Goal: Task Accomplishment & Management: Complete application form

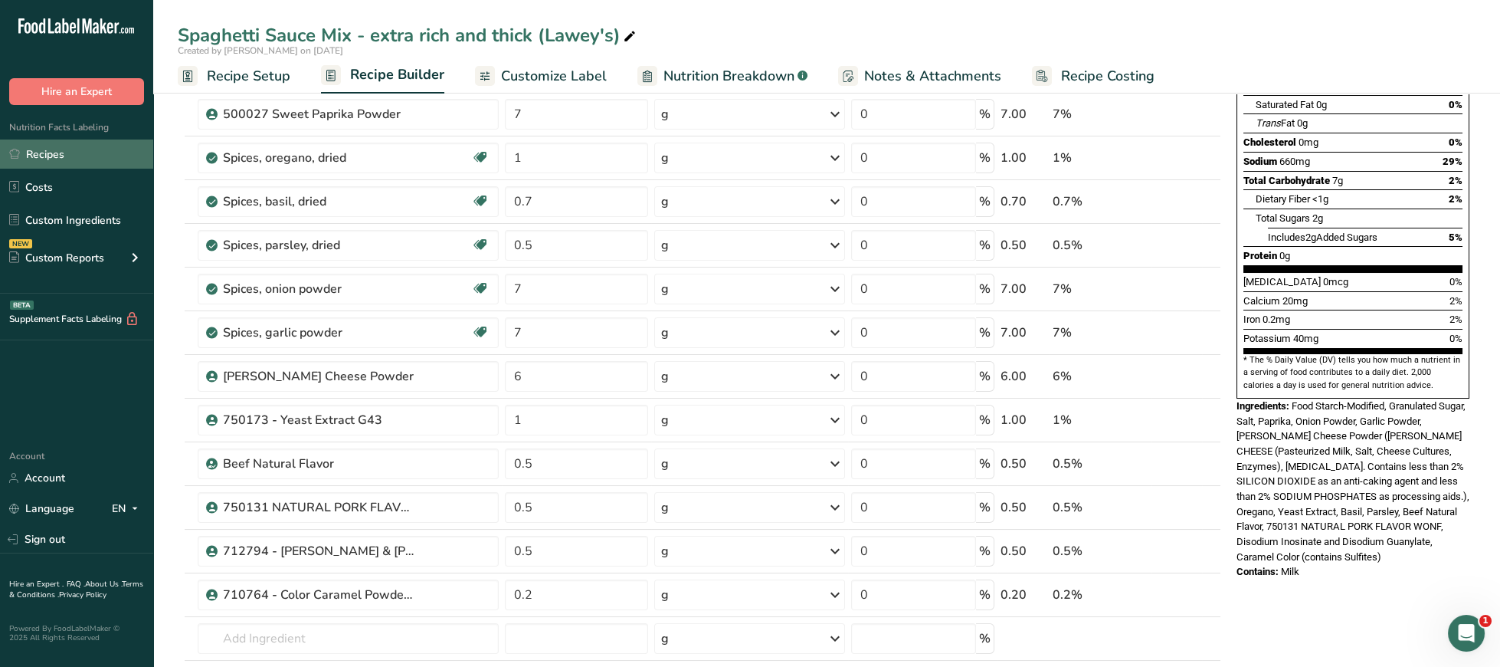
click at [70, 154] on link "Recipes" at bounding box center [76, 153] width 153 height 29
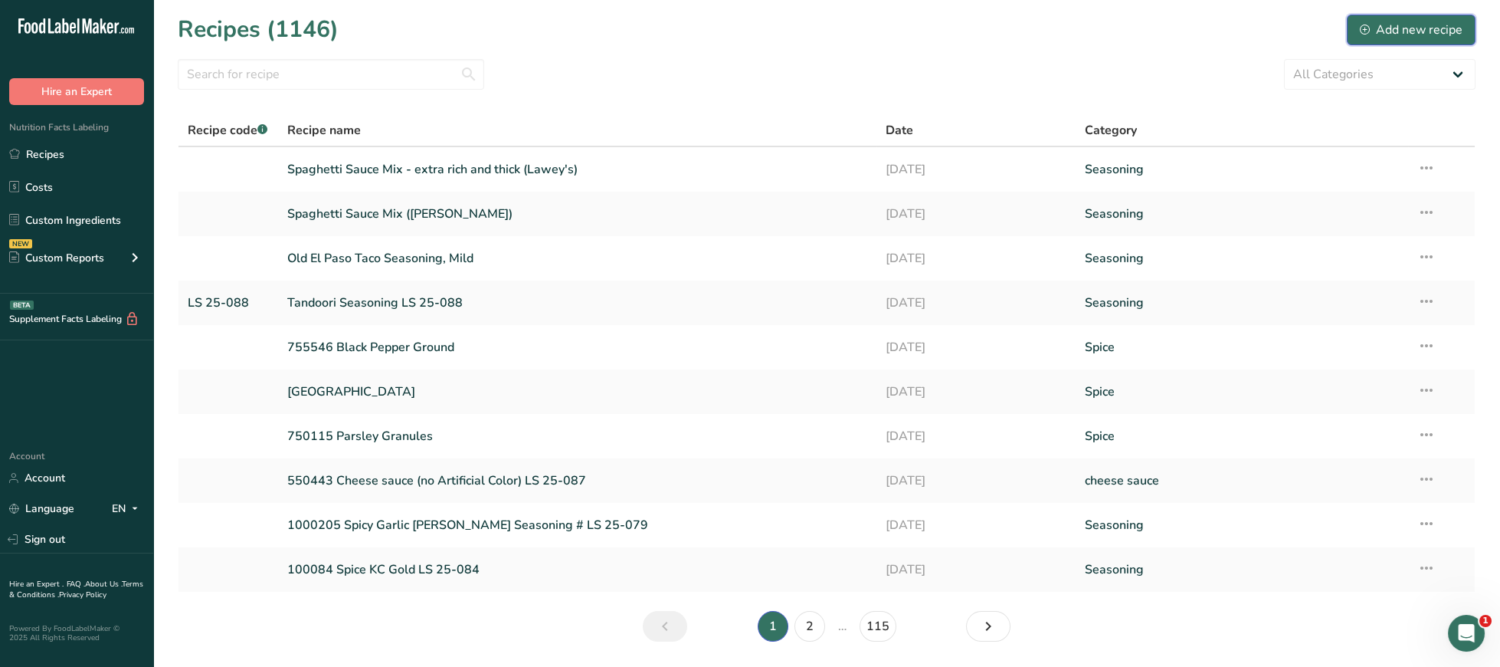
click at [1417, 34] on div "Add new recipe" at bounding box center [1411, 30] width 103 height 18
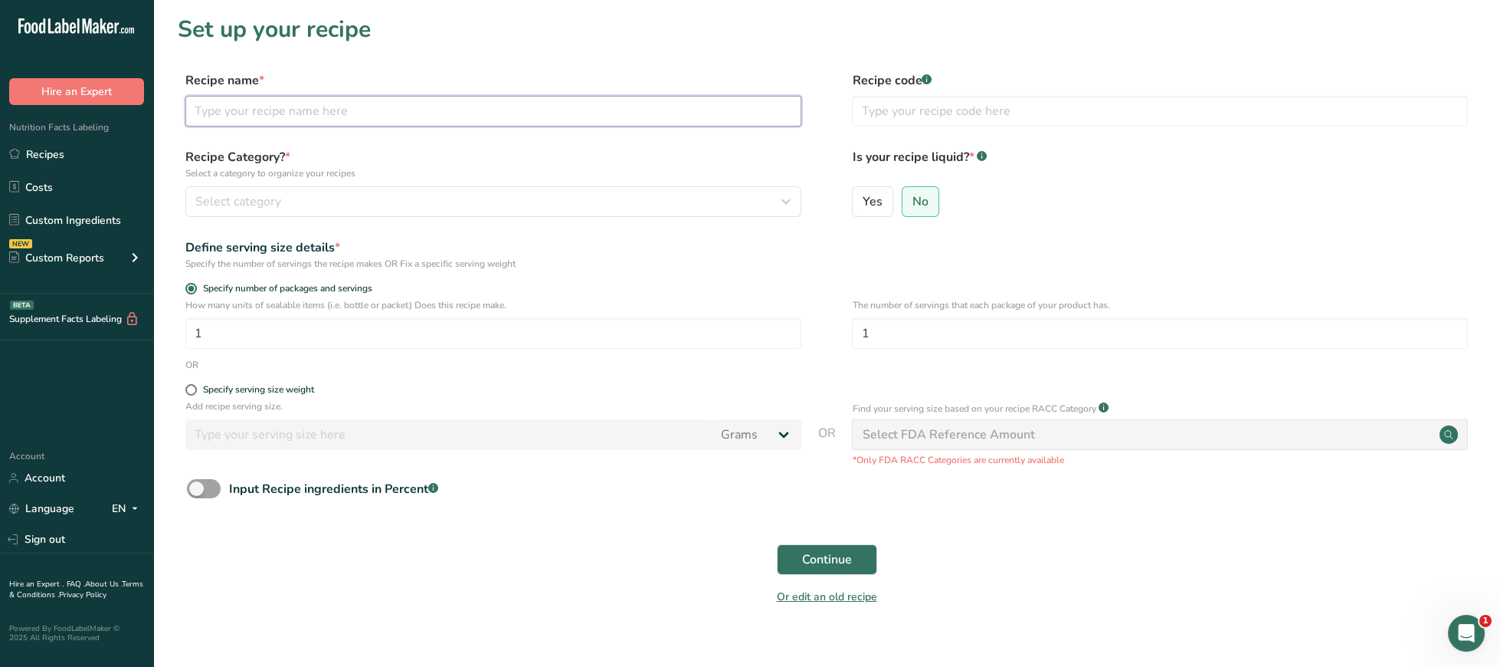
click at [487, 111] on input "text" at bounding box center [493, 111] width 616 height 31
paste input "Slow cooker savory pot roast [PERSON_NAME]"
type input "Slow cooker savory pot roast [PERSON_NAME]"
click at [203, 390] on div "Specify serving size weight" at bounding box center [258, 389] width 111 height 11
click at [195, 390] on input "Specify serving size weight" at bounding box center [190, 390] width 10 height 10
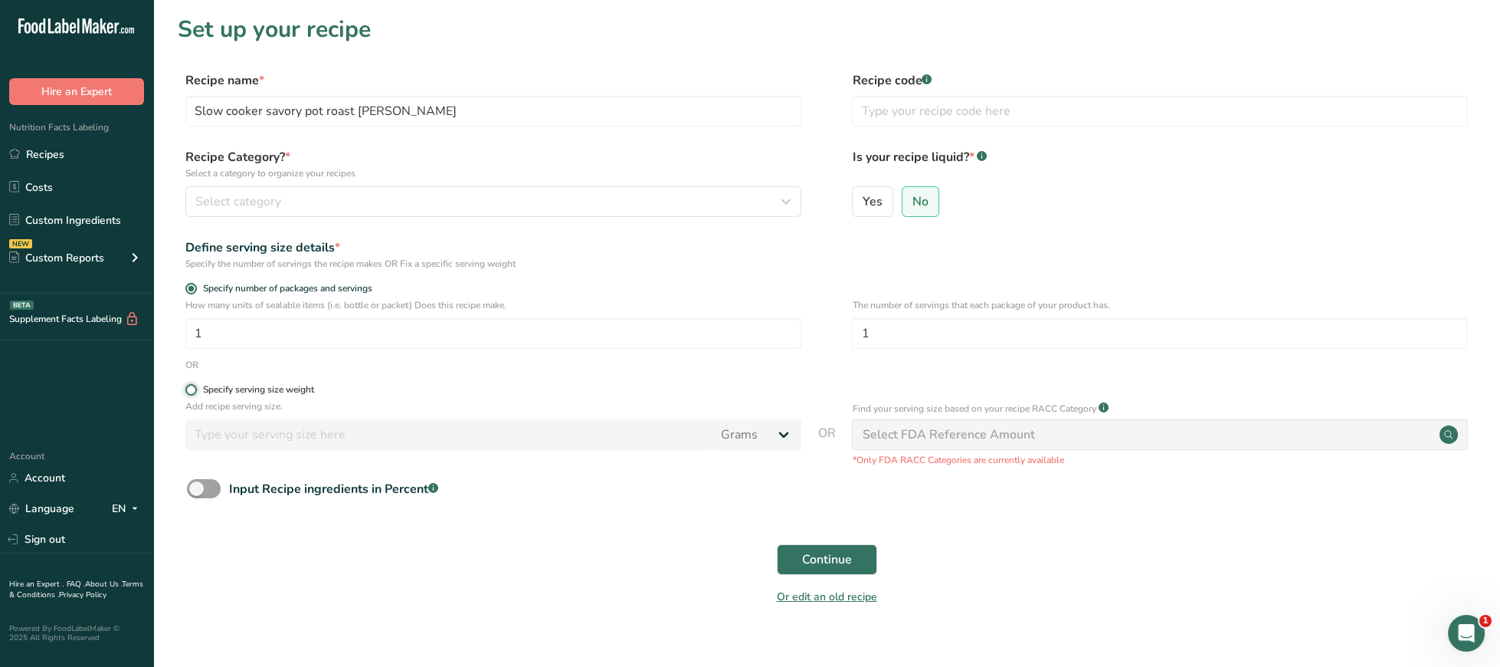
radio input "true"
radio input "false"
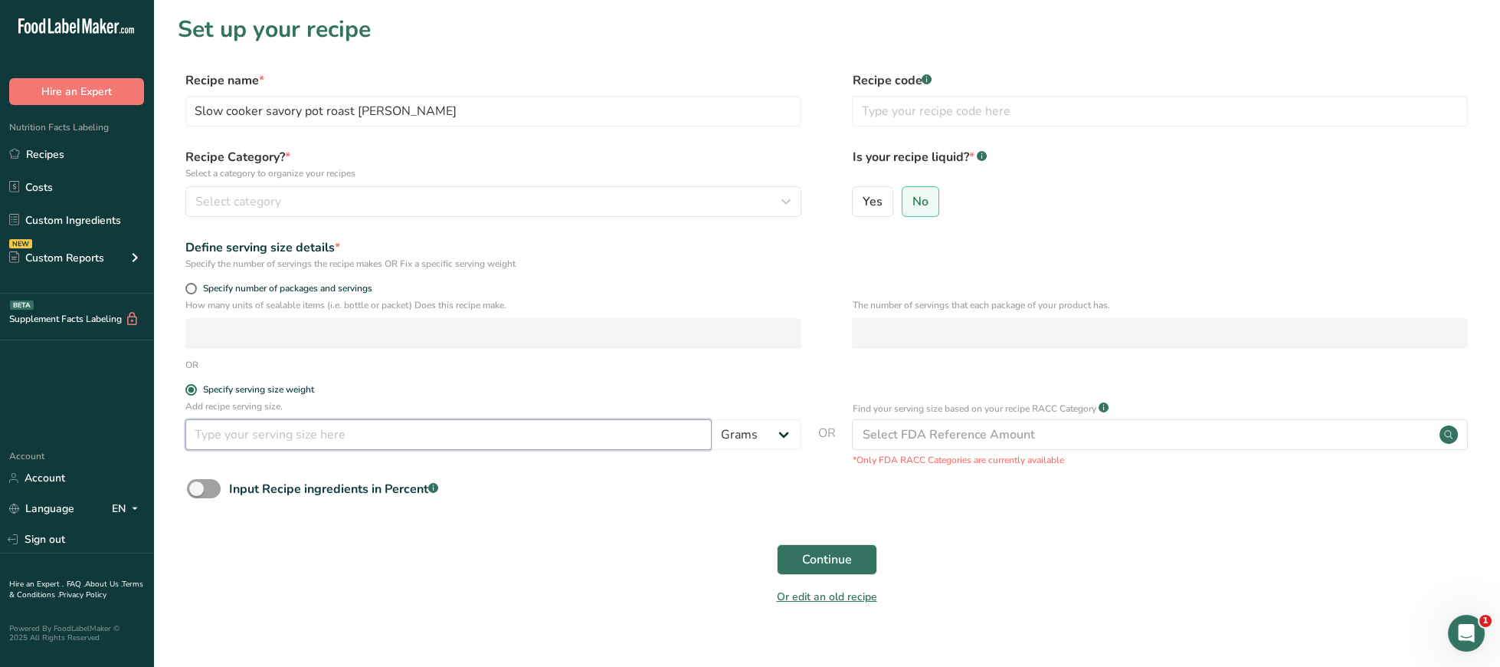
click at [269, 441] on input "number" at bounding box center [448, 434] width 526 height 31
type input "3.5"
click at [461, 200] on div "Select category" at bounding box center [488, 201] width 587 height 18
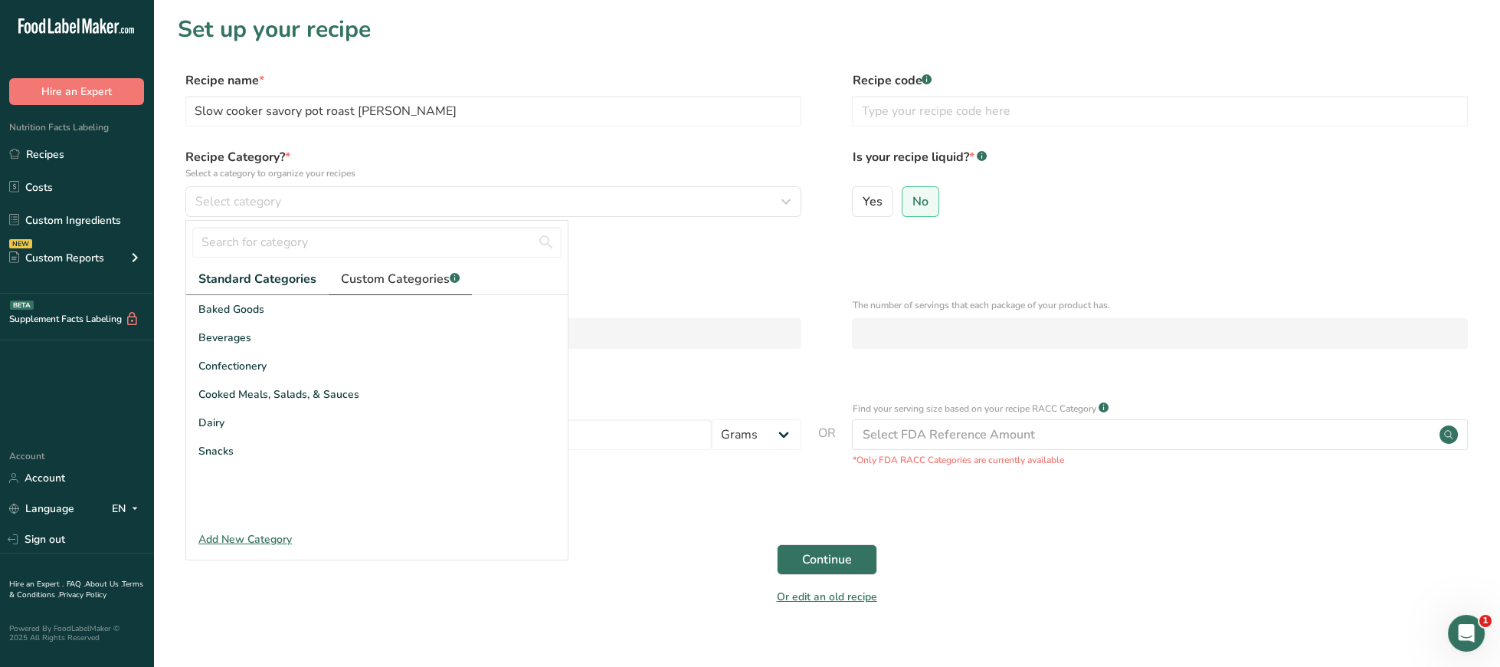
click at [383, 281] on span "Custom Categories .a-a{fill:#347362;}.b-a{fill:#fff;}" at bounding box center [400, 279] width 119 height 18
click at [256, 401] on div "Seasoning" at bounding box center [377, 394] width 382 height 28
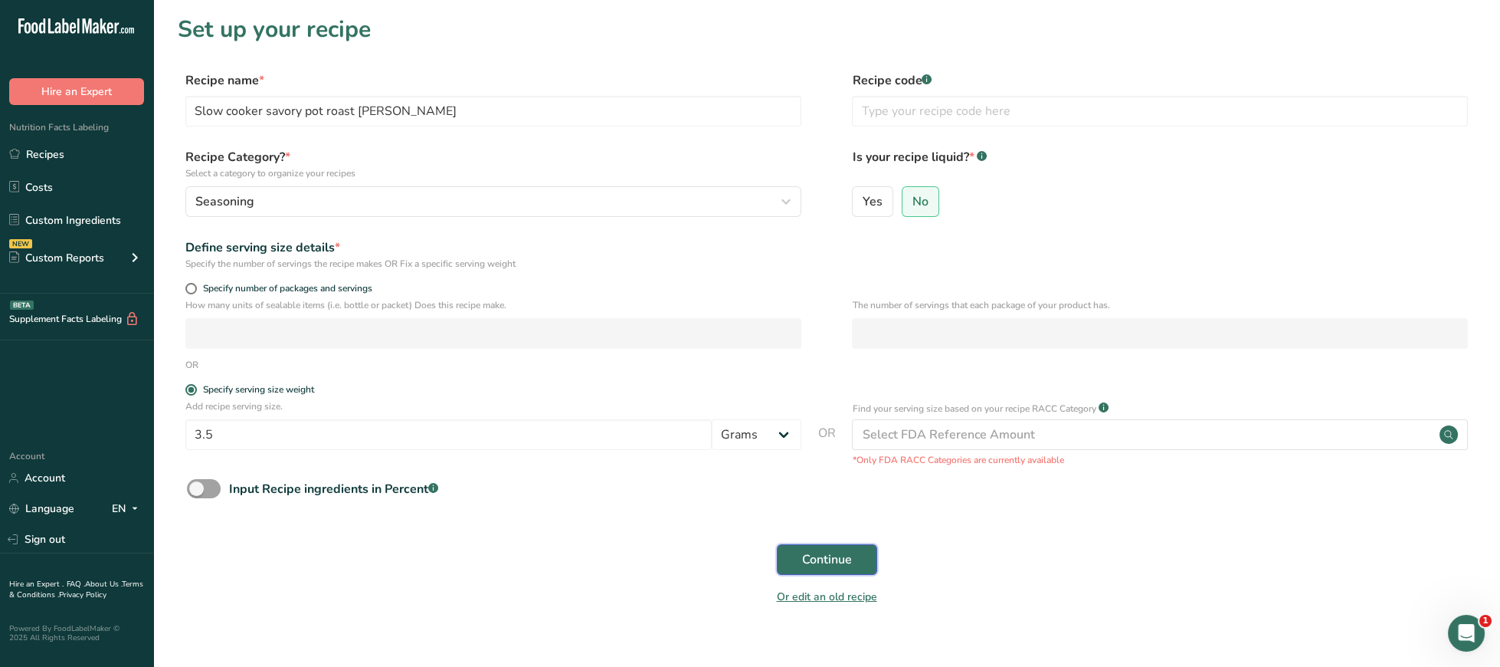
click at [809, 552] on span "Continue" at bounding box center [827, 559] width 50 height 18
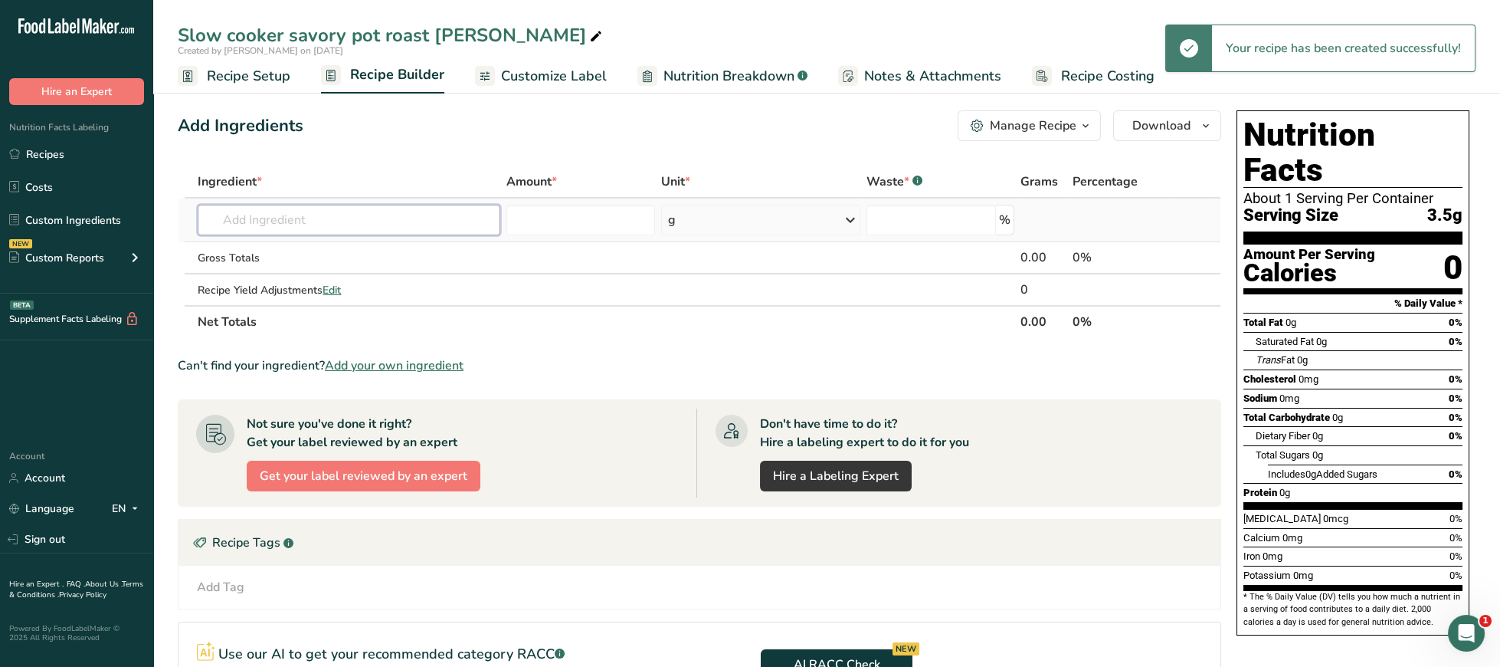
click at [313, 231] on input "text" at bounding box center [349, 220] width 303 height 31
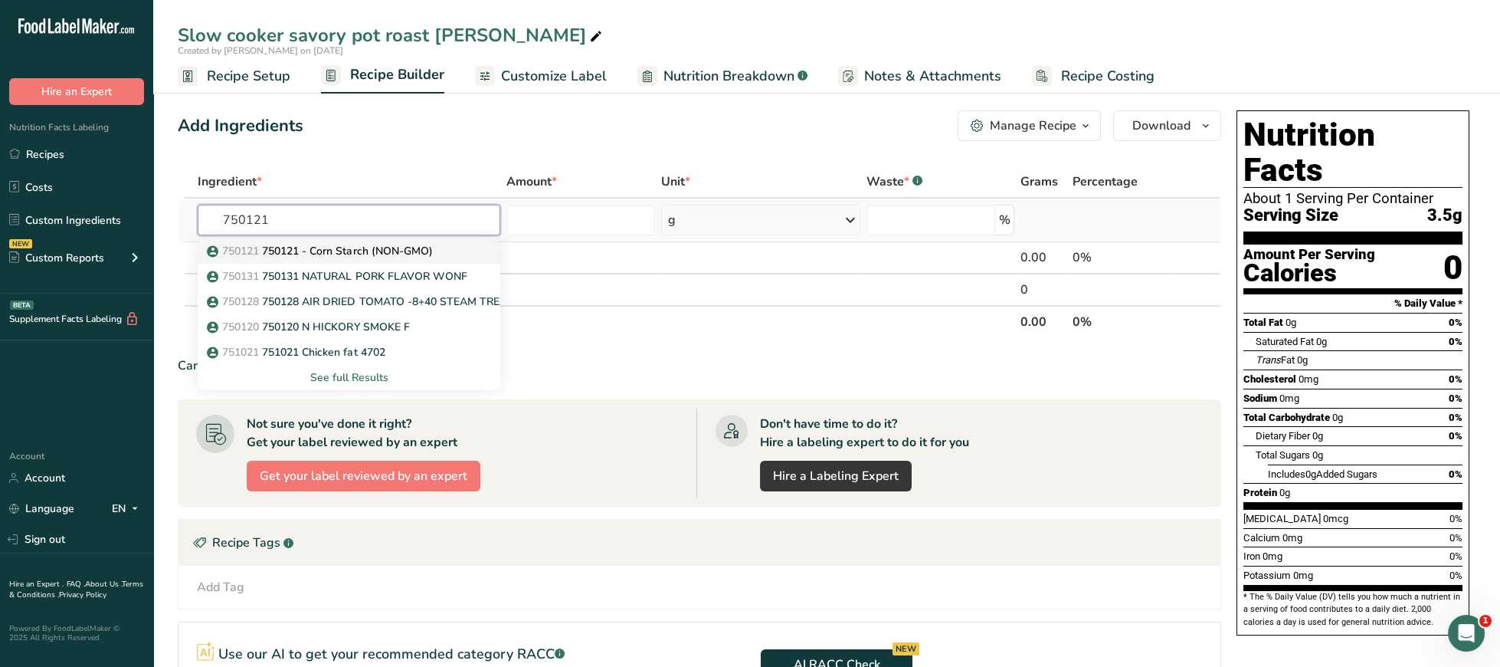
type input "750121"
click at [338, 254] on p "750121 750121 - Corn Starch (NON-GMO)" at bounding box center [321, 251] width 222 height 16
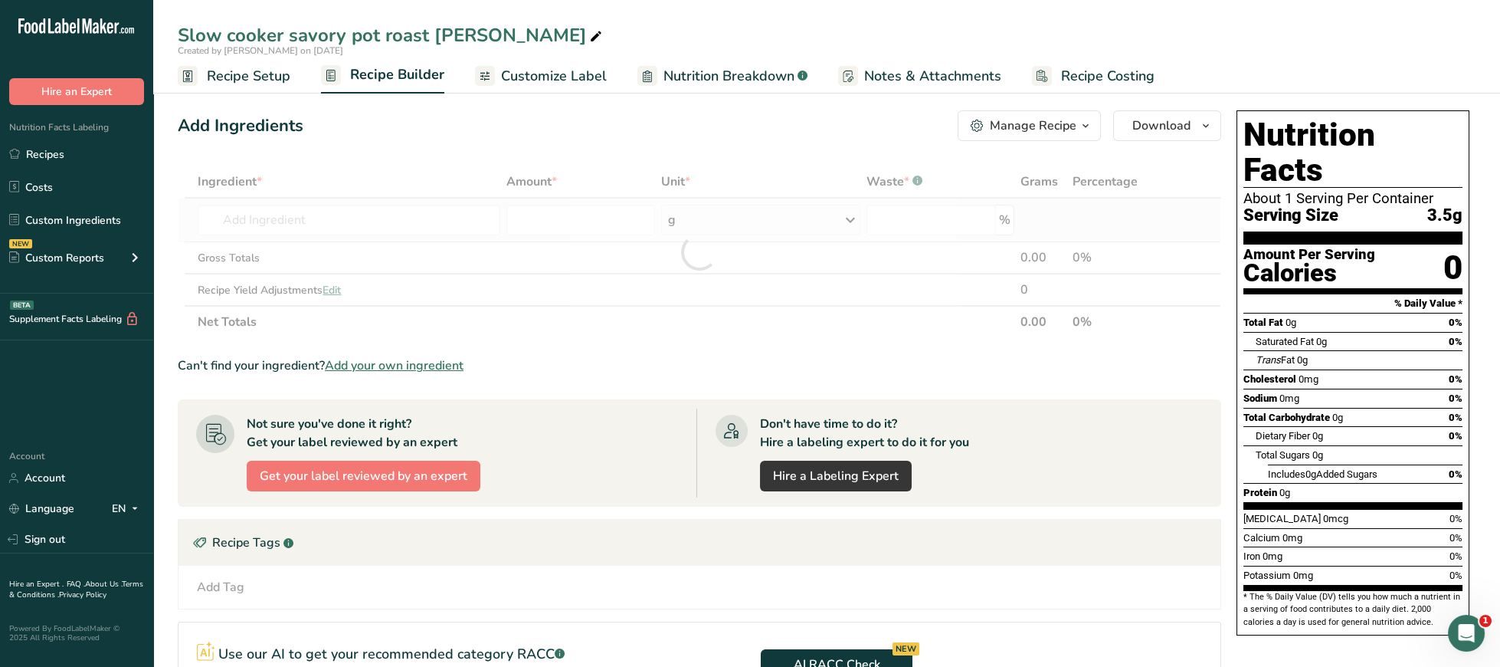
type input "750121 - Corn Starch (NON-GMO)"
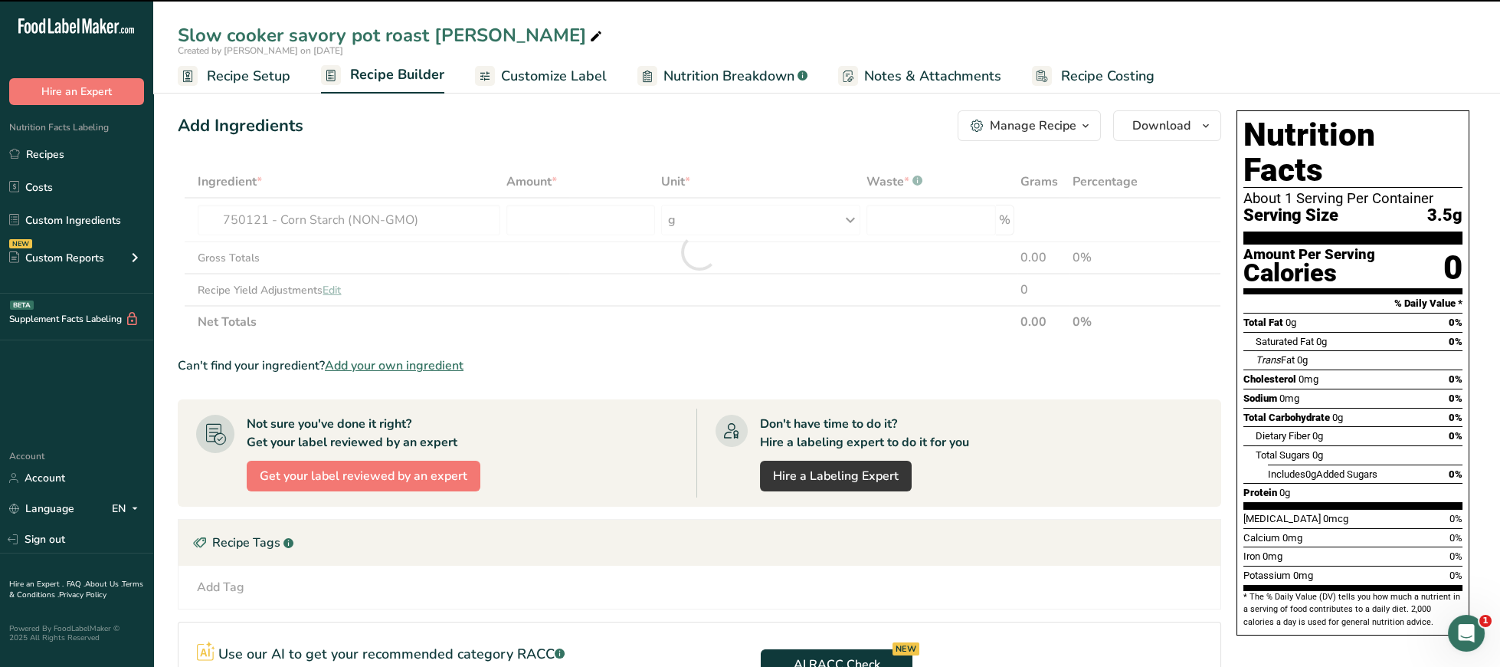
type input "0"
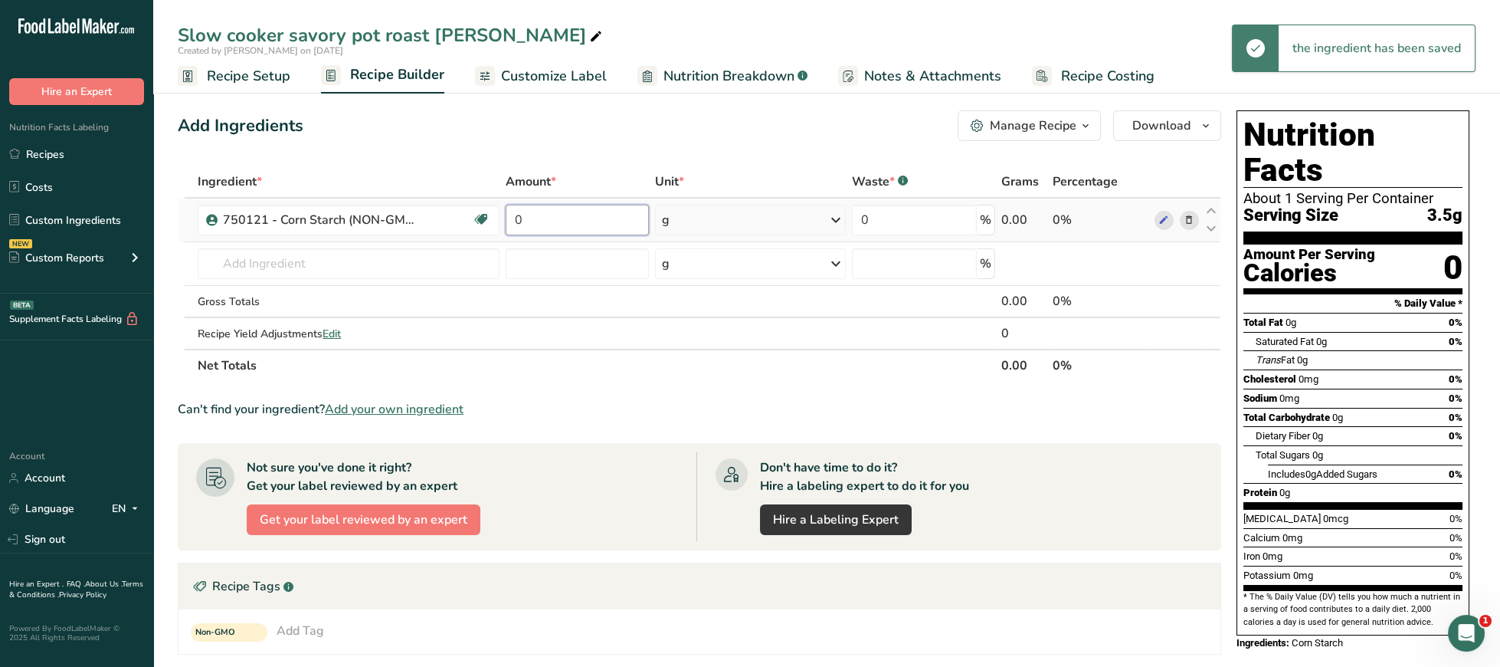
drag, startPoint x: 582, startPoint y: 222, endPoint x: 487, endPoint y: 222, distance: 95.8
click at [506, 222] on input "0" at bounding box center [577, 220] width 143 height 31
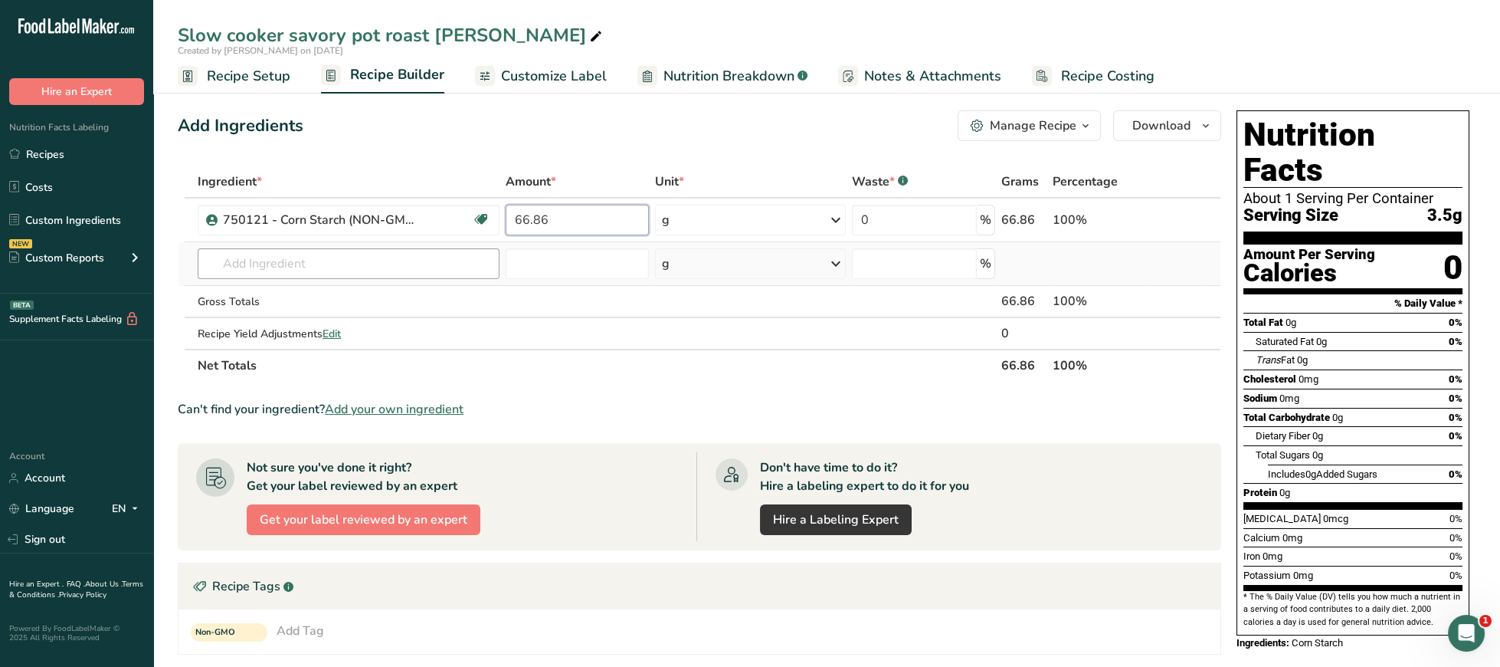
type input "66.86"
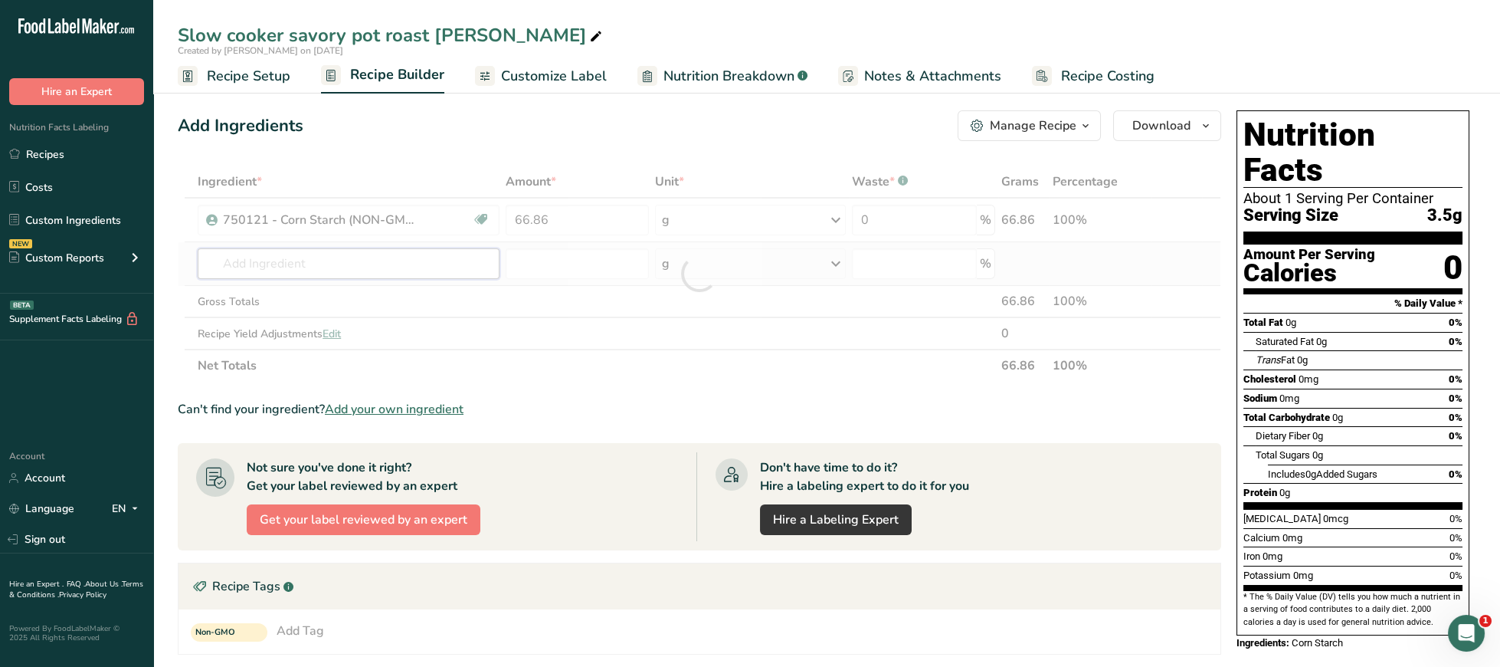
click at [401, 274] on input "text" at bounding box center [349, 263] width 302 height 31
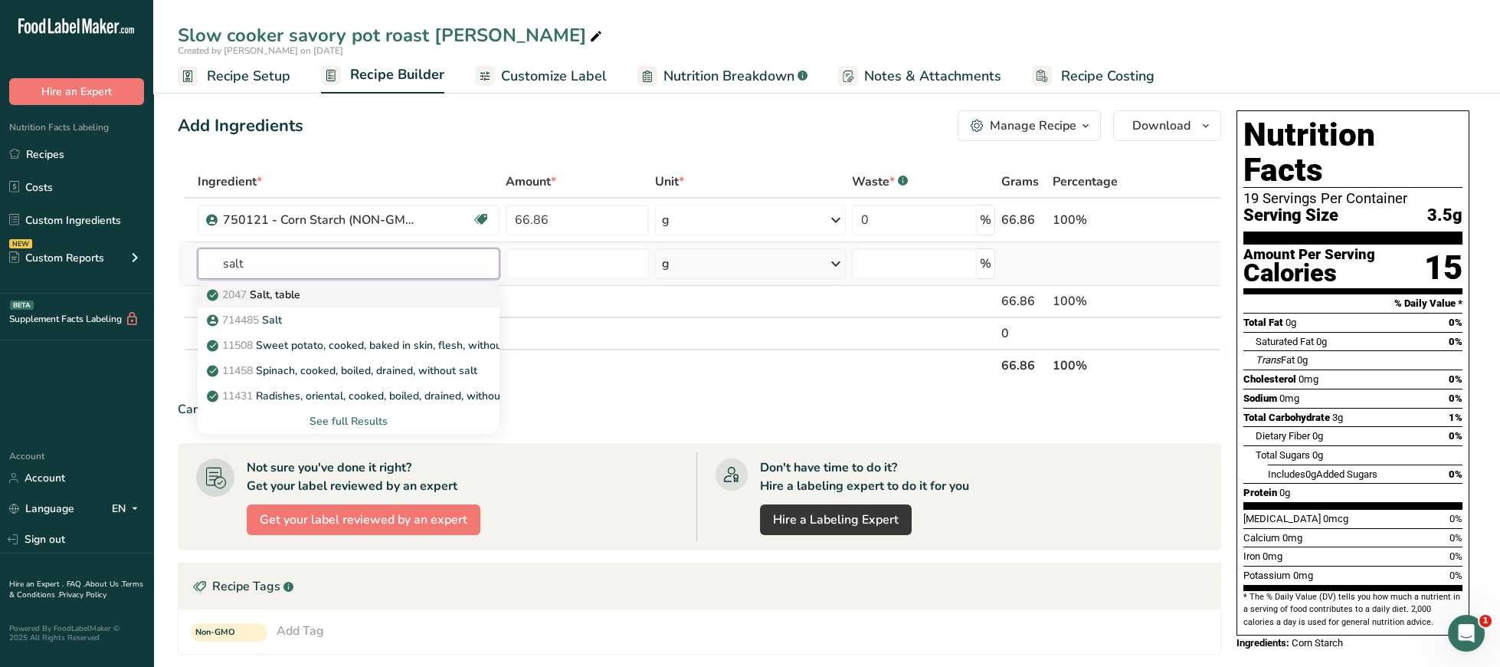
type input "salt"
click at [395, 297] on div "2047 Salt, table" at bounding box center [336, 295] width 253 height 16
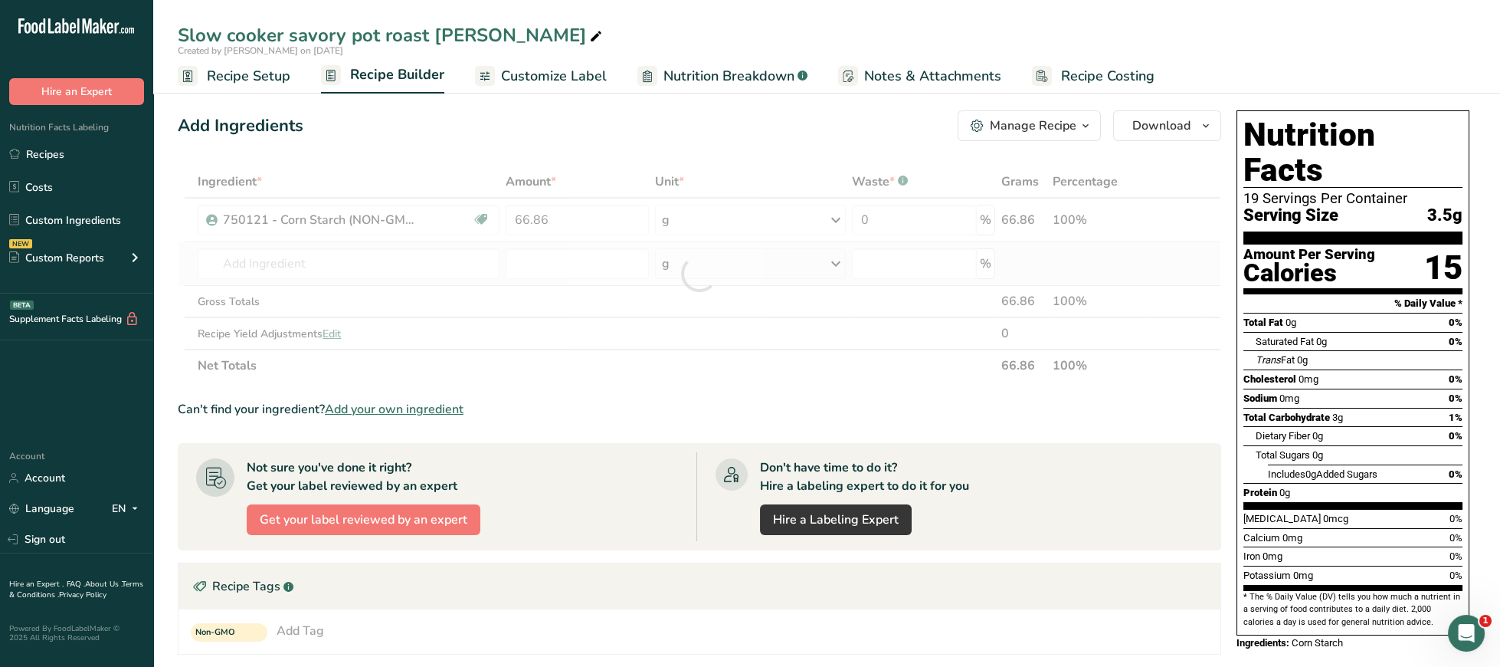
type input "Salt, table"
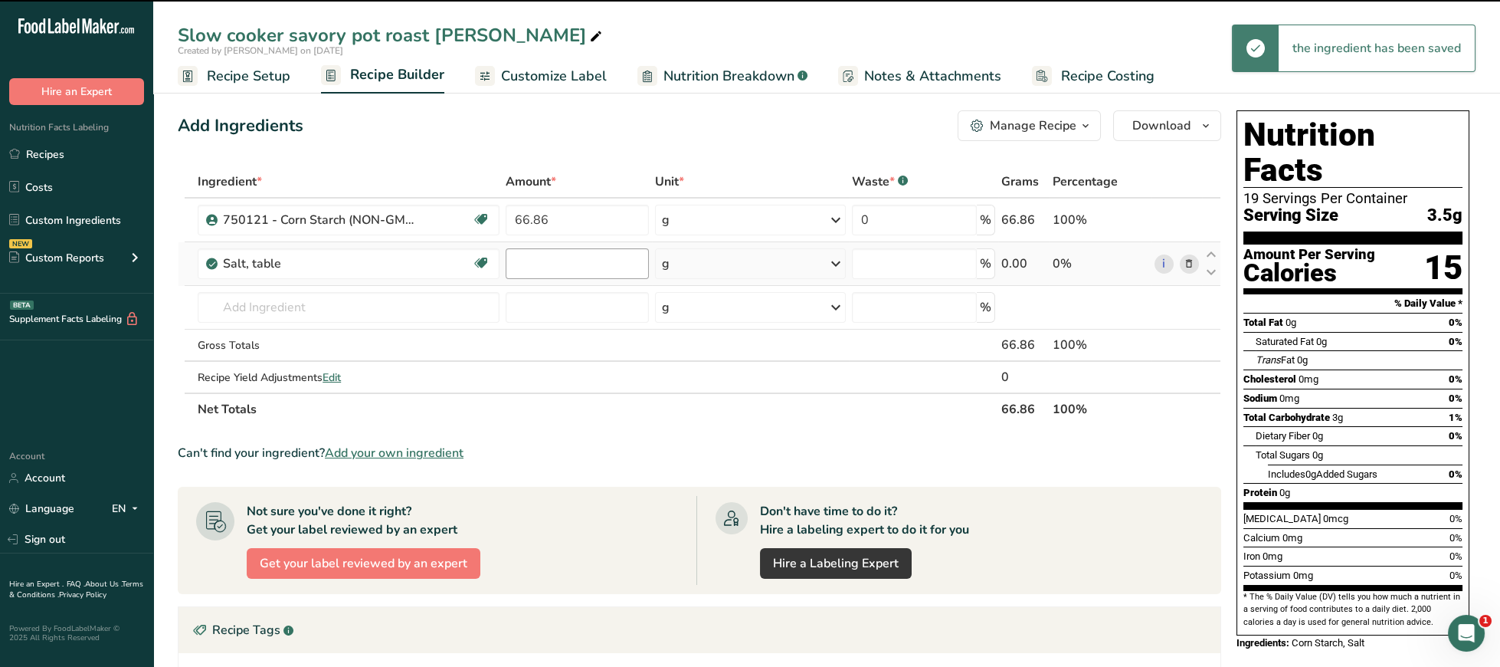
type input "0"
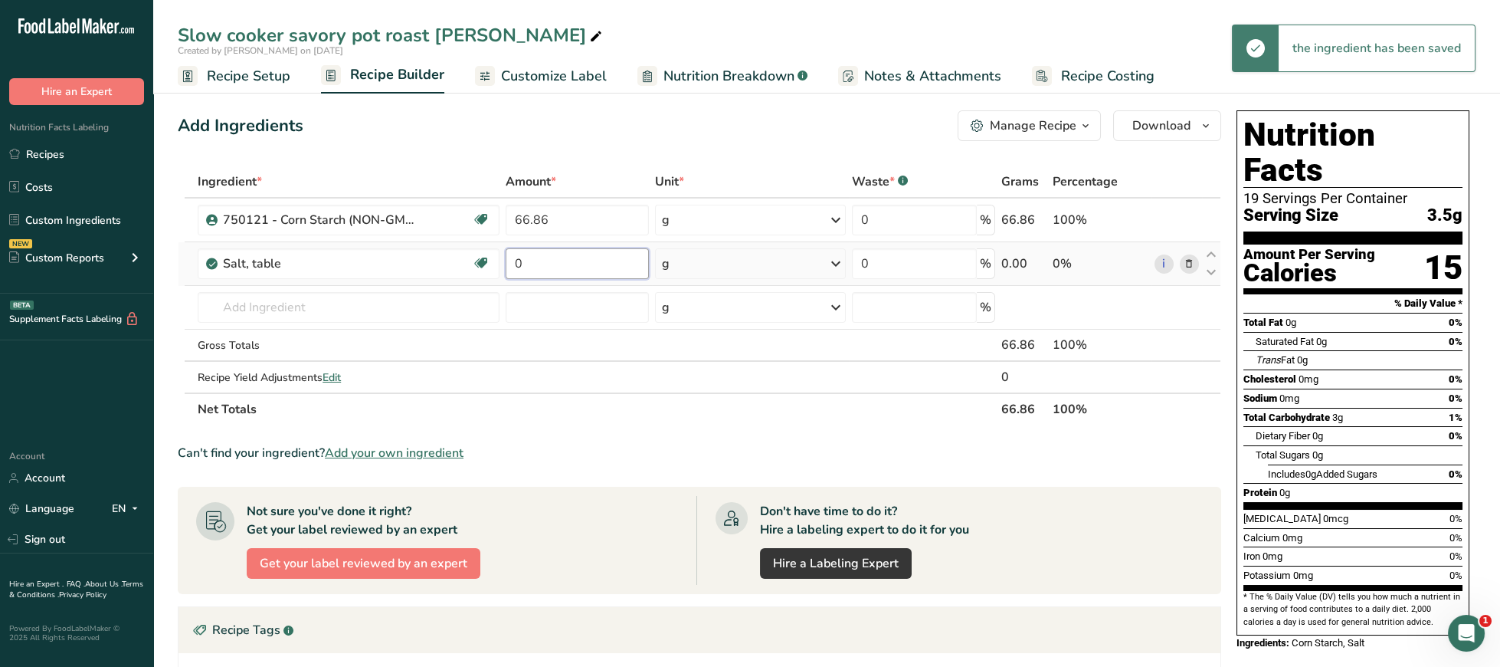
drag, startPoint x: 546, startPoint y: 266, endPoint x: 436, endPoint y: 269, distance: 109.6
click at [506, 269] on input "0" at bounding box center [577, 263] width 143 height 31
type input "7"
click at [437, 319] on input "text" at bounding box center [349, 307] width 302 height 31
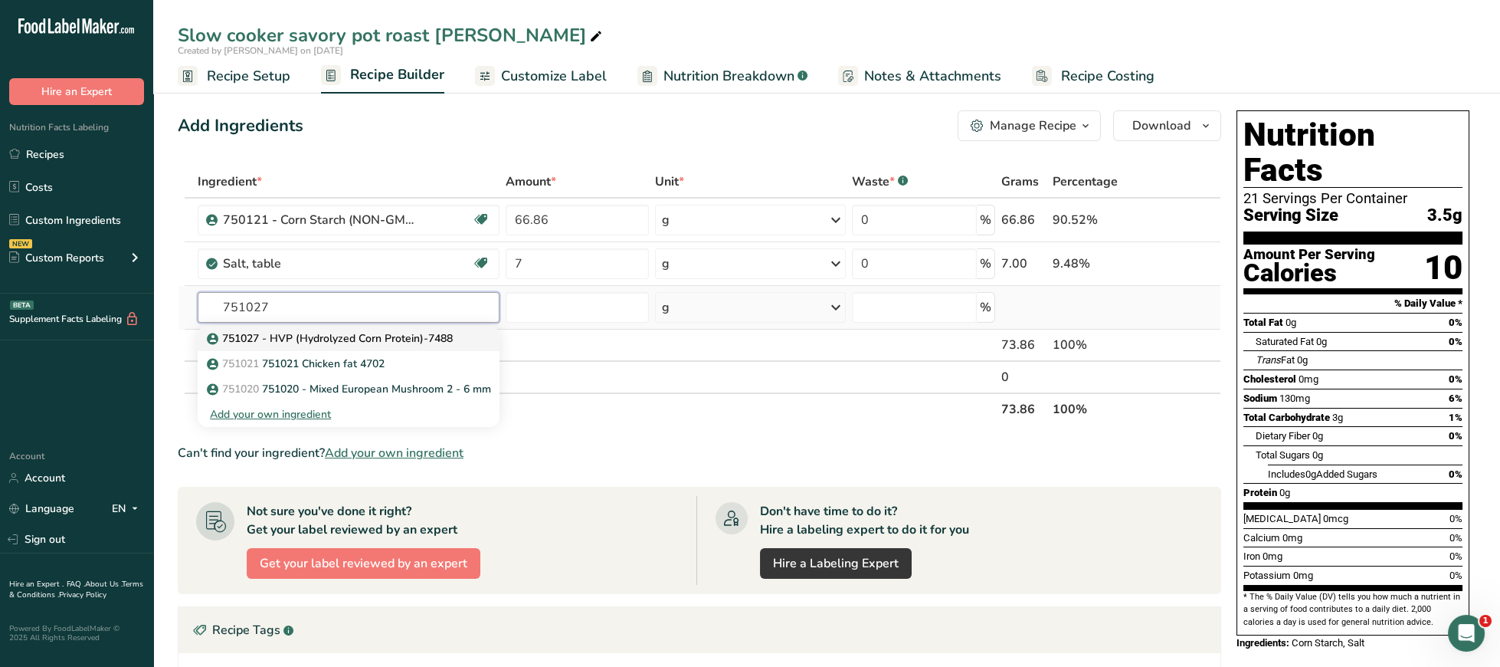
type input "751027"
click at [437, 329] on link "751027 - HVP (Hydrolyzed Corn Protein)-7488" at bounding box center [349, 338] width 302 height 25
type input "751027 - HVP (Hydrolyzed Corn Protein)-7488"
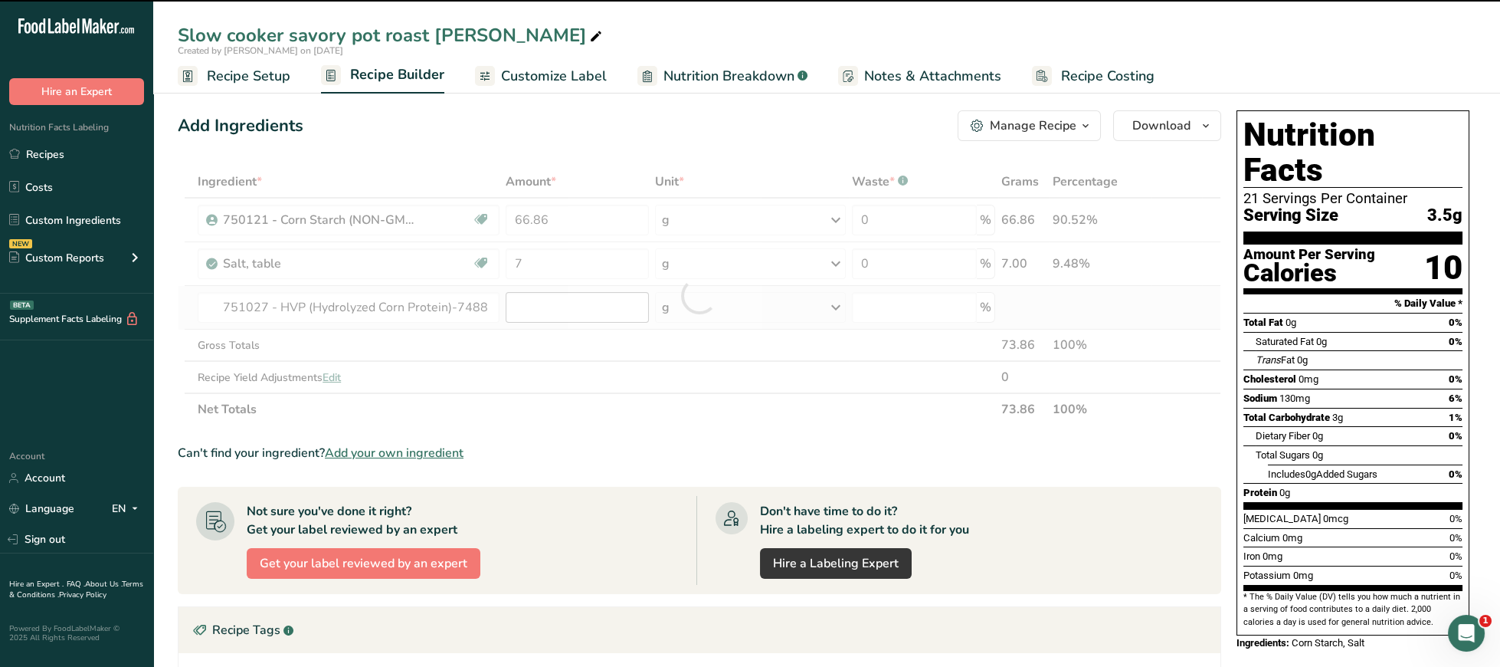
type input "0"
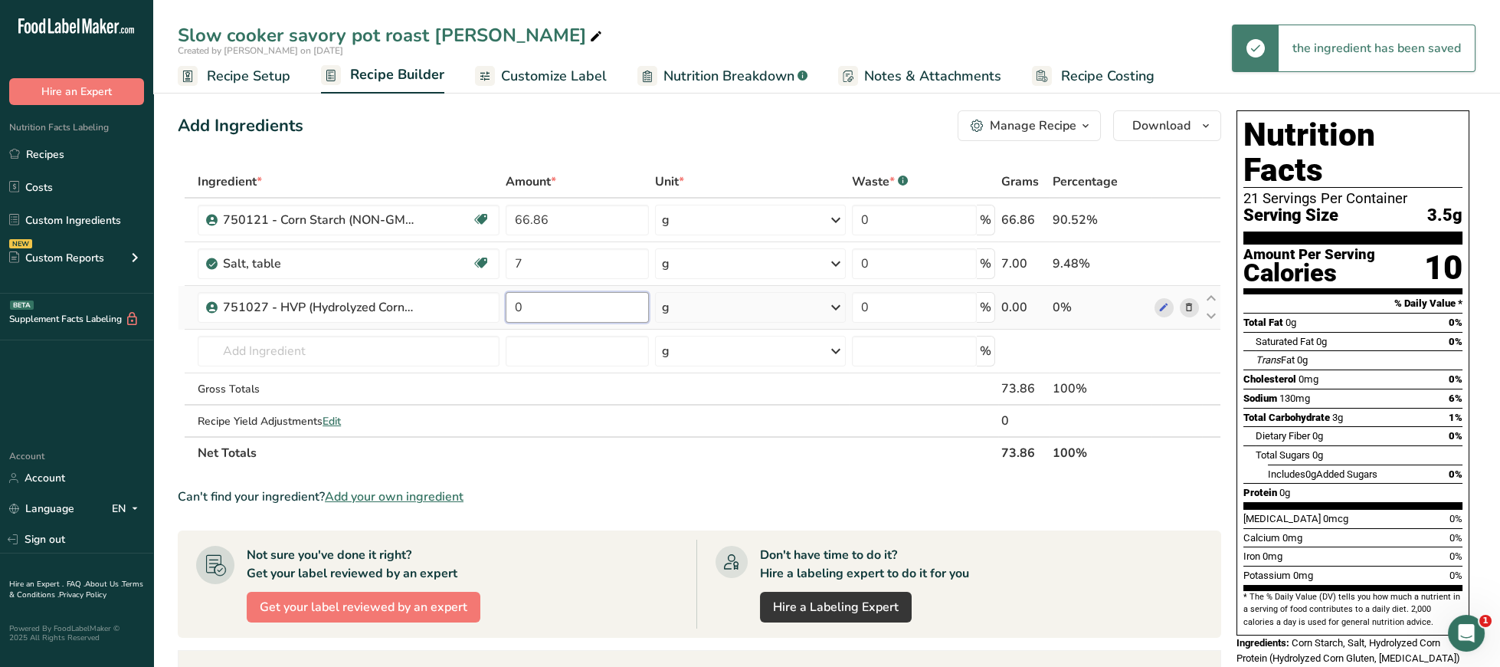
drag, startPoint x: 557, startPoint y: 309, endPoint x: 390, endPoint y: 302, distance: 167.2
click at [506, 302] on input "0" at bounding box center [577, 307] width 143 height 31
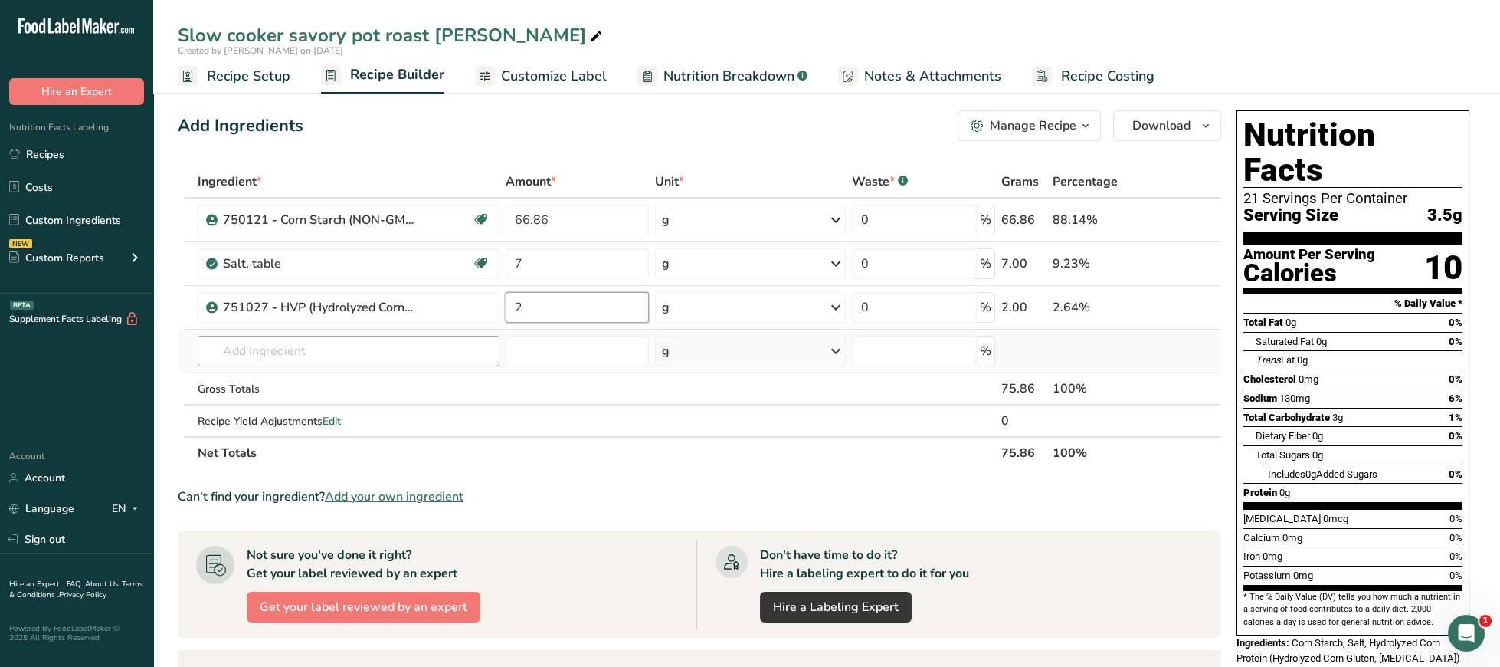
type input "2"
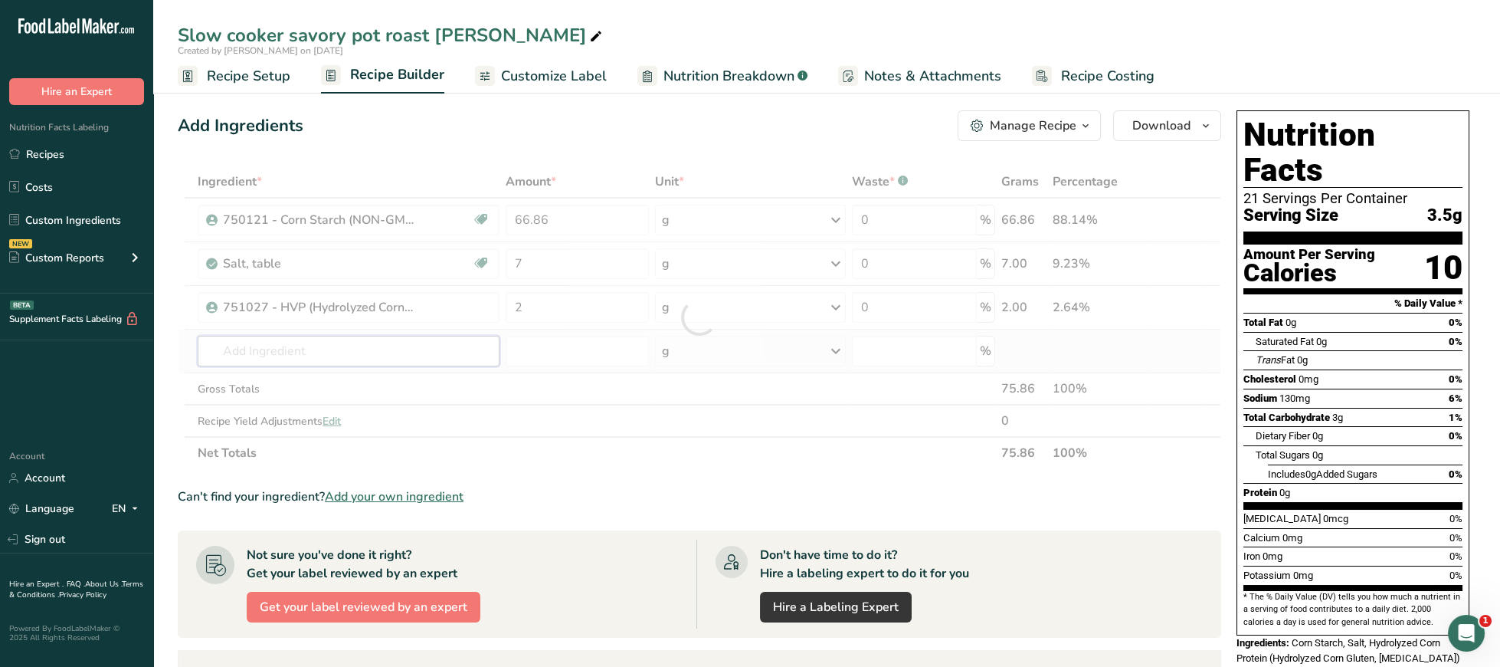
click at [335, 362] on input "text" at bounding box center [349, 351] width 302 height 31
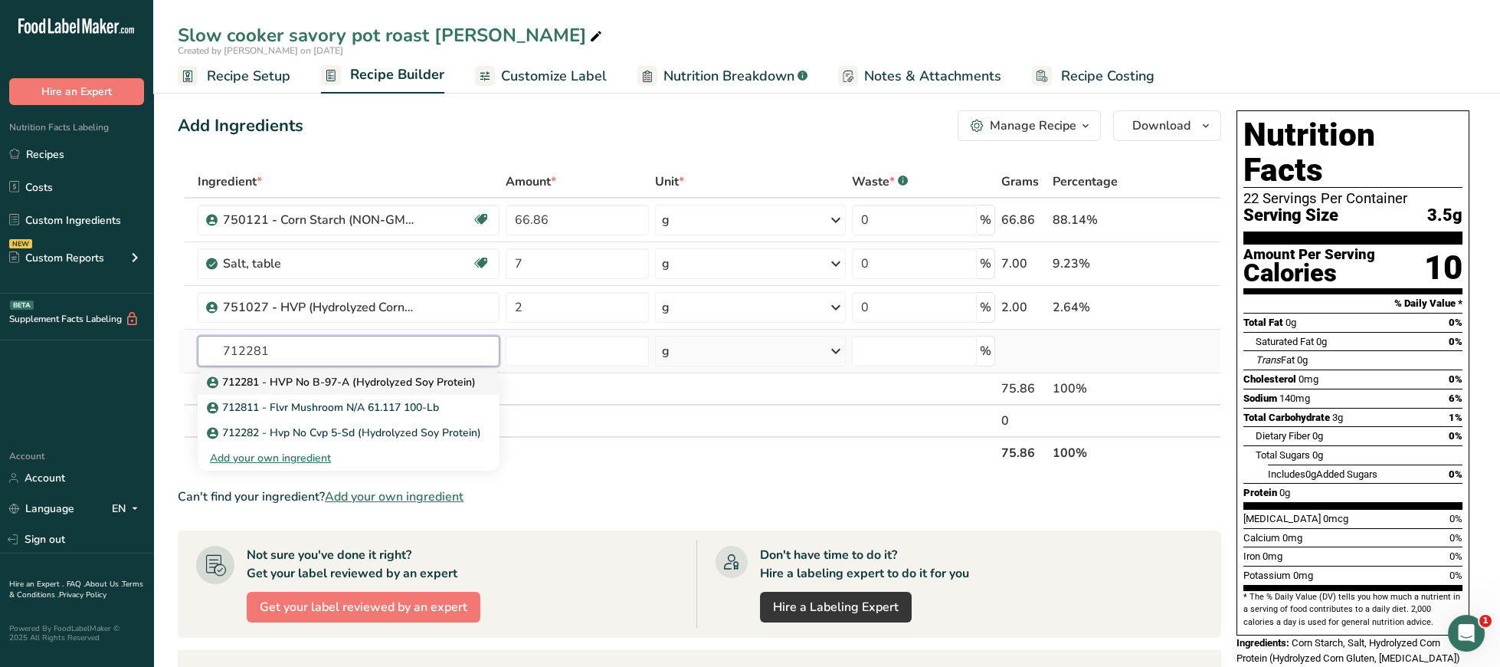
type input "712281"
click at [309, 385] on p "712281 - HVP No B-97-A (Hydrolyzed Soy Protein)" at bounding box center [343, 382] width 266 height 16
type input "712281 - HVP No B-97-A (Hydrolyzed Soy Protein)"
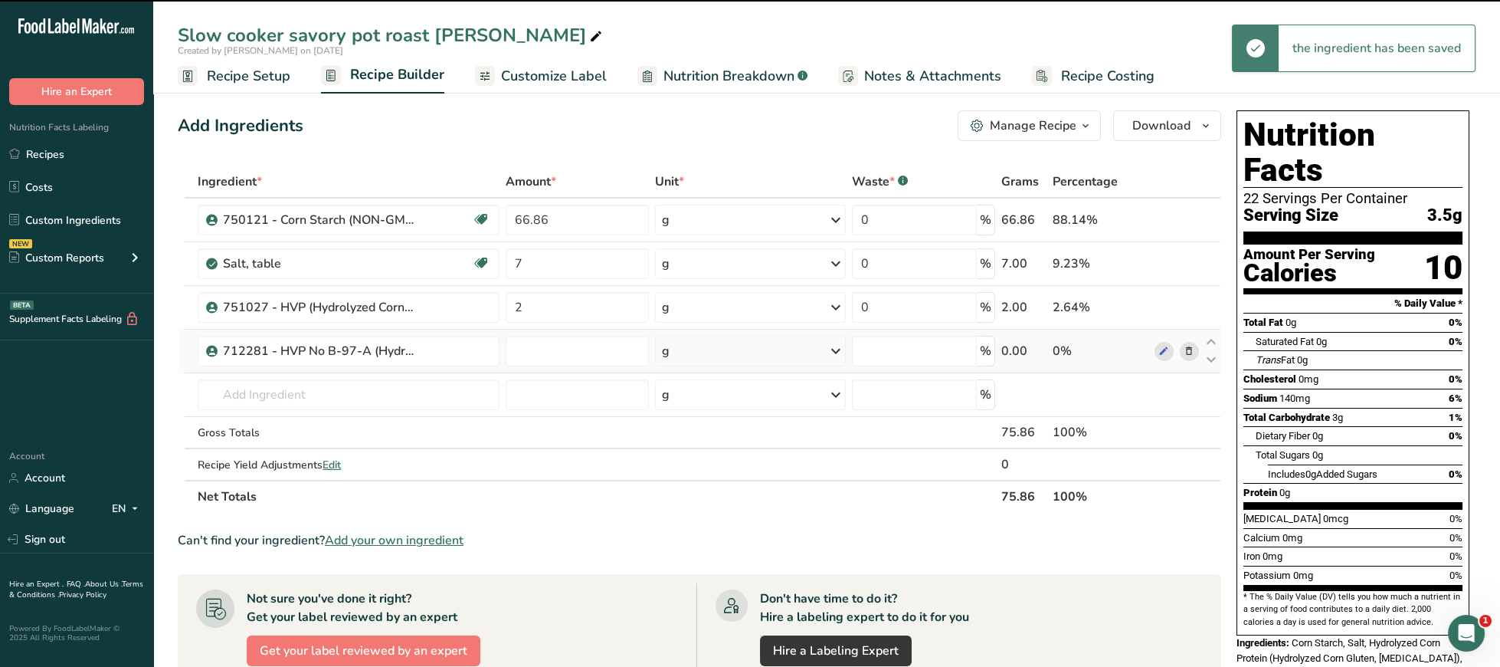
type input "0"
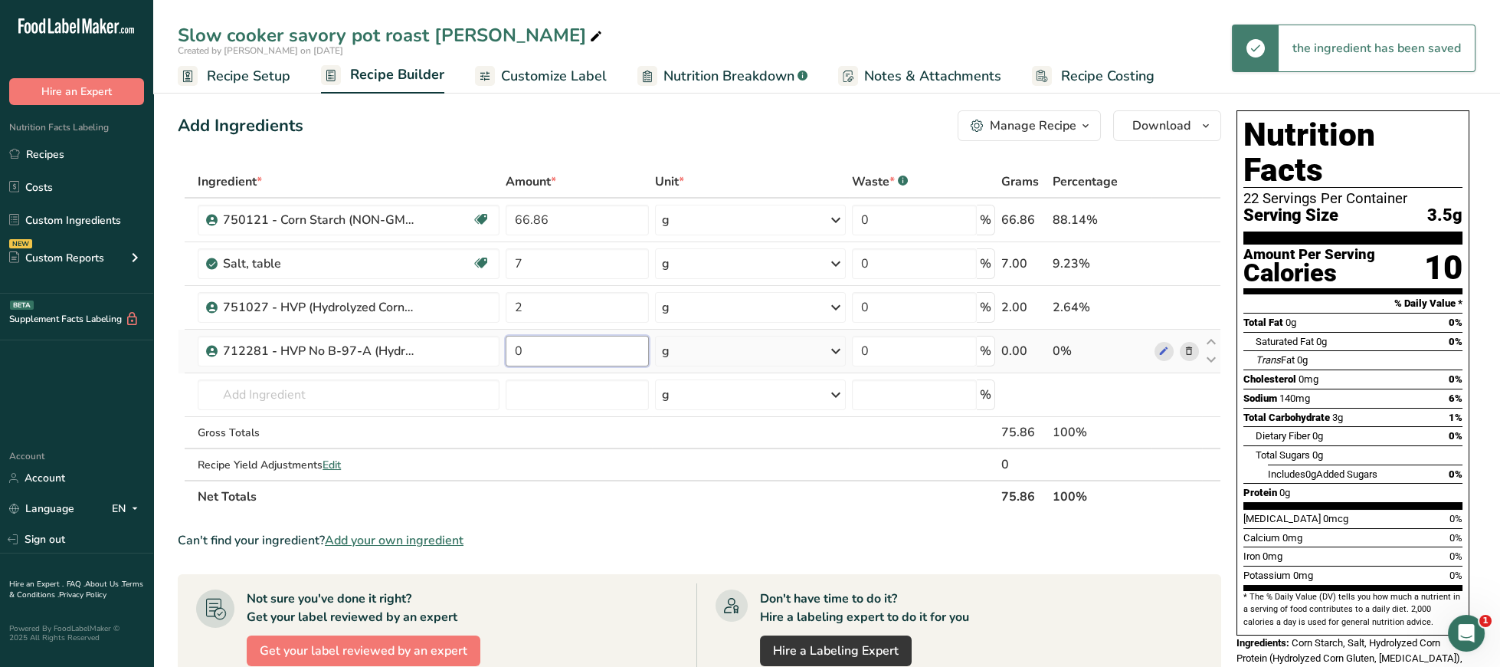
drag, startPoint x: 575, startPoint y: 347, endPoint x: 425, endPoint y: 360, distance: 150.7
click at [506, 360] on input "0" at bounding box center [577, 351] width 143 height 31
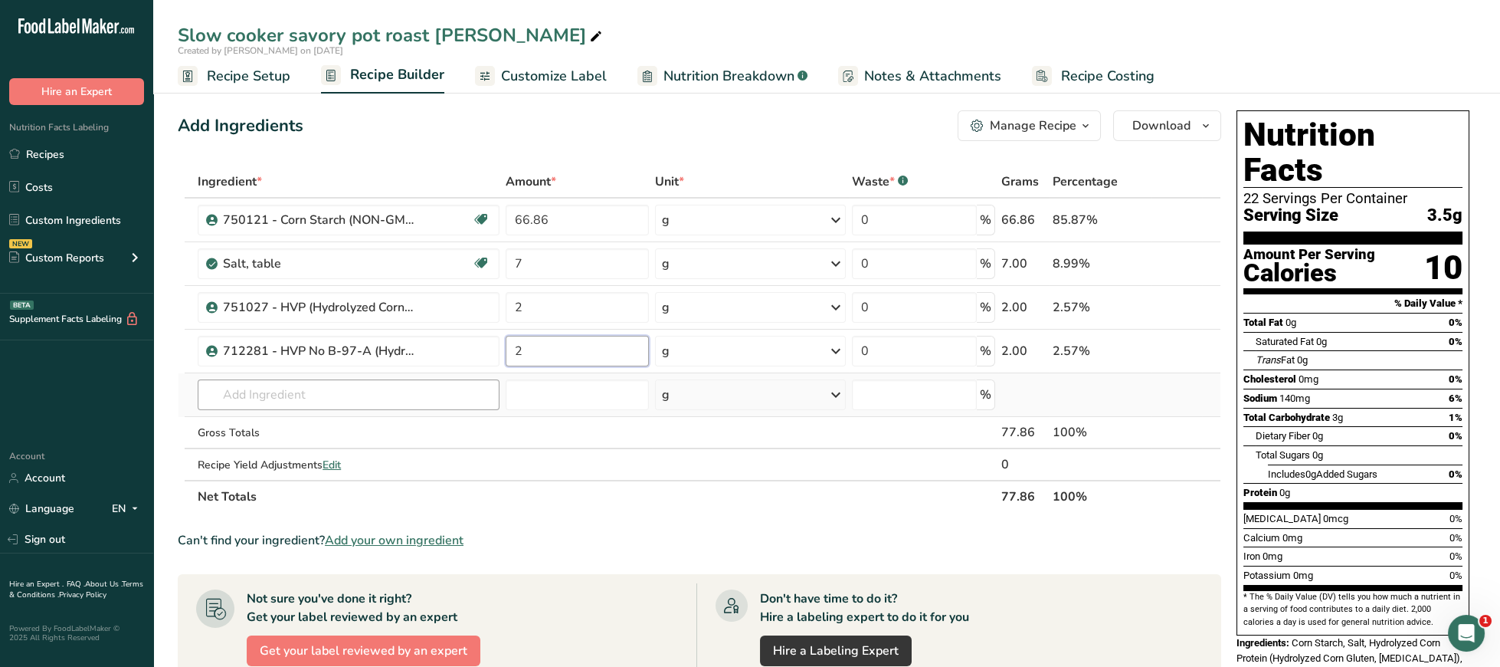
type input "2"
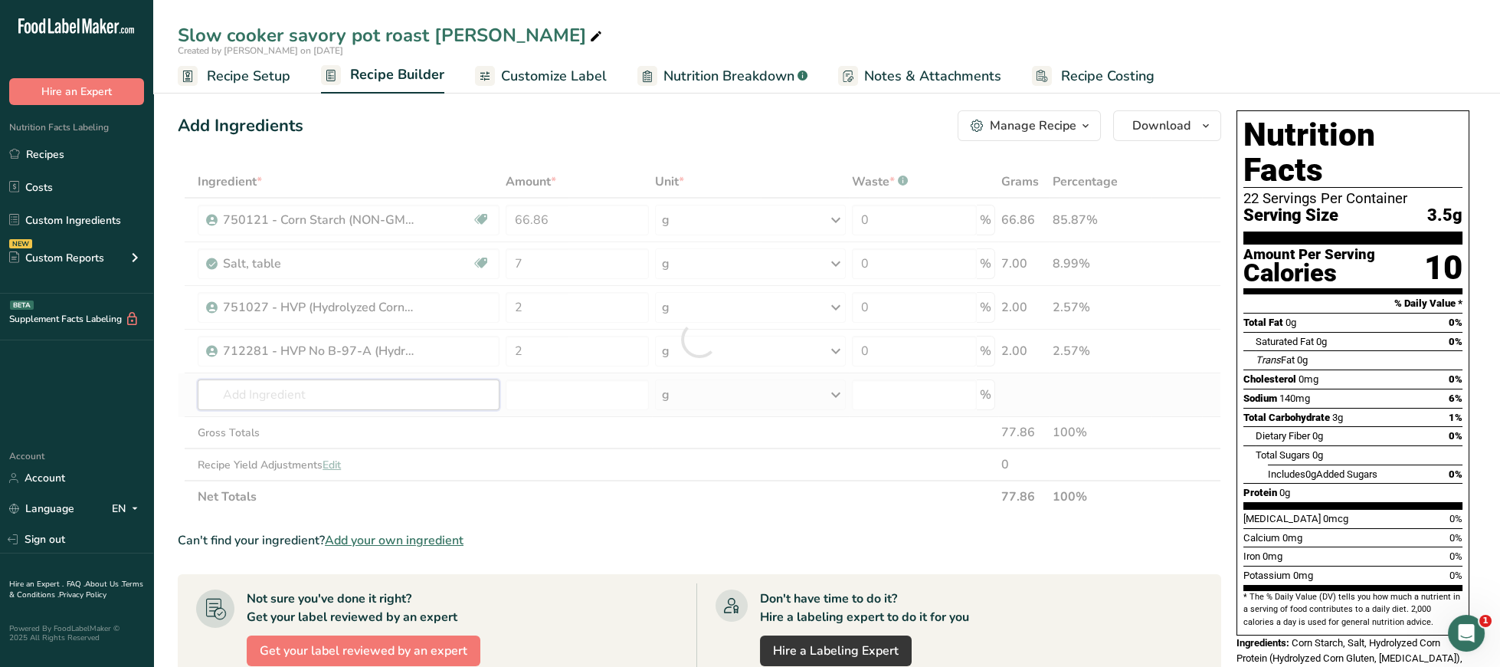
click at [385, 381] on div "Ingredient * Amount * Unit * Waste * .a-a{fill:#347362;}.b-a{fill:#fff;} Grams …" at bounding box center [700, 338] width 1044 height 347
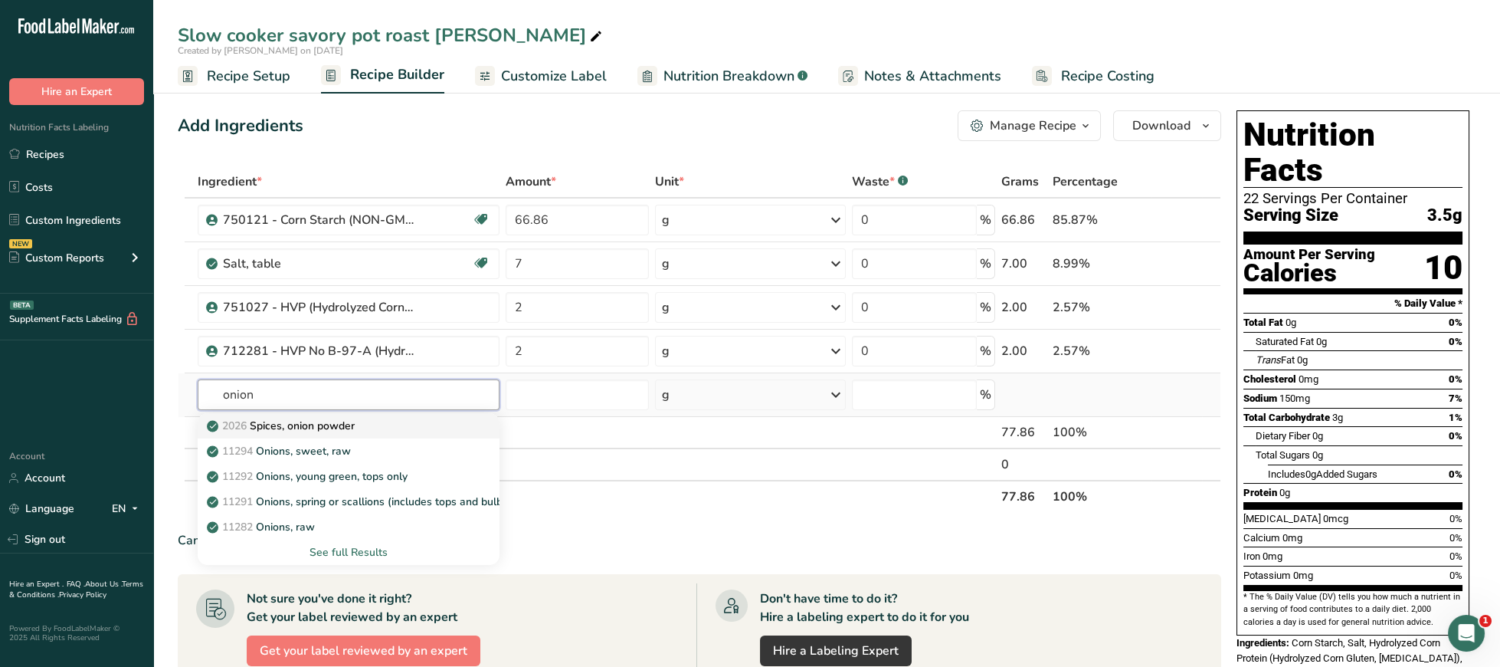
type input "onion"
click at [370, 420] on div "2026 Spices, onion powder" at bounding box center [336, 426] width 253 height 16
type input "Spices, onion powder"
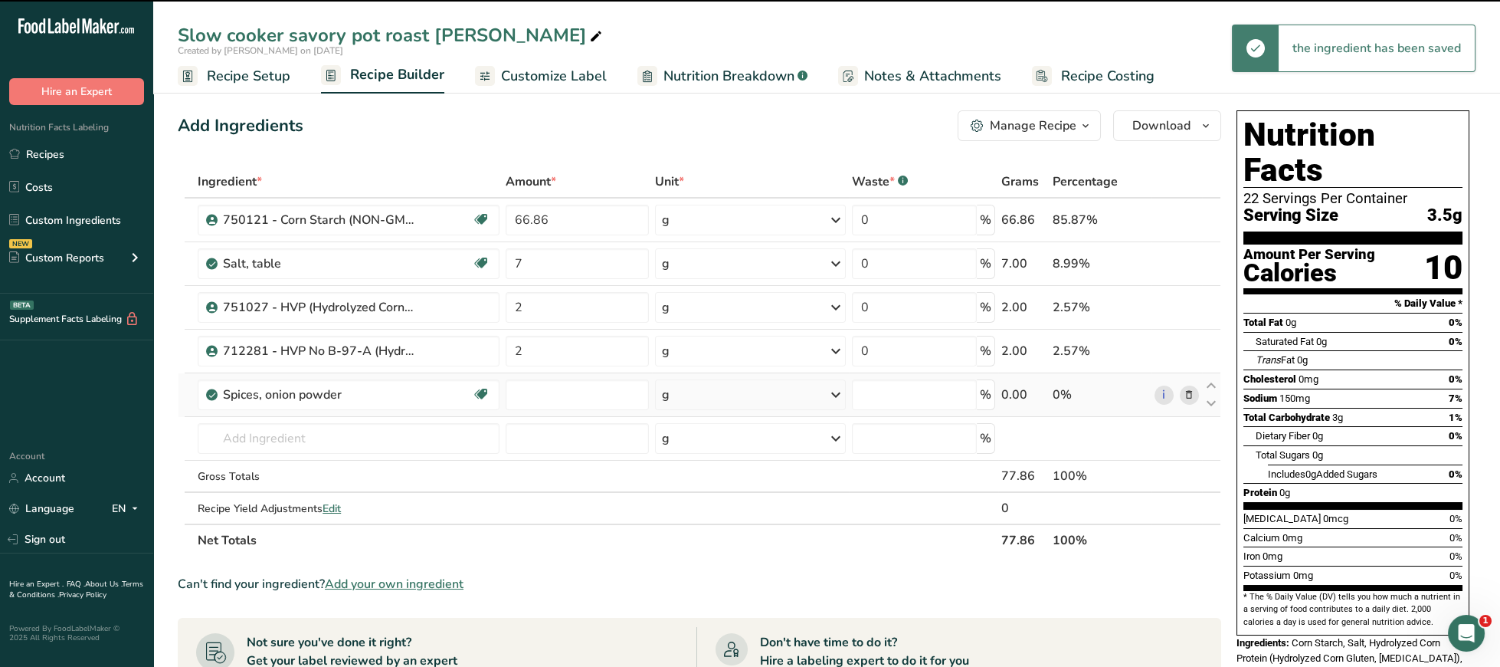
type input "0"
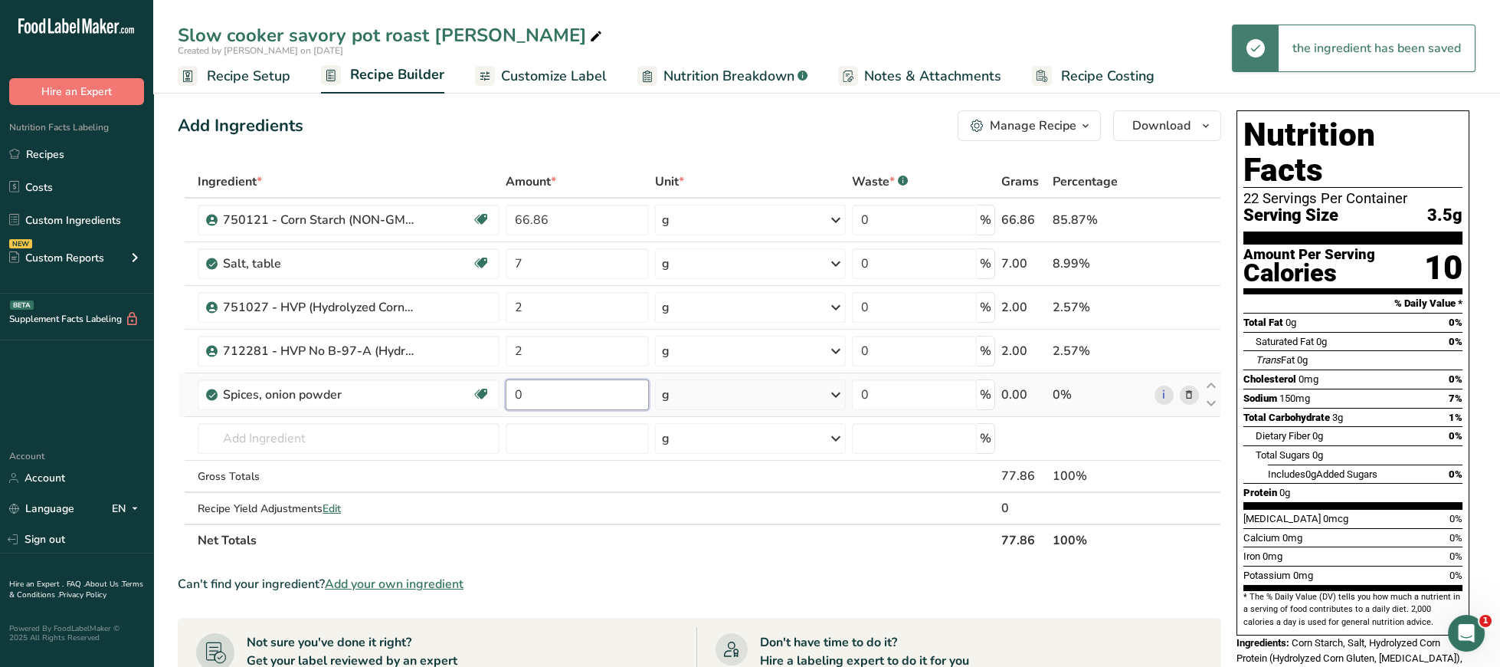
drag, startPoint x: 548, startPoint y: 396, endPoint x: 435, endPoint y: 395, distance: 112.6
click at [506, 395] on input "0" at bounding box center [577, 394] width 143 height 31
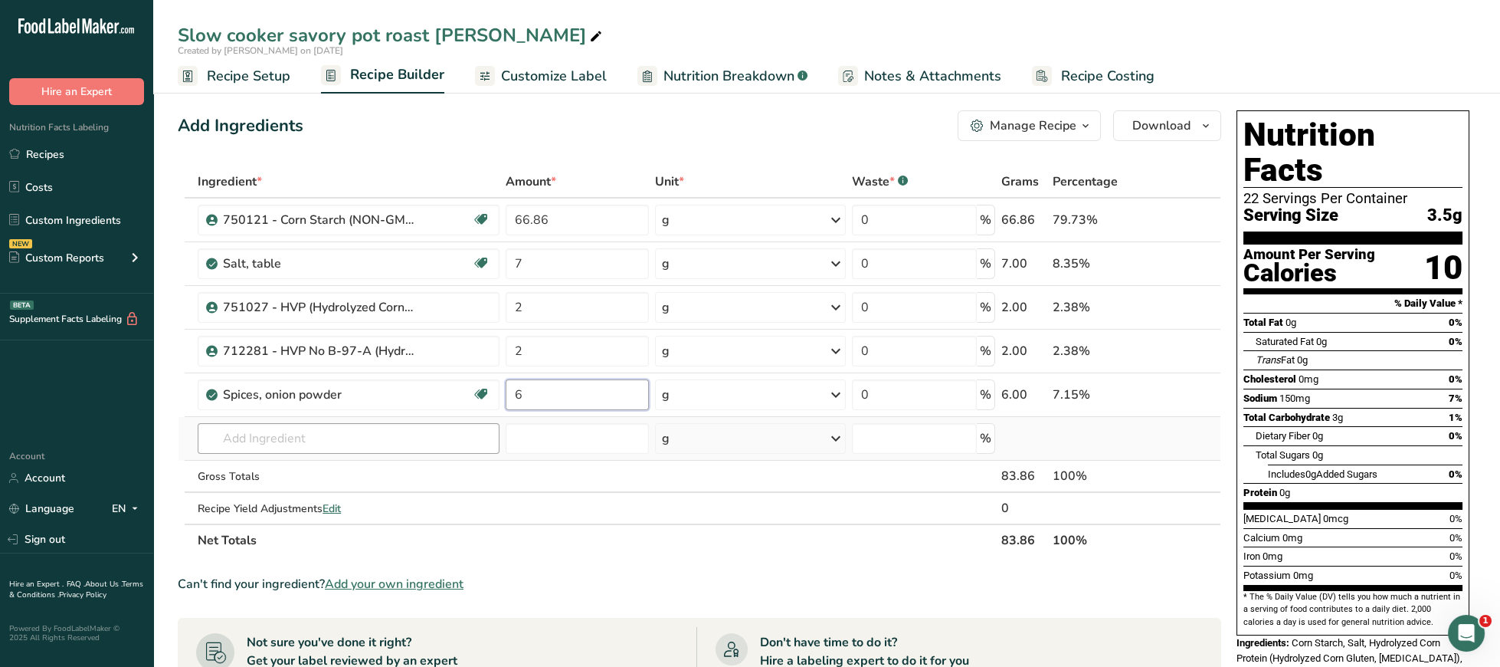
type input "6"
click at [368, 443] on input "text" at bounding box center [349, 438] width 302 height 31
drag, startPoint x: 558, startPoint y: 313, endPoint x: 464, endPoint y: 302, distance: 94.2
click at [506, 302] on input "2" at bounding box center [577, 307] width 143 height 31
type input "3"
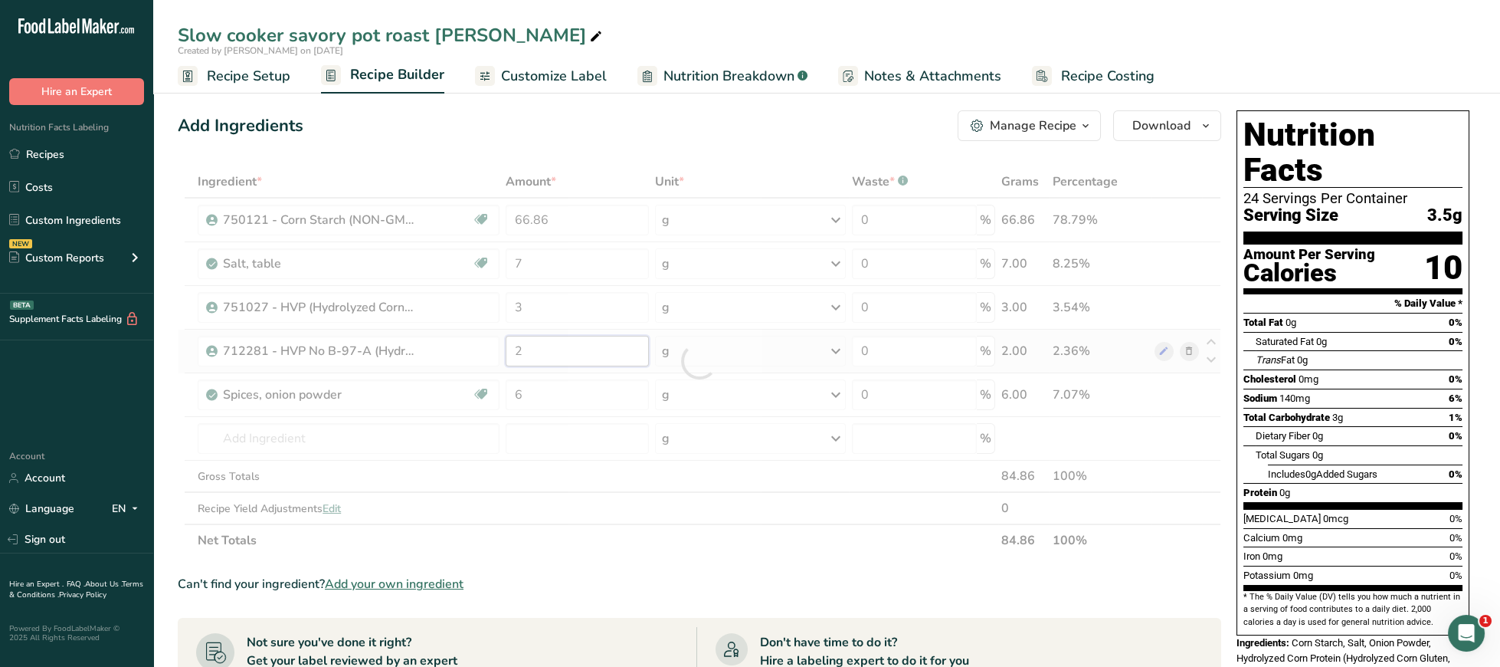
drag, startPoint x: 530, startPoint y: 347, endPoint x: 462, endPoint y: 339, distance: 68.6
click at [506, 339] on input "2" at bounding box center [577, 351] width 143 height 31
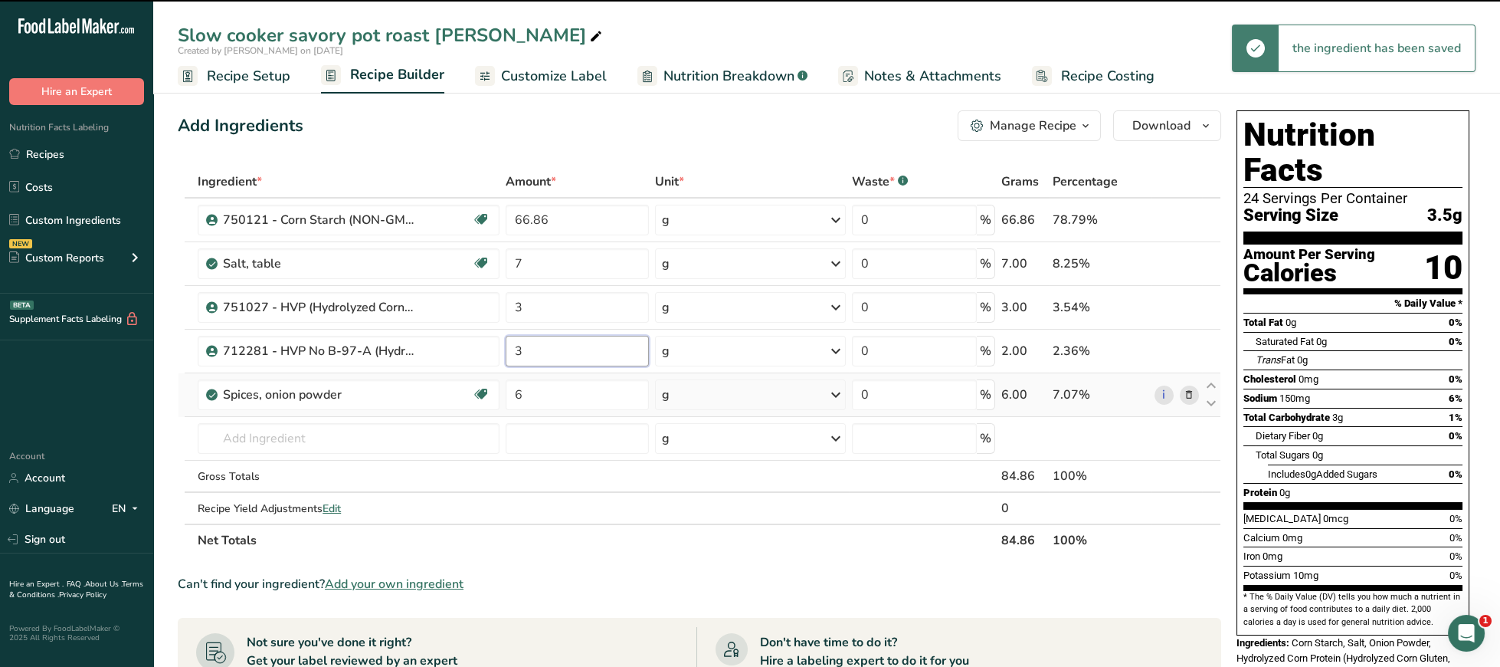
type input "2"
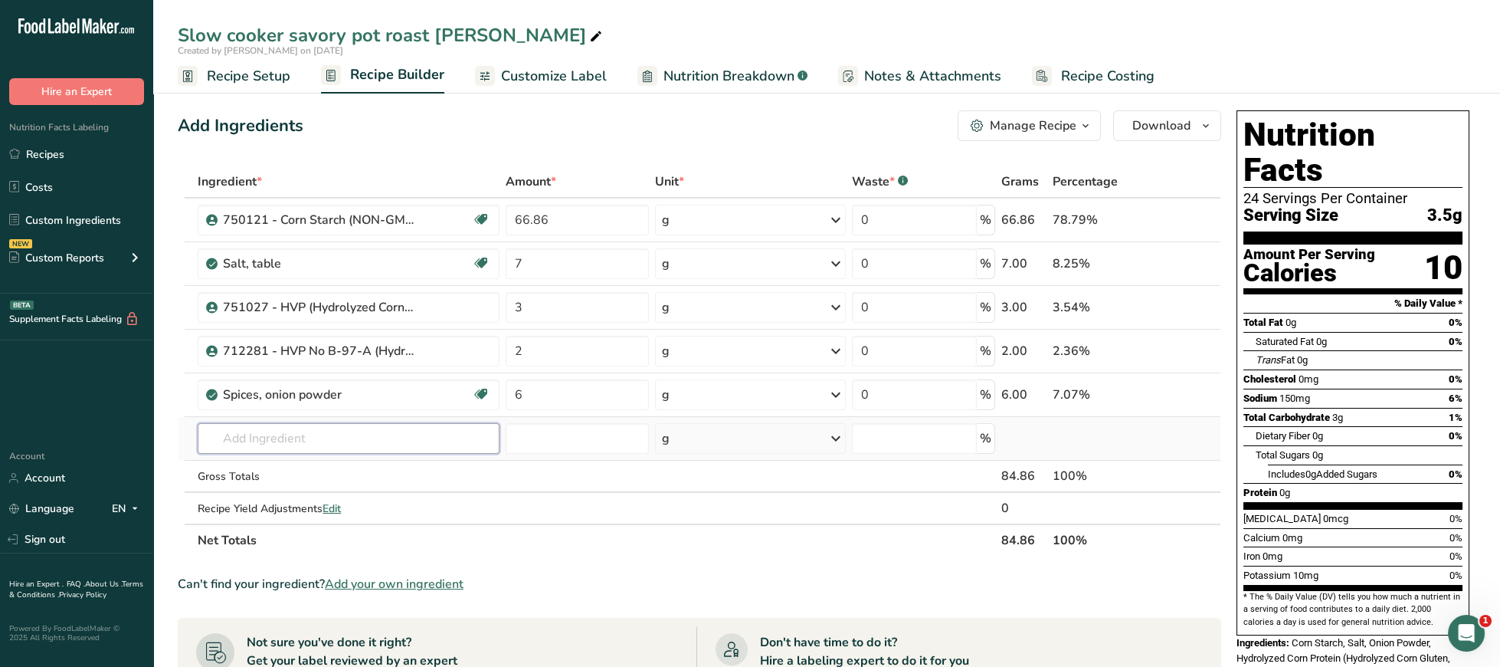
click at [356, 439] on input "text" at bounding box center [349, 438] width 302 height 31
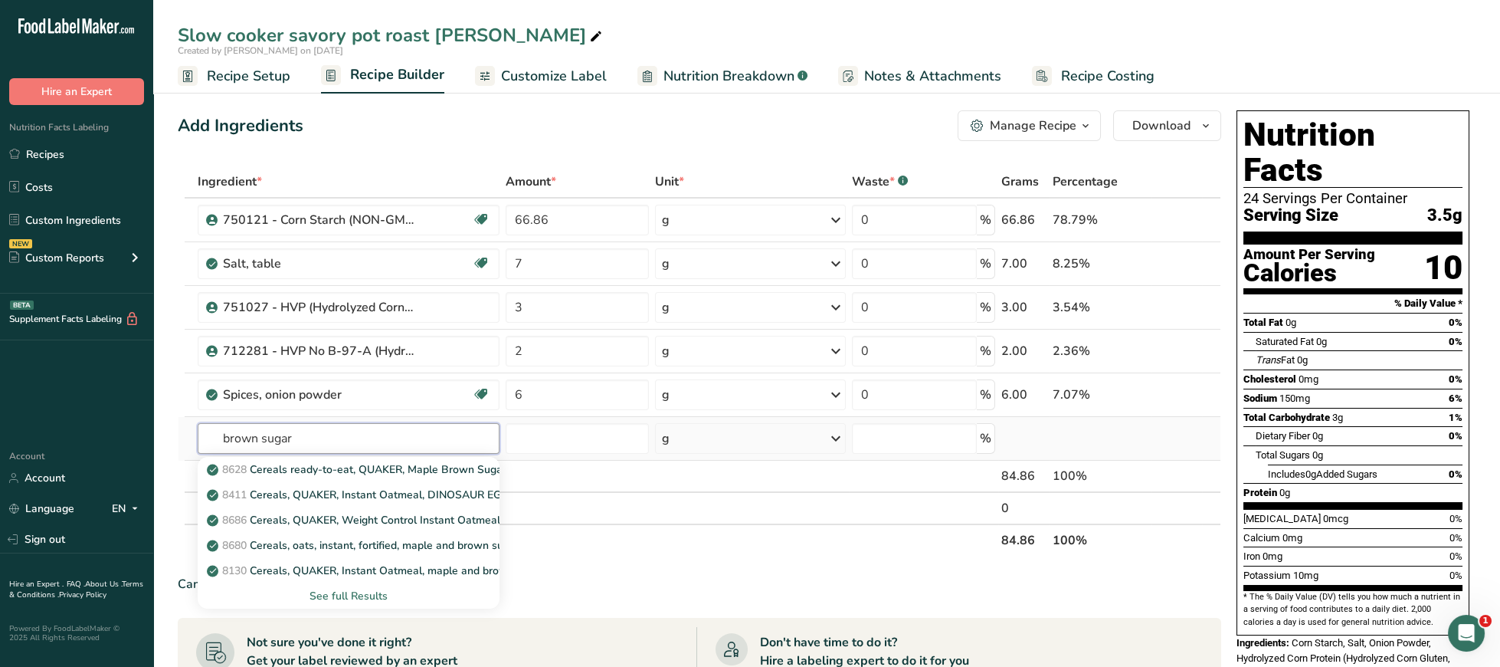
type input "brown sugar"
click at [357, 601] on div "See full Results" at bounding box center [348, 596] width 277 height 16
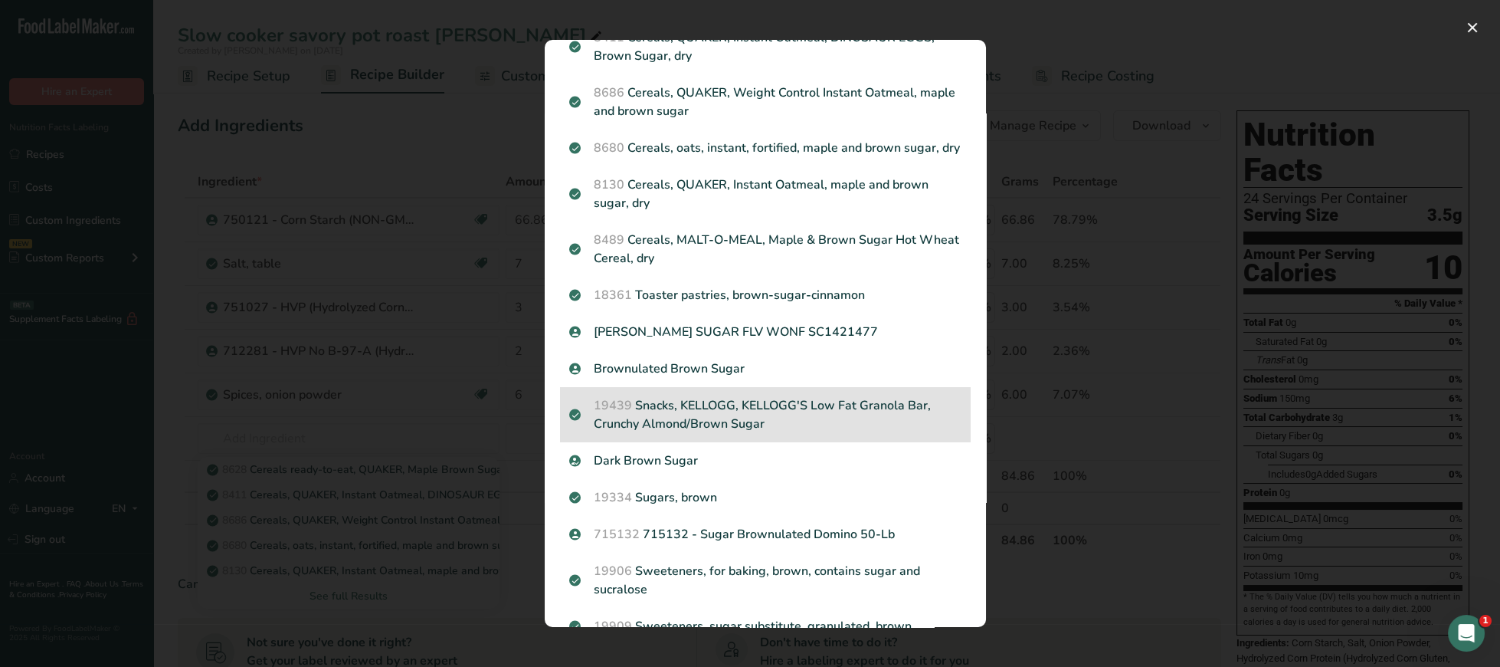
scroll to position [155, 0]
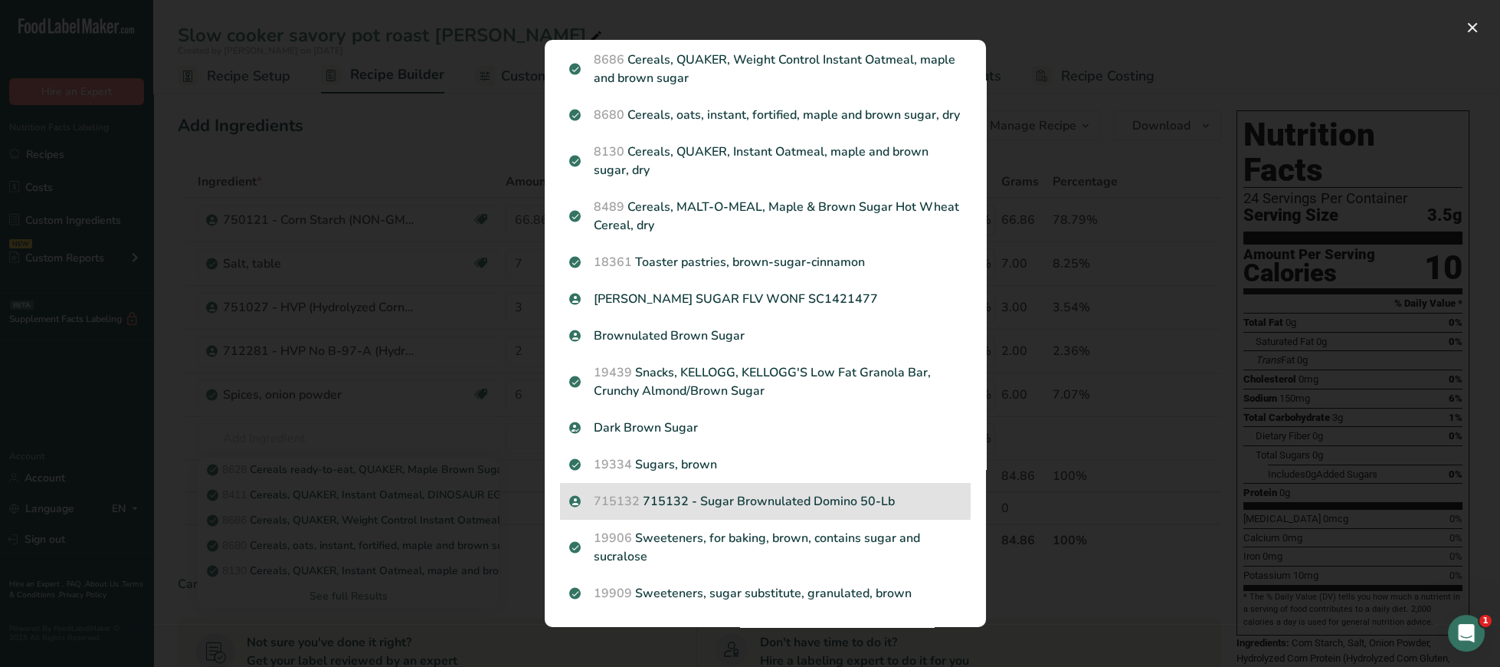
click at [773, 499] on p "715132 715132 - Sugar Brownulated Domino 50-Lb" at bounding box center [765, 501] width 392 height 18
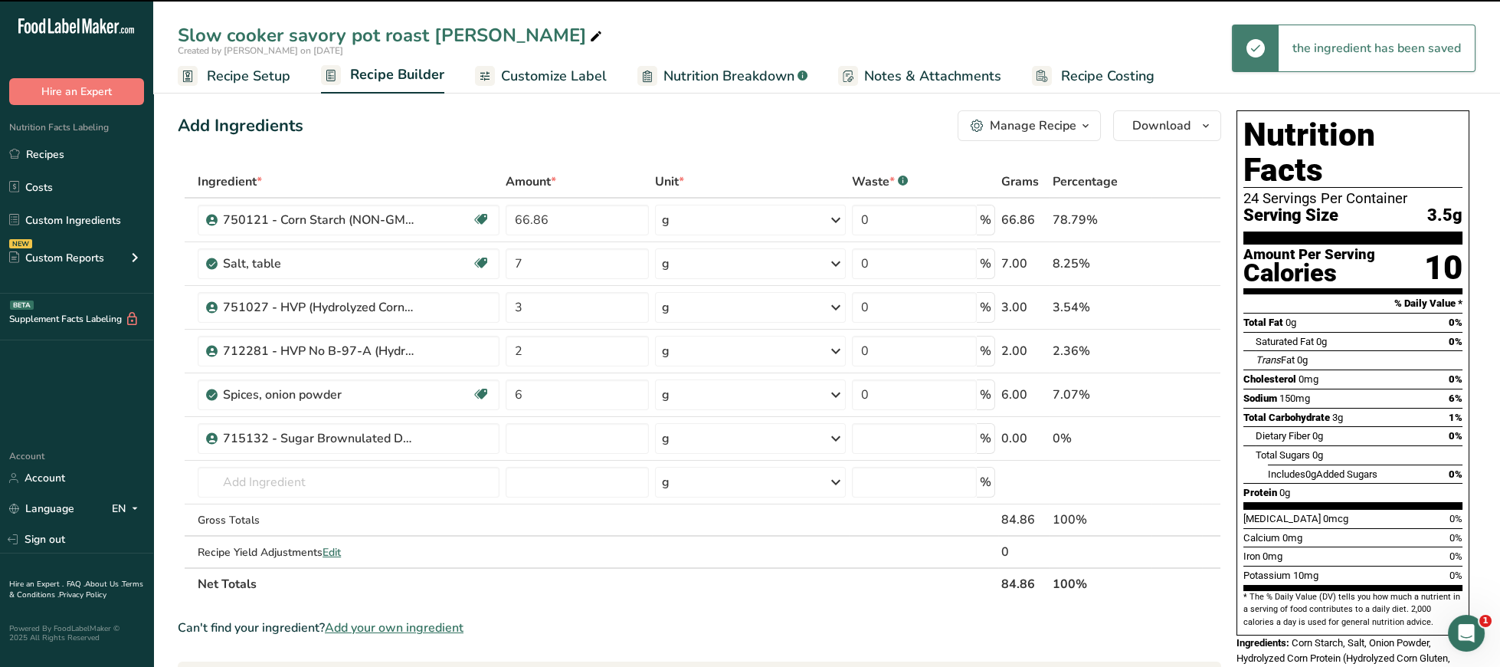
type input "0"
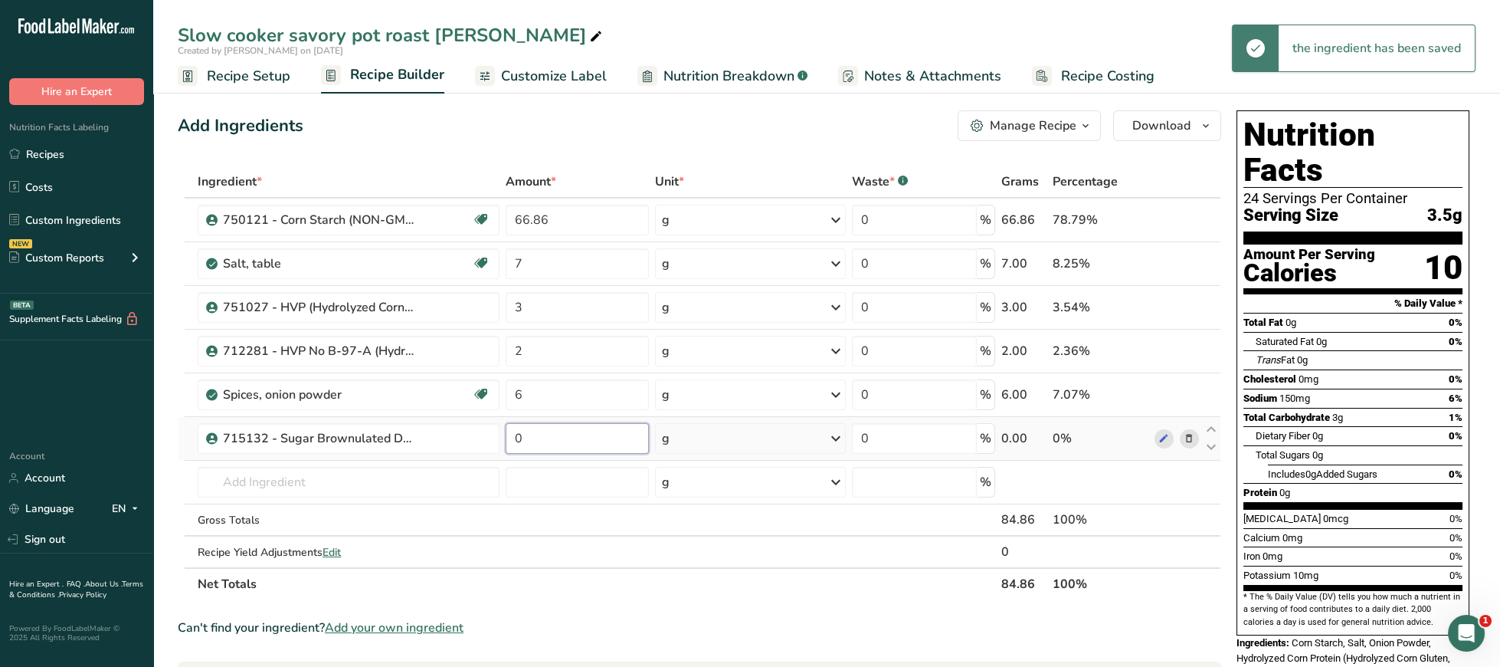
drag, startPoint x: 560, startPoint y: 436, endPoint x: 431, endPoint y: 437, distance: 129.5
click at [506, 437] on input "0" at bounding box center [577, 438] width 143 height 31
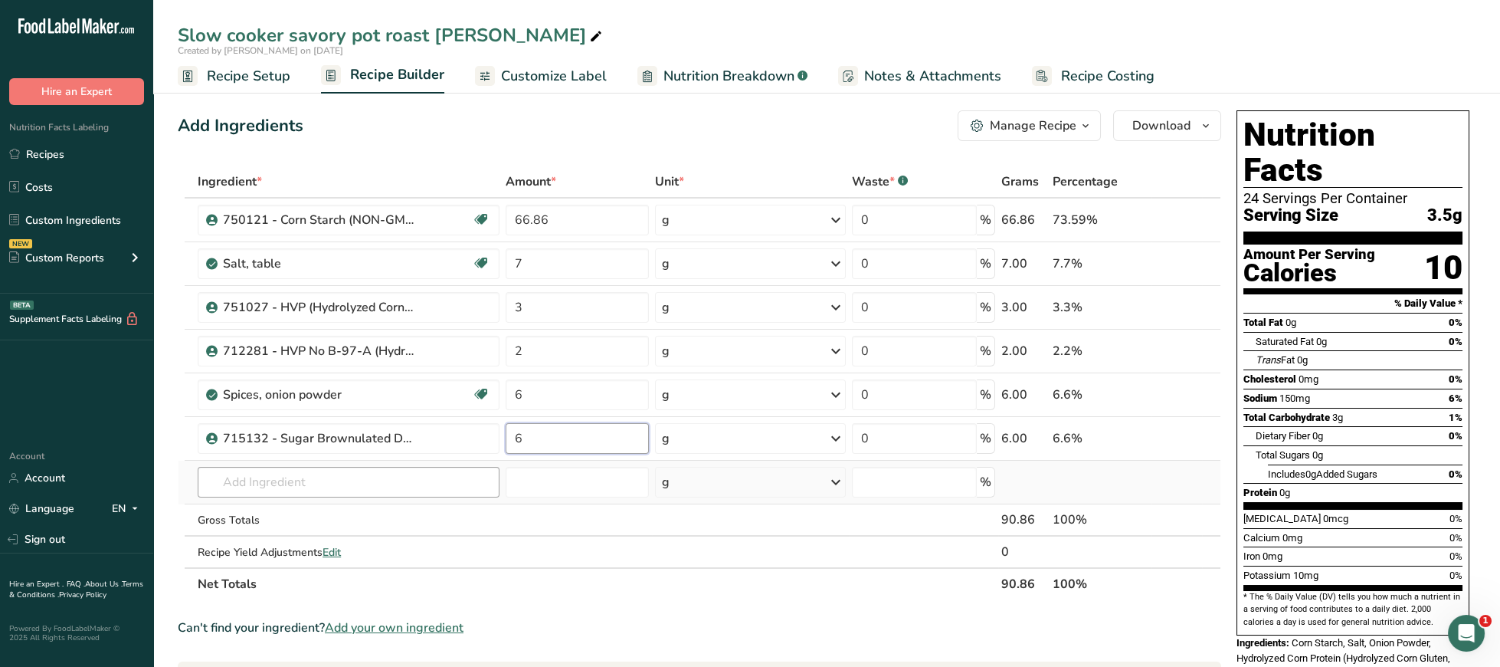
type input "6"
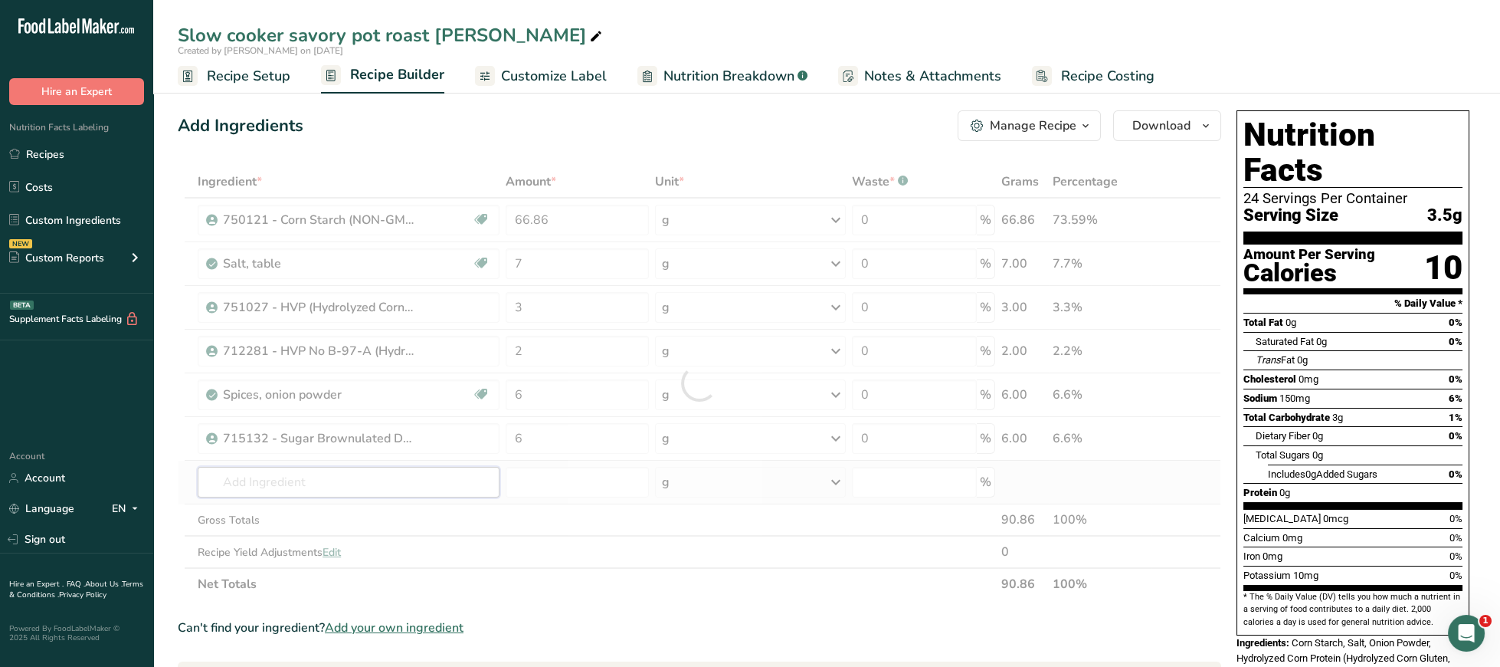
click at [345, 487] on input "text" at bounding box center [349, 482] width 302 height 31
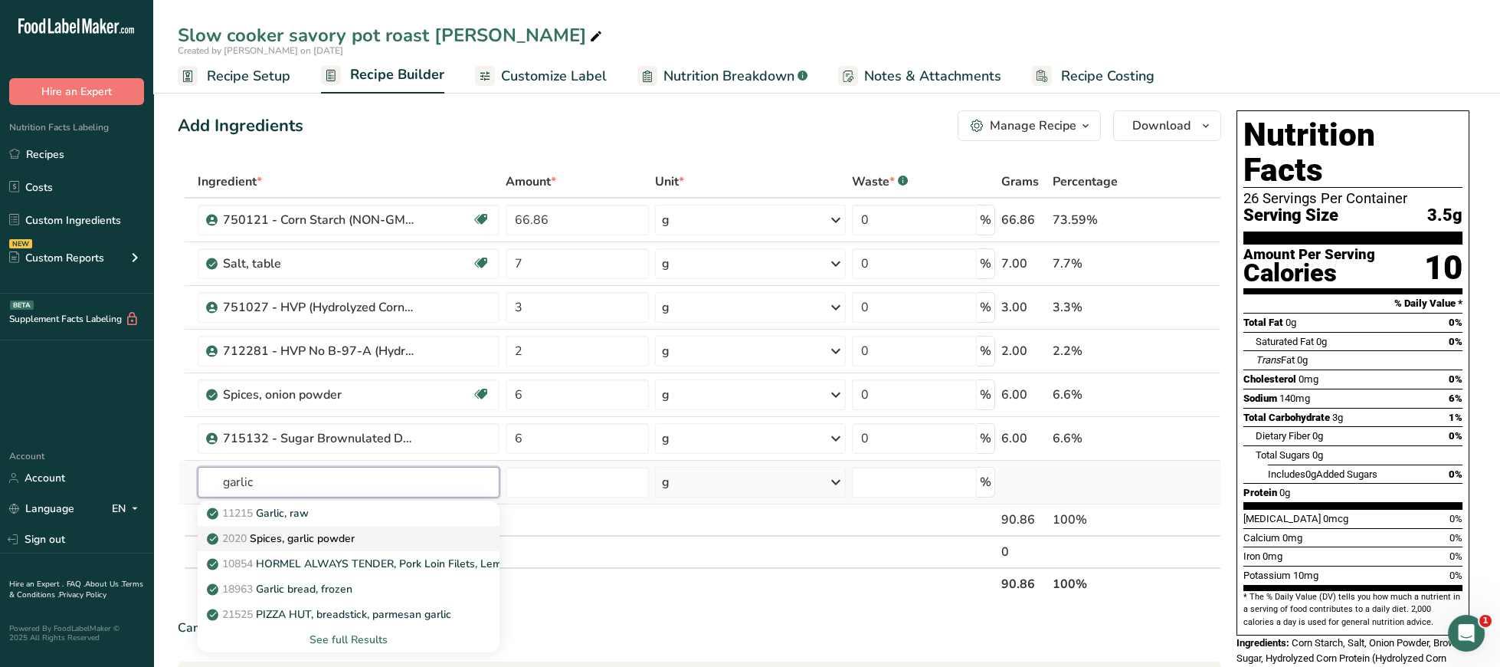
type input "garlic"
click at [360, 534] on div "2020 Spices, garlic powder" at bounding box center [336, 538] width 253 height 16
type input "Spices, garlic powder"
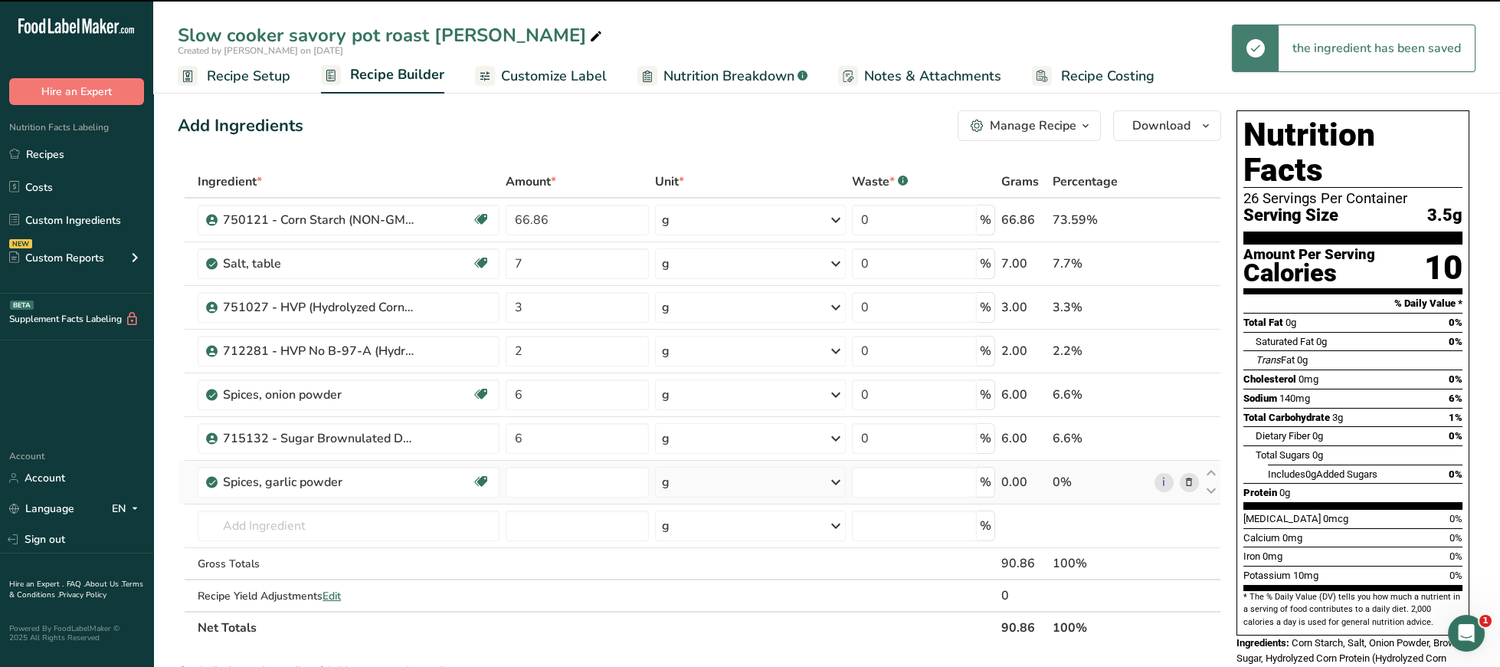
type input "0"
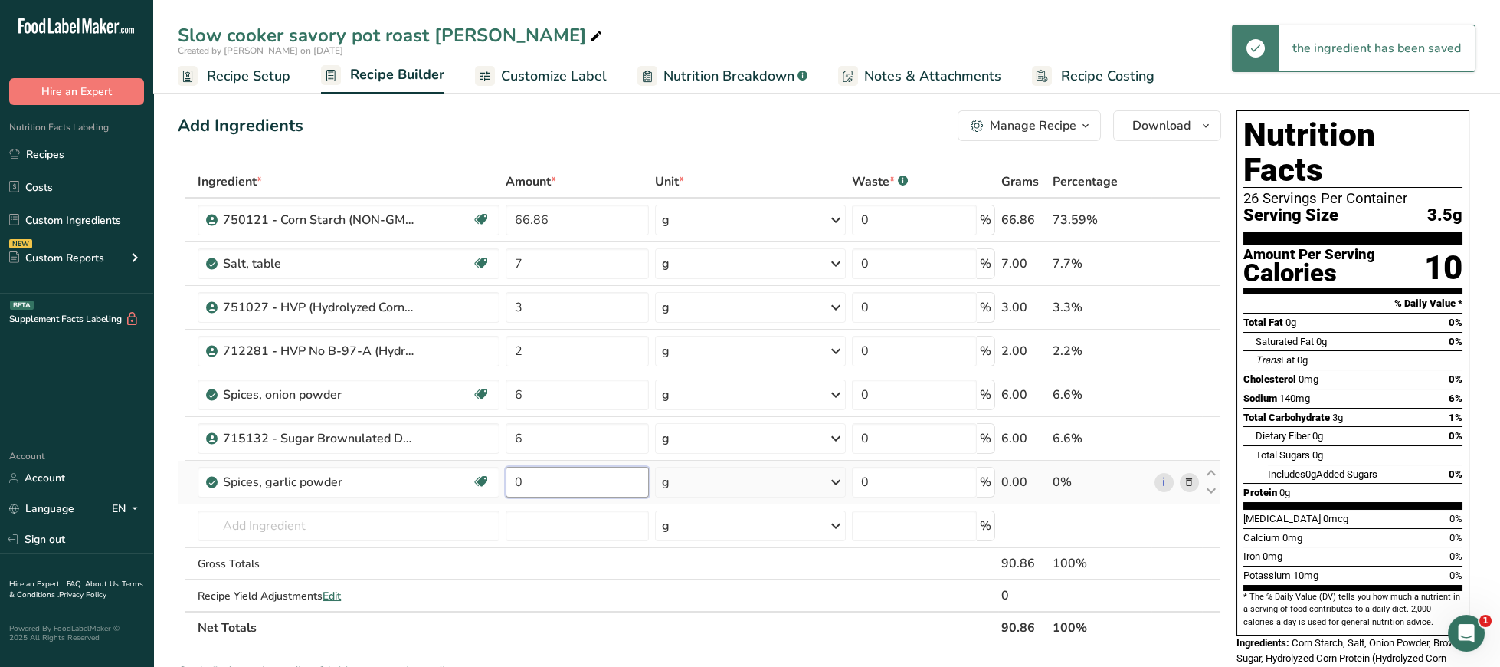
drag, startPoint x: 547, startPoint y: 489, endPoint x: 495, endPoint y: 487, distance: 52.2
click at [506, 487] on input "0" at bounding box center [577, 482] width 143 height 31
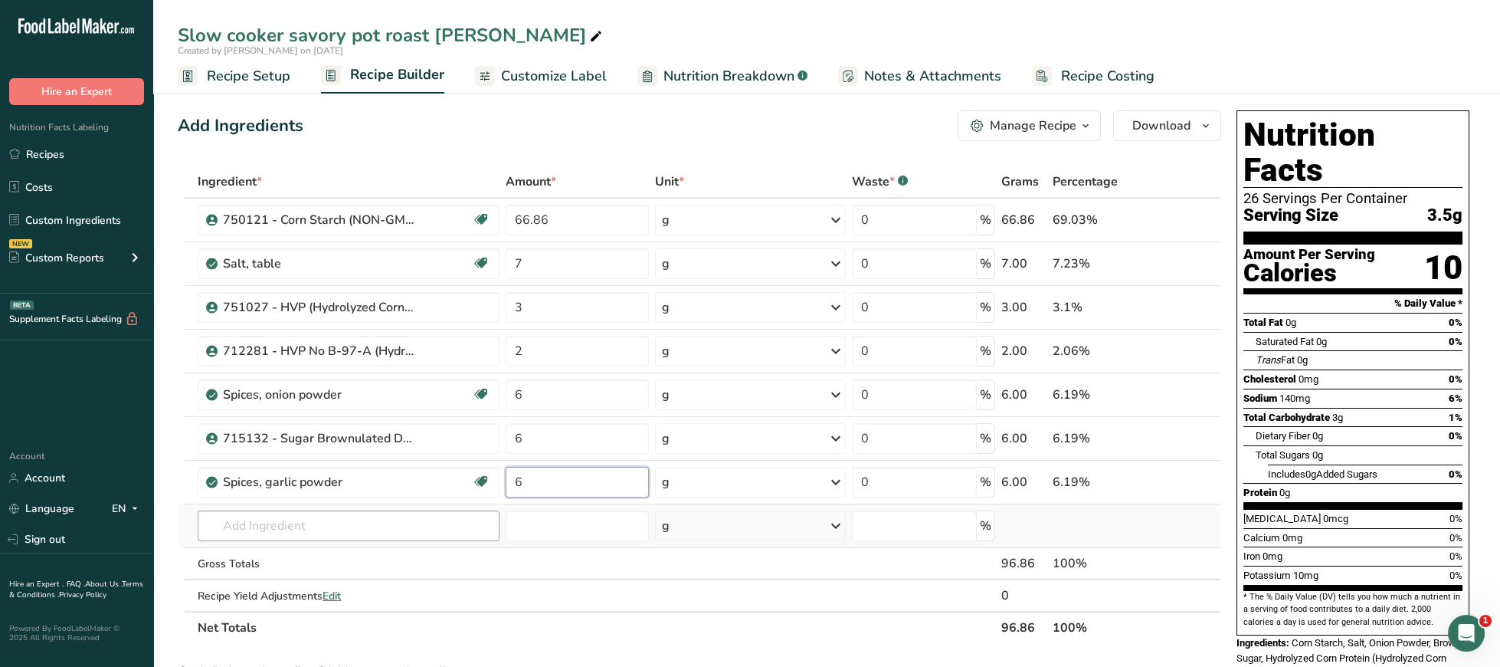
type input "6"
click at [303, 517] on input "text" at bounding box center [349, 525] width 302 height 31
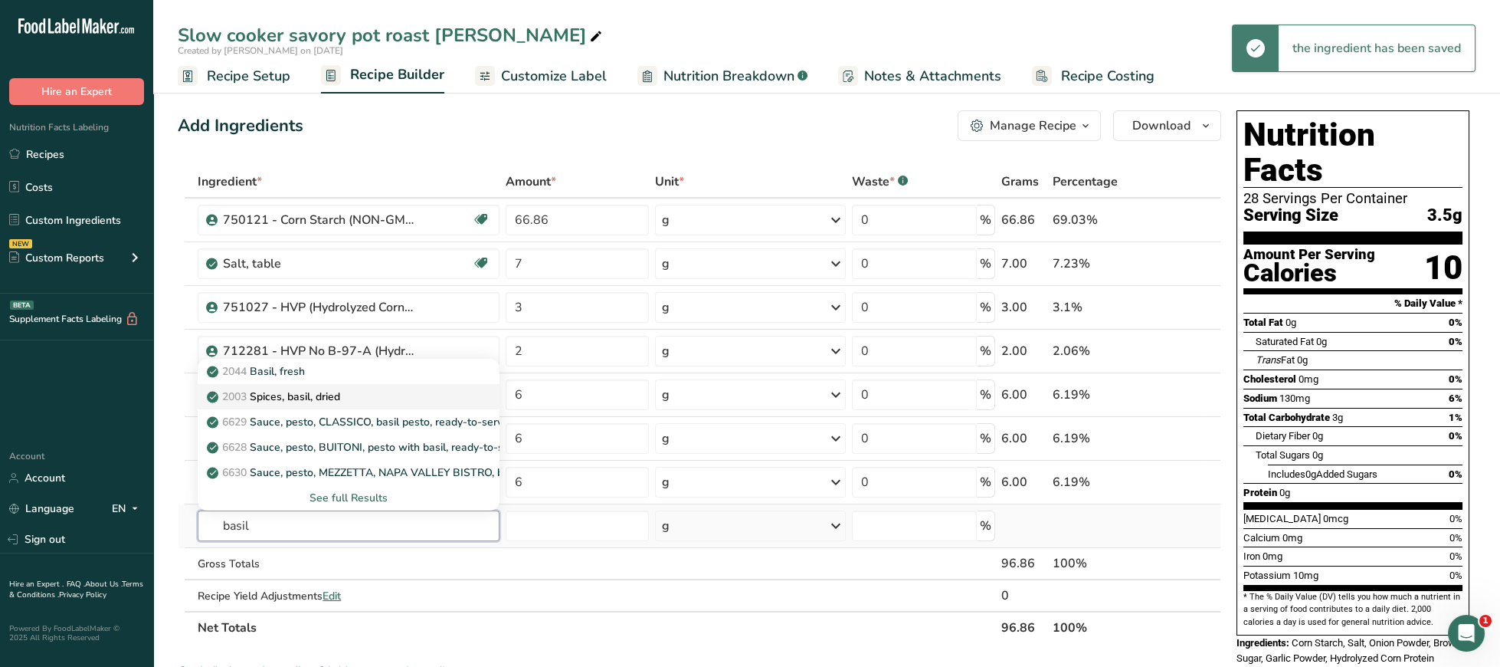
type input "basil"
click at [313, 390] on link "2003 Spices, basil, dried" at bounding box center [349, 396] width 302 height 25
type input "Spices, basil, dried"
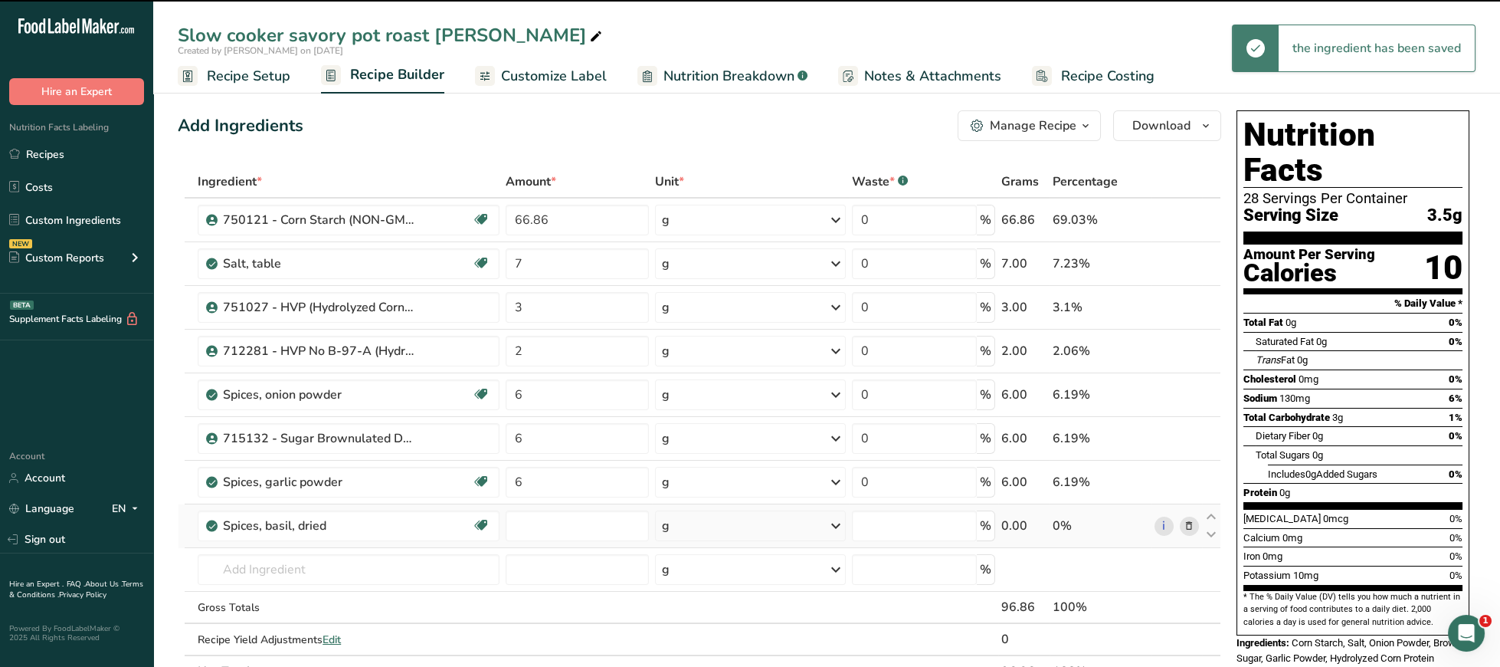
type input "0"
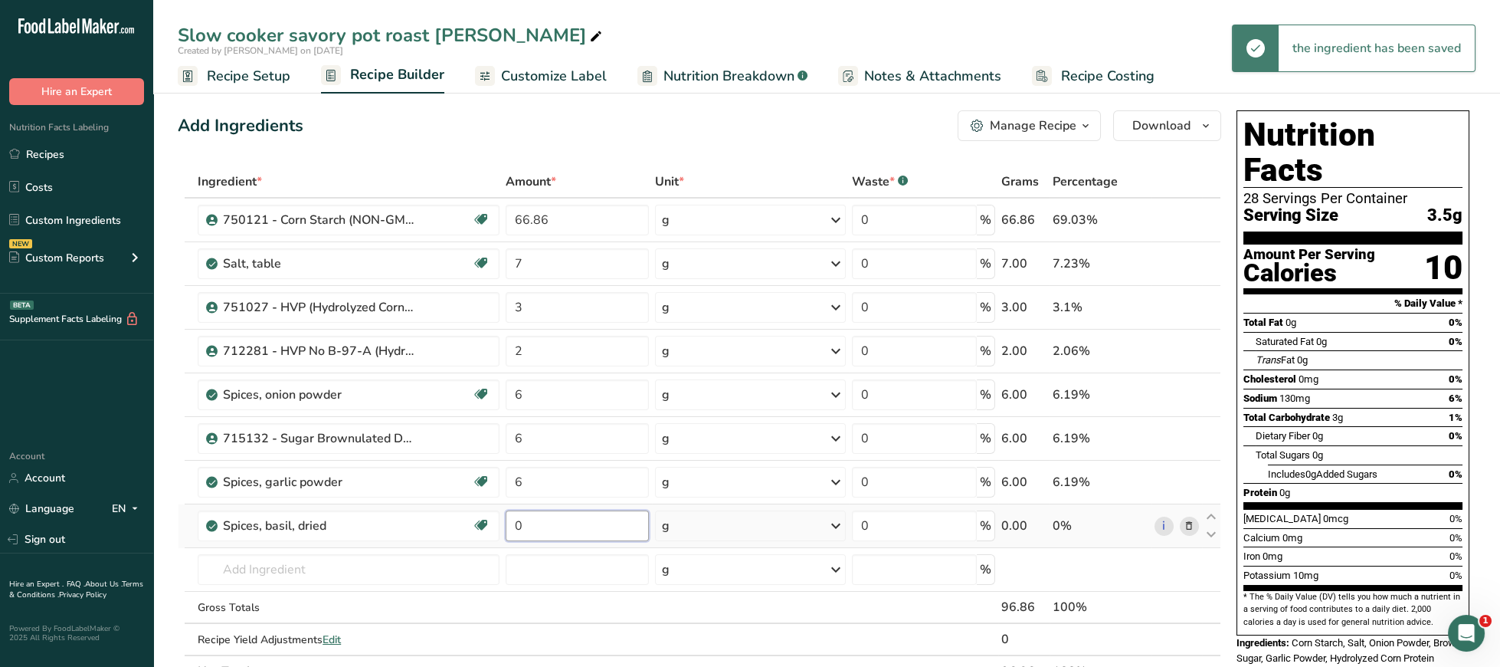
drag, startPoint x: 495, startPoint y: 527, endPoint x: 468, endPoint y: 528, distance: 26.8
click at [506, 528] on input "0" at bounding box center [577, 525] width 143 height 31
type input "2"
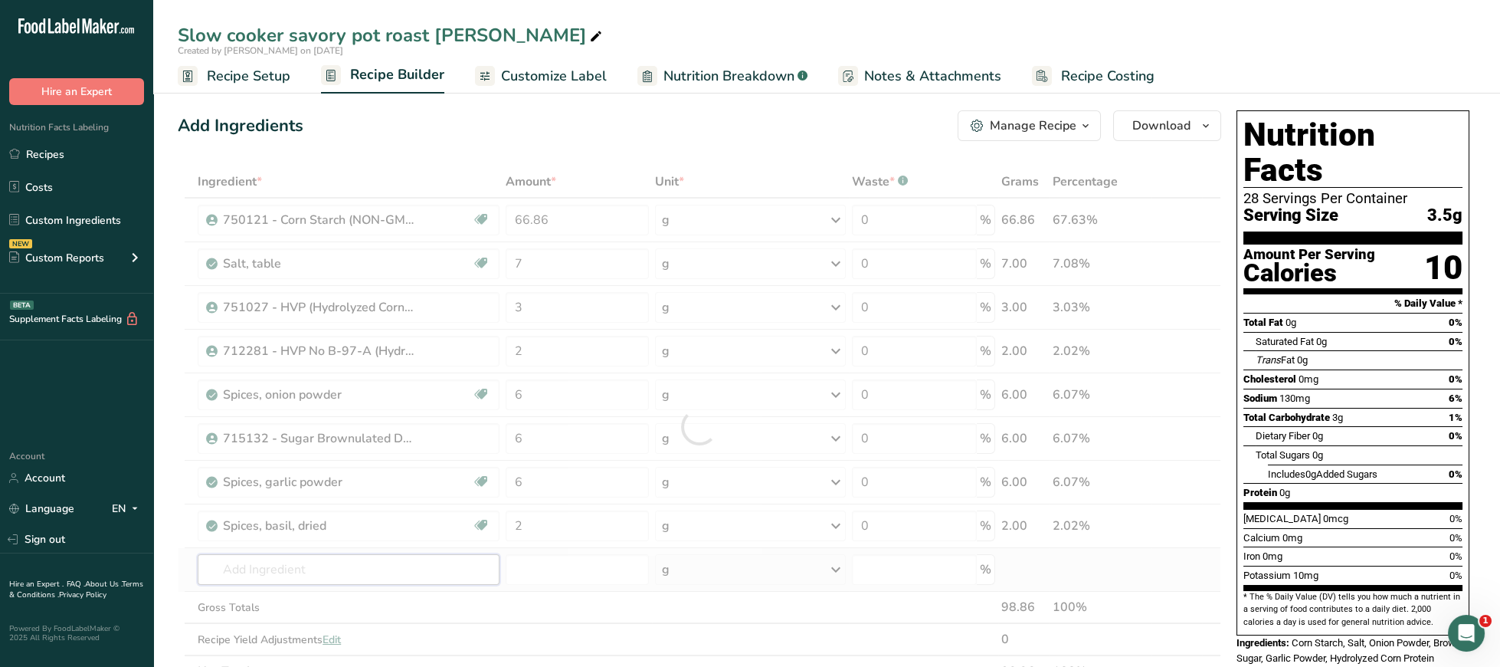
click at [390, 568] on input "text" at bounding box center [349, 569] width 302 height 31
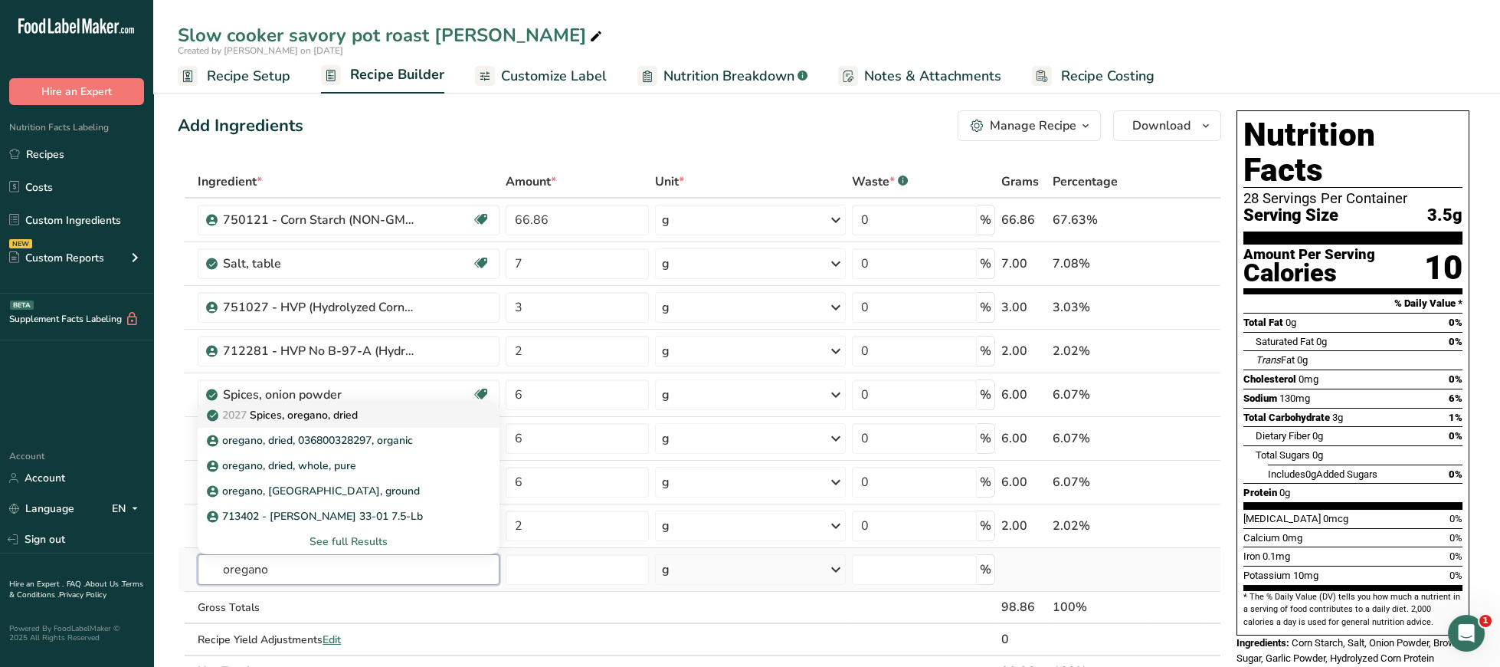
type input "oregano"
click at [377, 418] on div "2027 Spices, oregano, dried" at bounding box center [336, 415] width 253 height 16
type input "Spices, oregano, dried"
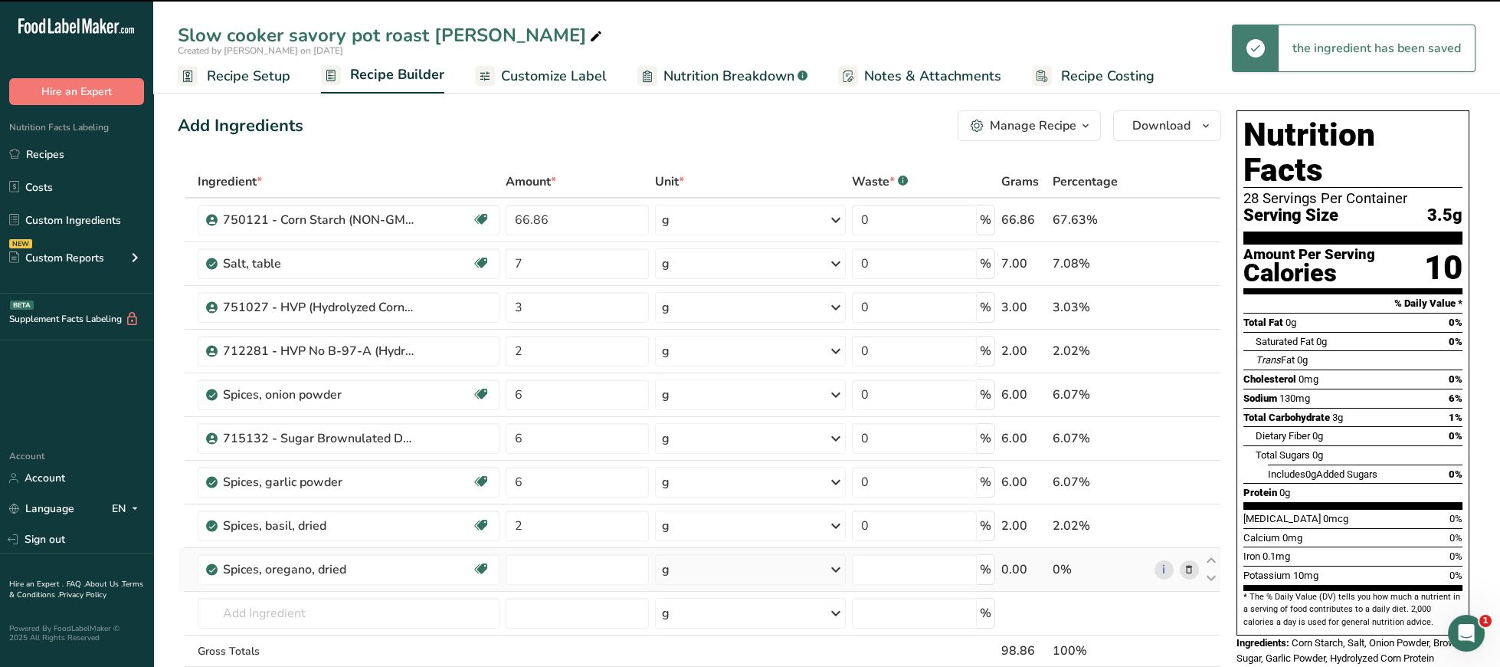
type input "0"
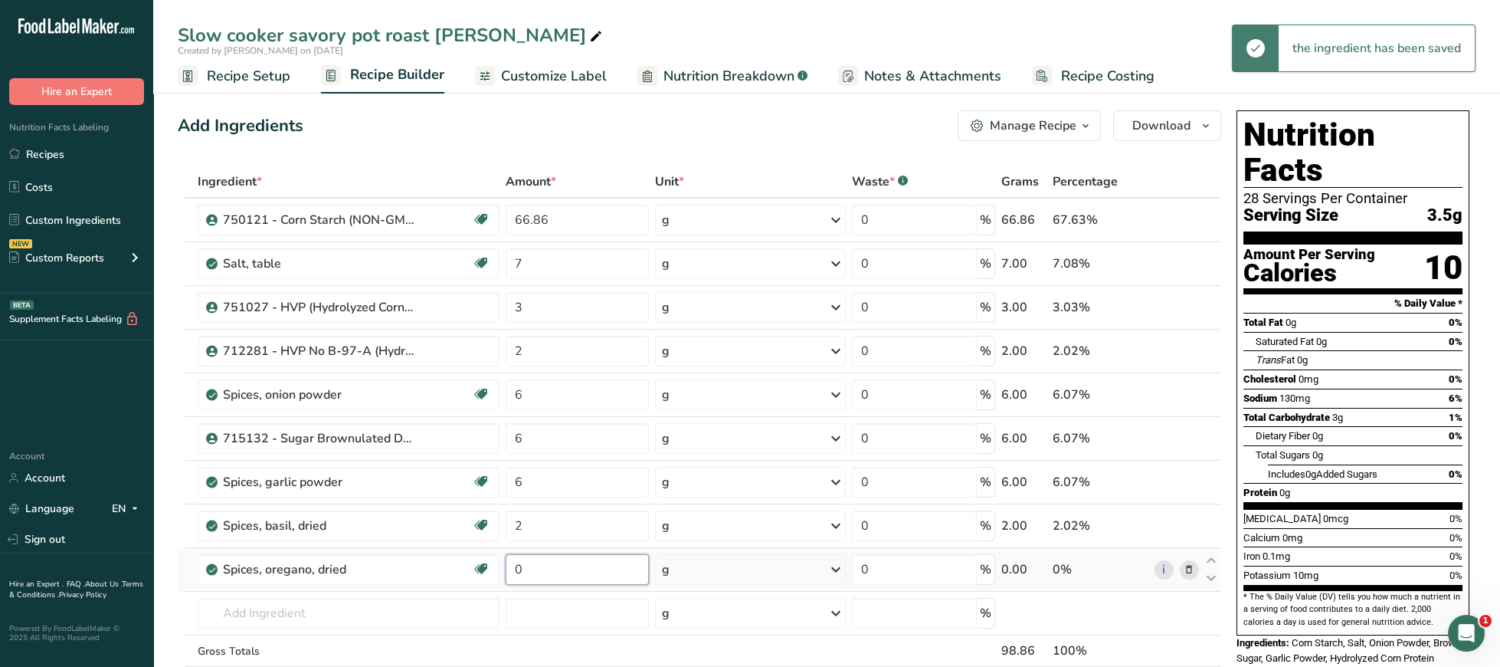
drag, startPoint x: 535, startPoint y: 572, endPoint x: 405, endPoint y: 560, distance: 130.1
click at [506, 560] on input "0" at bounding box center [577, 569] width 143 height 31
type input "2"
click at [347, 623] on input "text" at bounding box center [349, 613] width 302 height 31
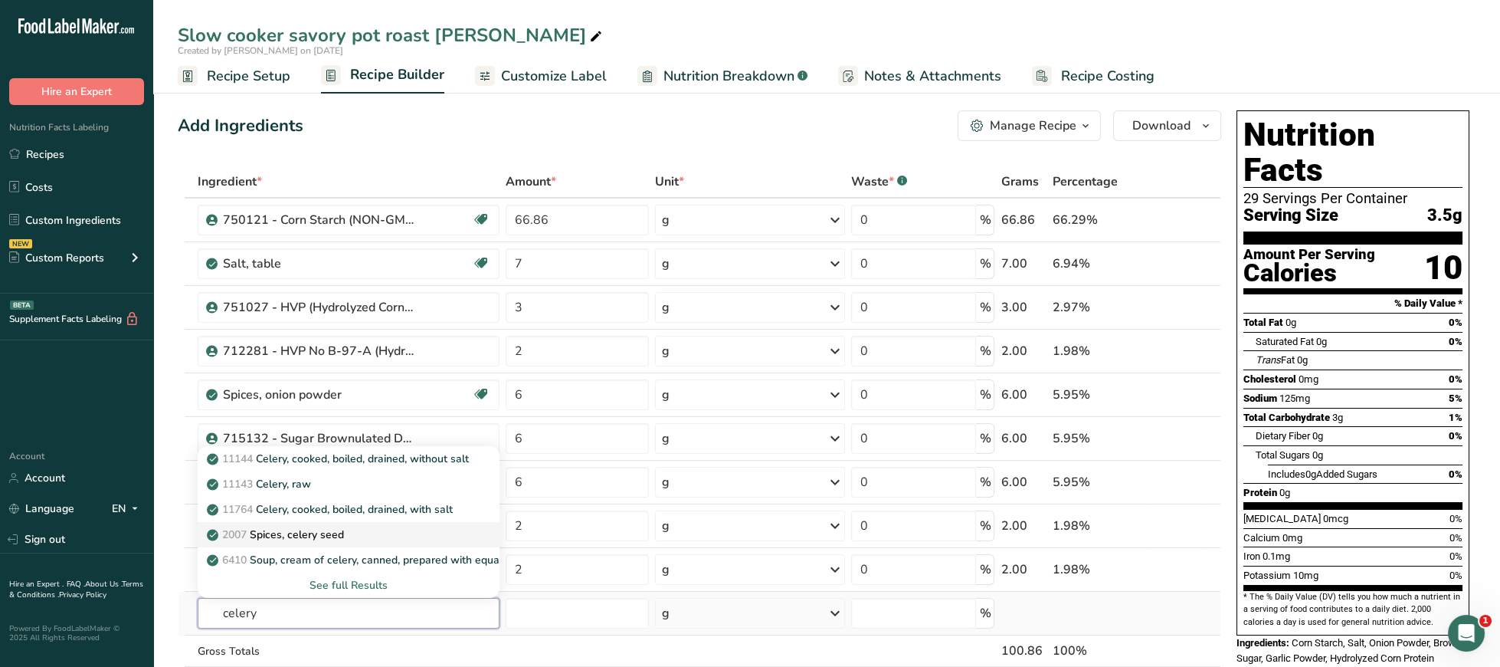
type input "celery"
click at [388, 537] on div "2007 Spices, celery seed" at bounding box center [336, 534] width 253 height 16
type input "Spices, celery seed"
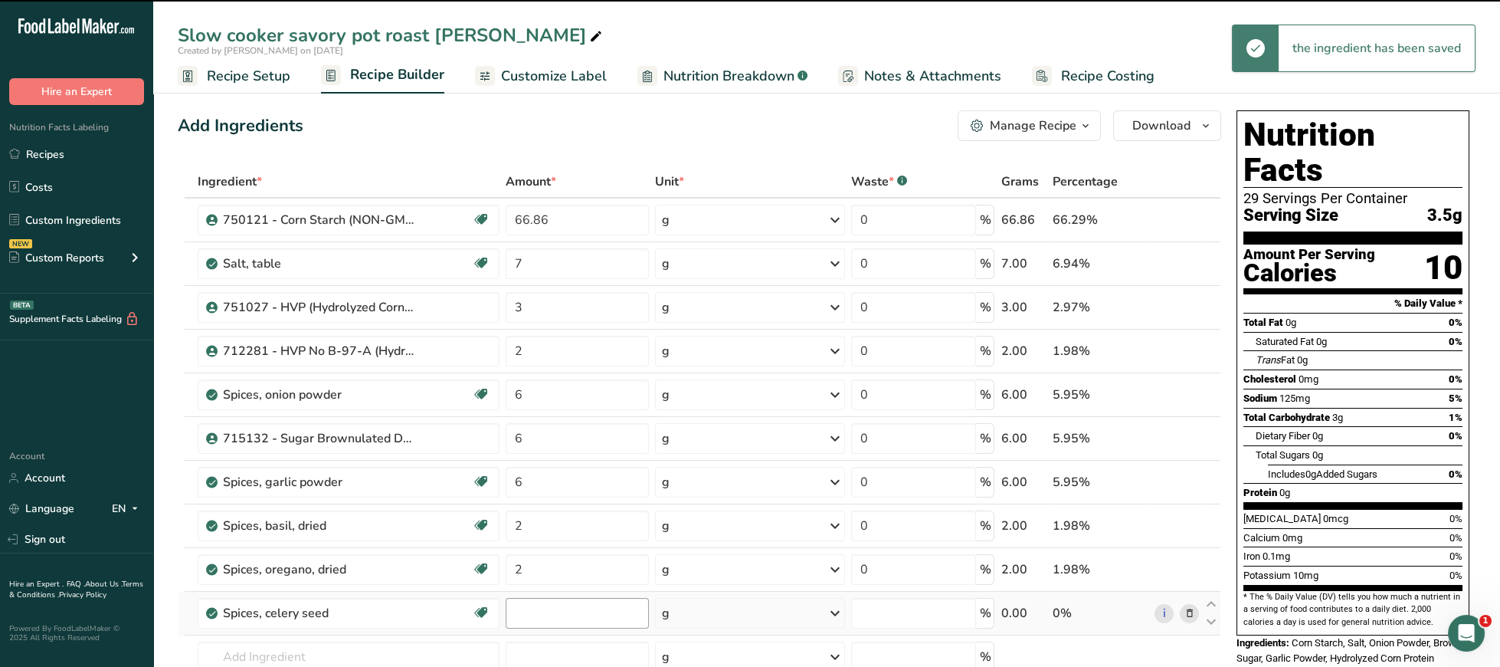
type input "0"
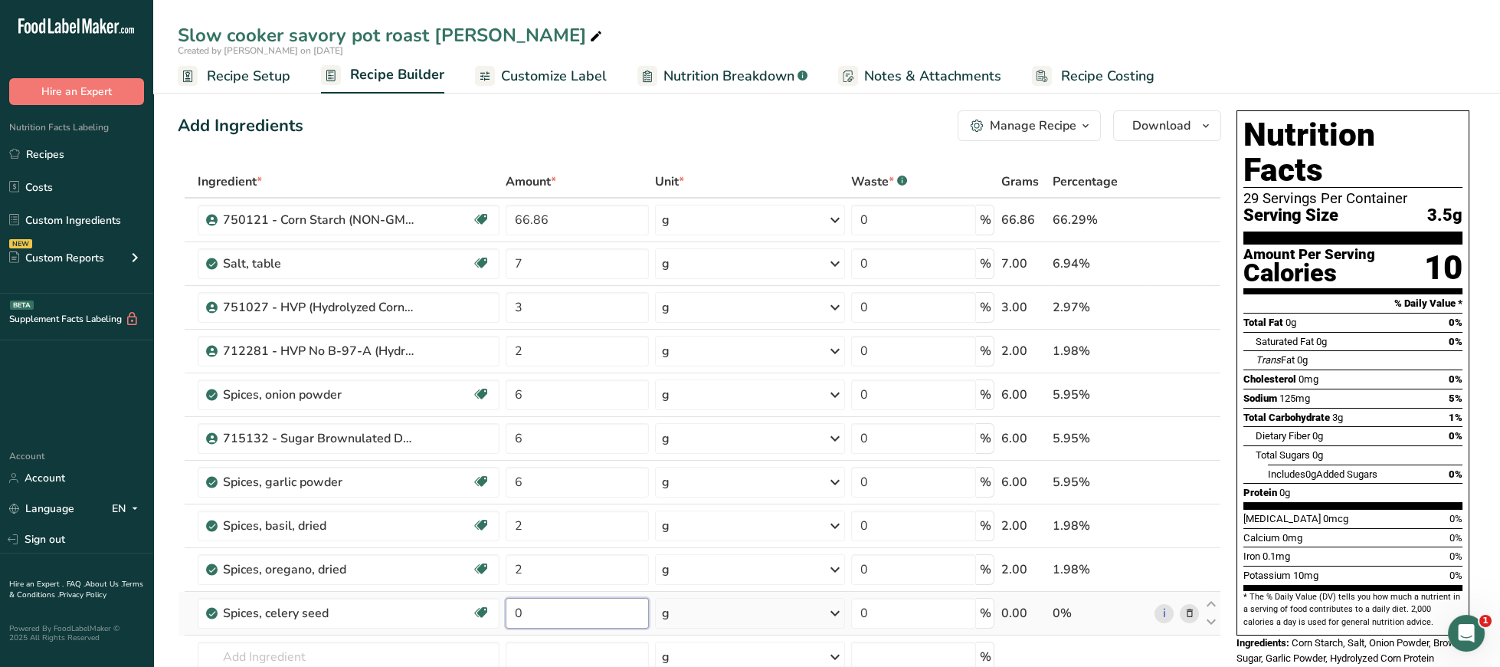
click at [559, 610] on input "0" at bounding box center [577, 613] width 143 height 31
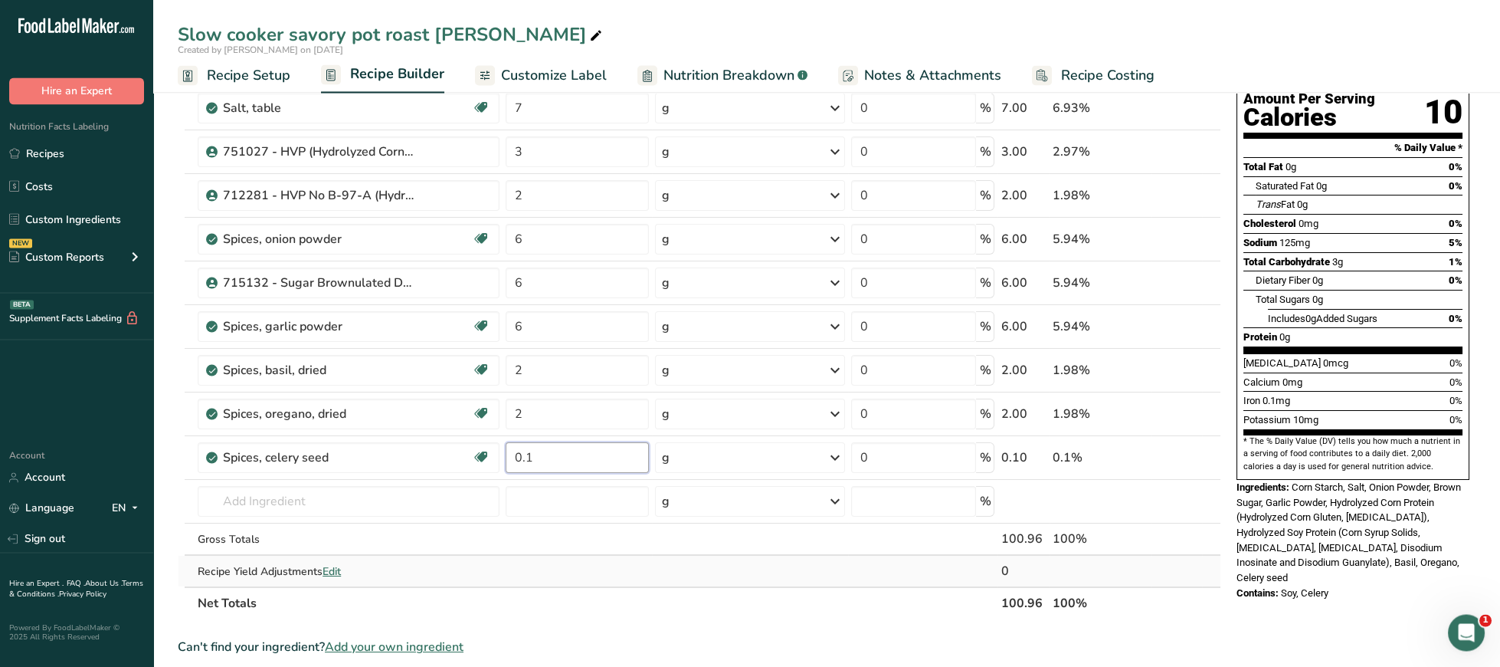
scroll to position [158, 0]
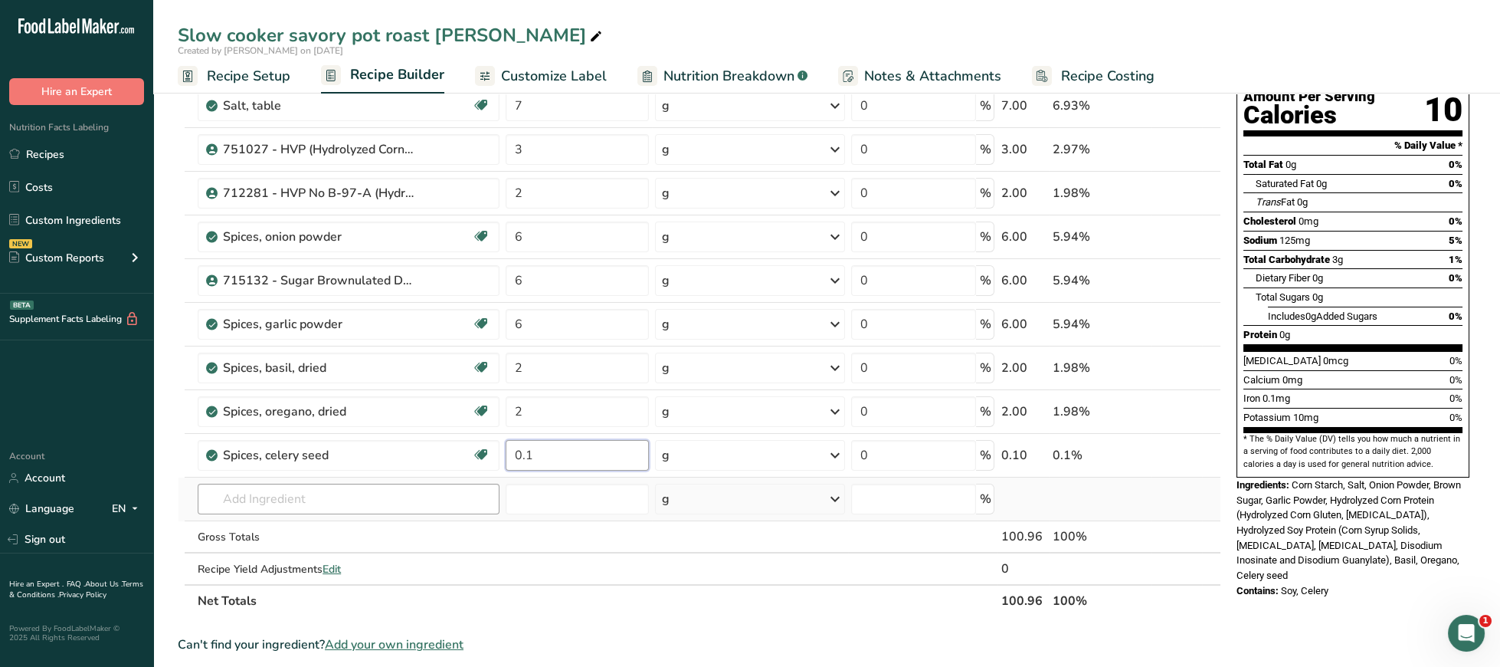
type input "0.1"
click at [357, 505] on input "text" at bounding box center [349, 498] width 302 height 31
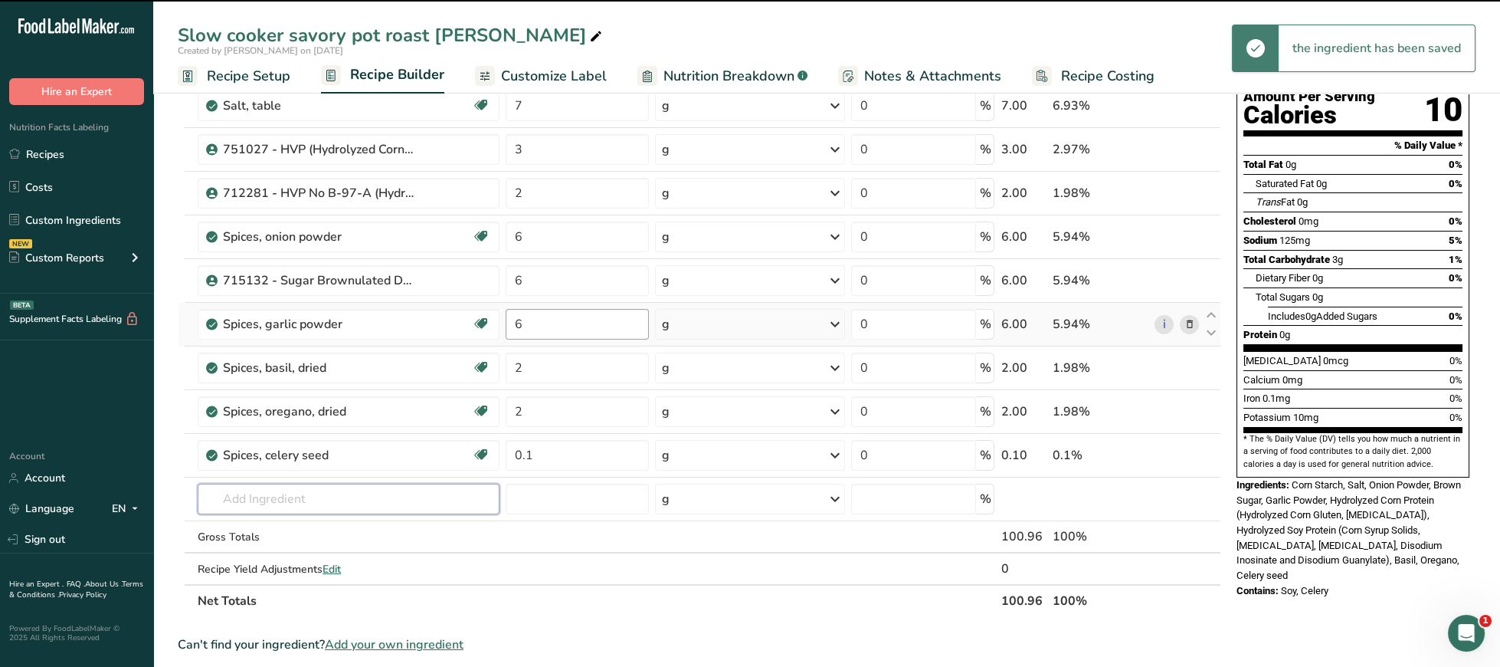
scroll to position [0, 0]
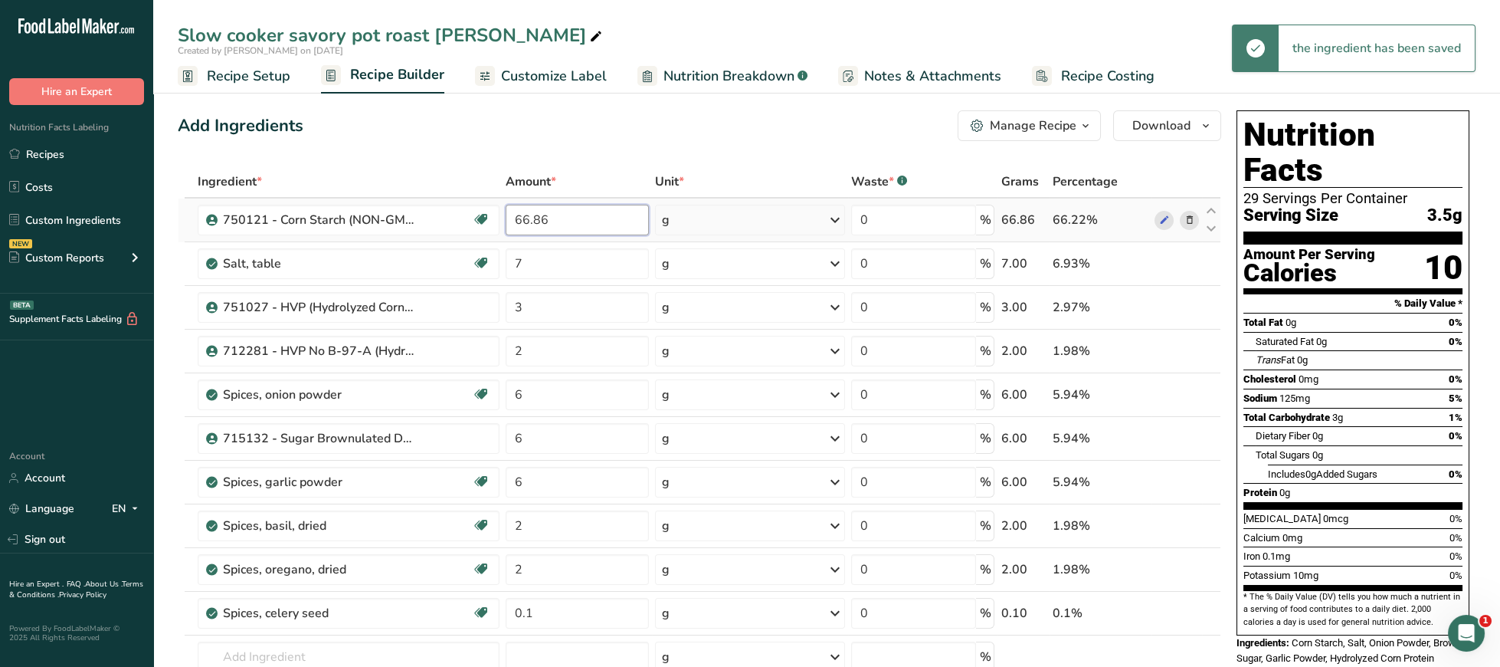
drag, startPoint x: 569, startPoint y: 228, endPoint x: 470, endPoint y: 224, distance: 98.9
click at [506, 224] on input "66.86" at bounding box center [577, 220] width 143 height 31
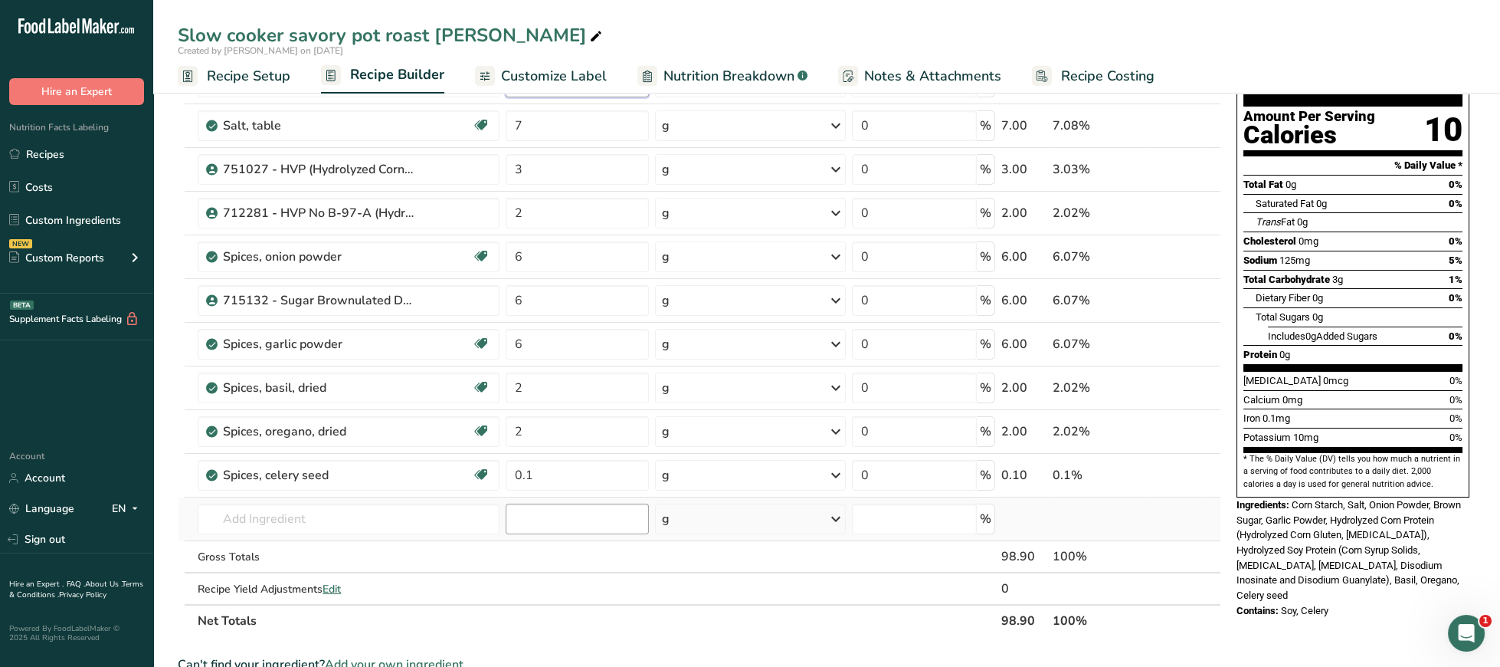
scroll to position [316, 0]
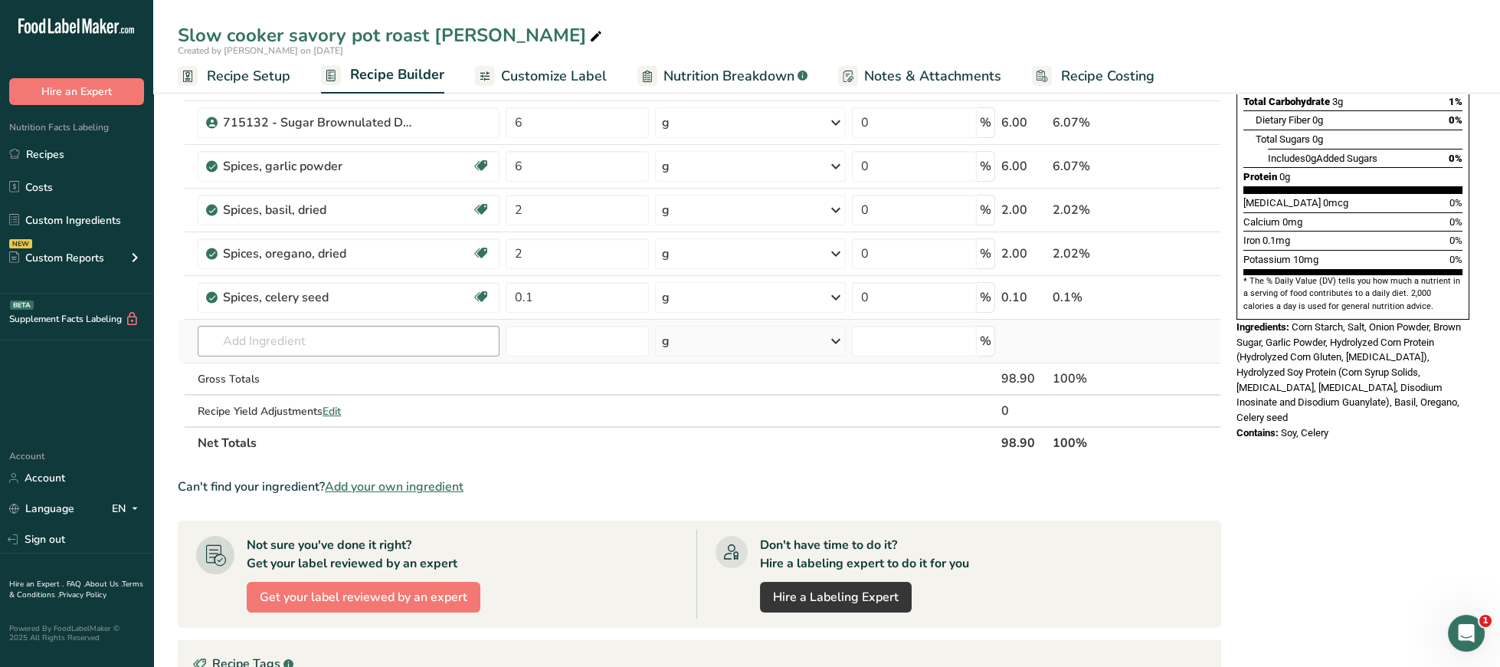
type input "64.8"
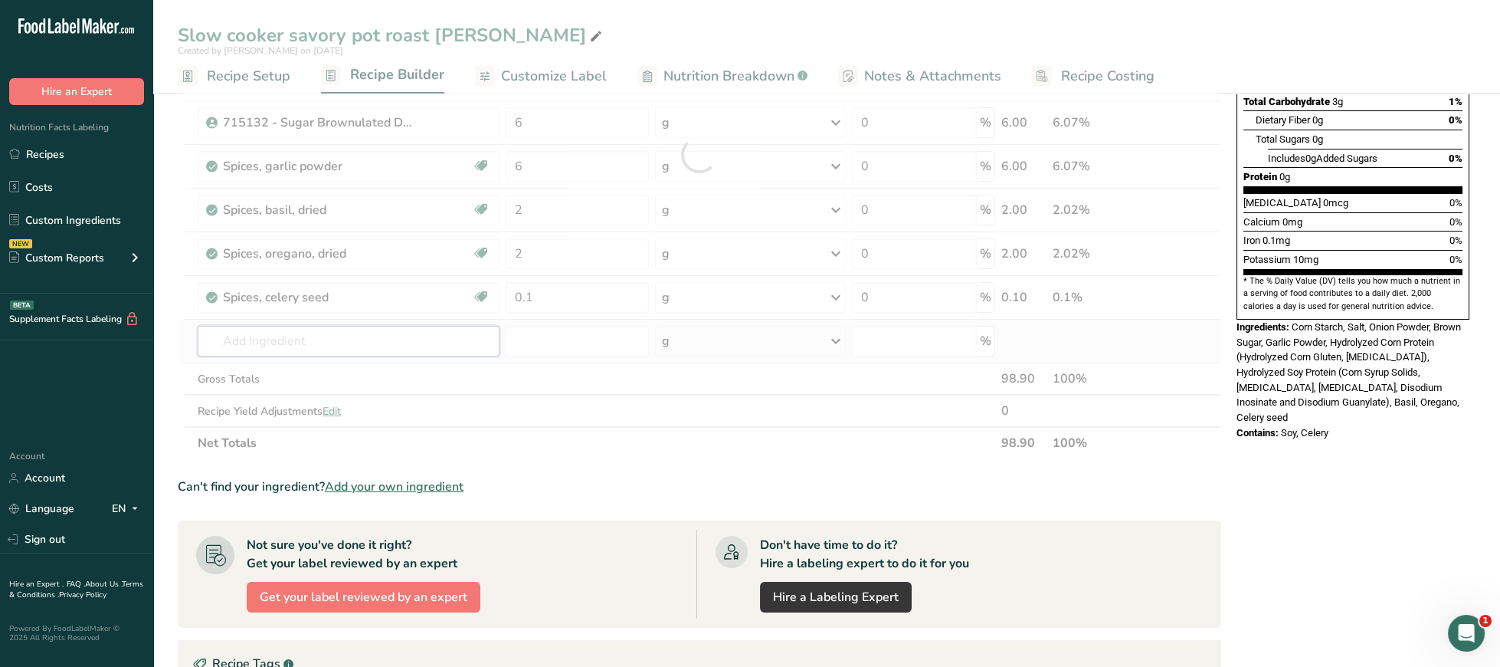
click at [393, 336] on input "text" at bounding box center [349, 341] width 302 height 31
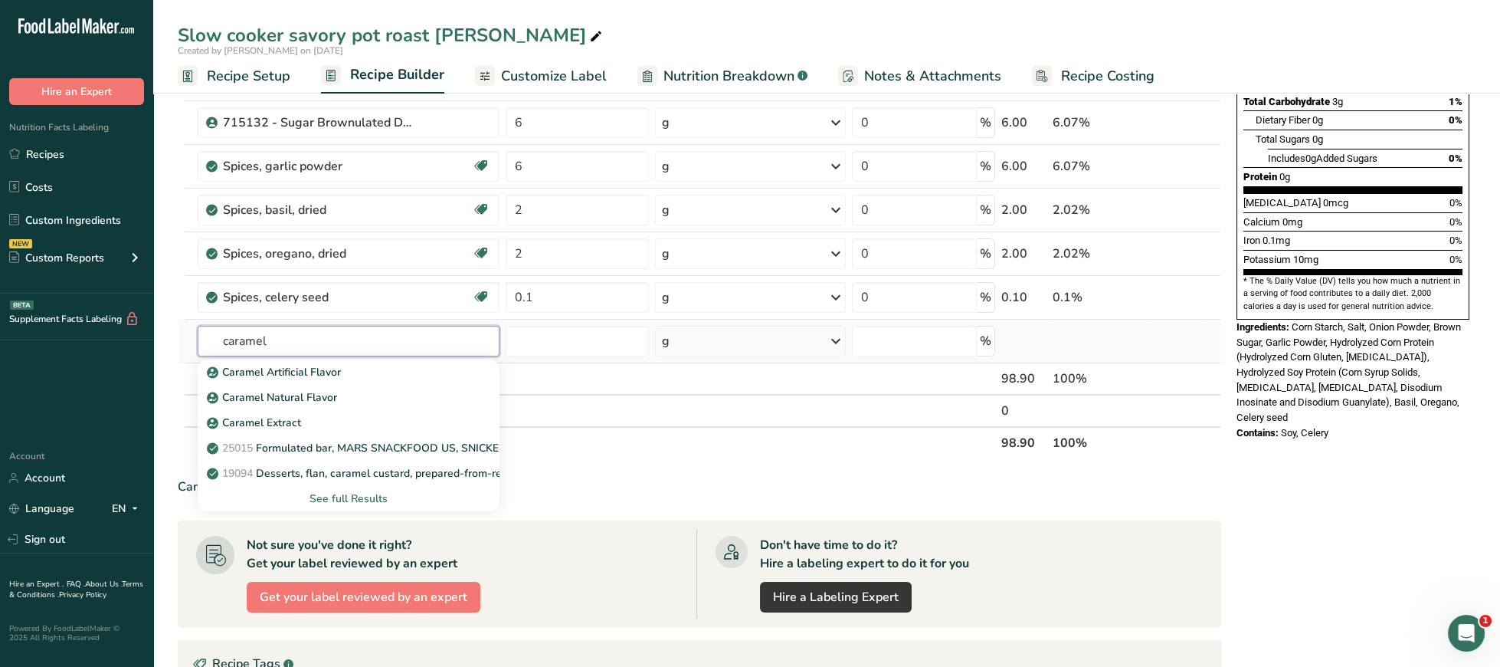
type input "caramel"
click at [356, 500] on div "See full Results" at bounding box center [348, 498] width 277 height 16
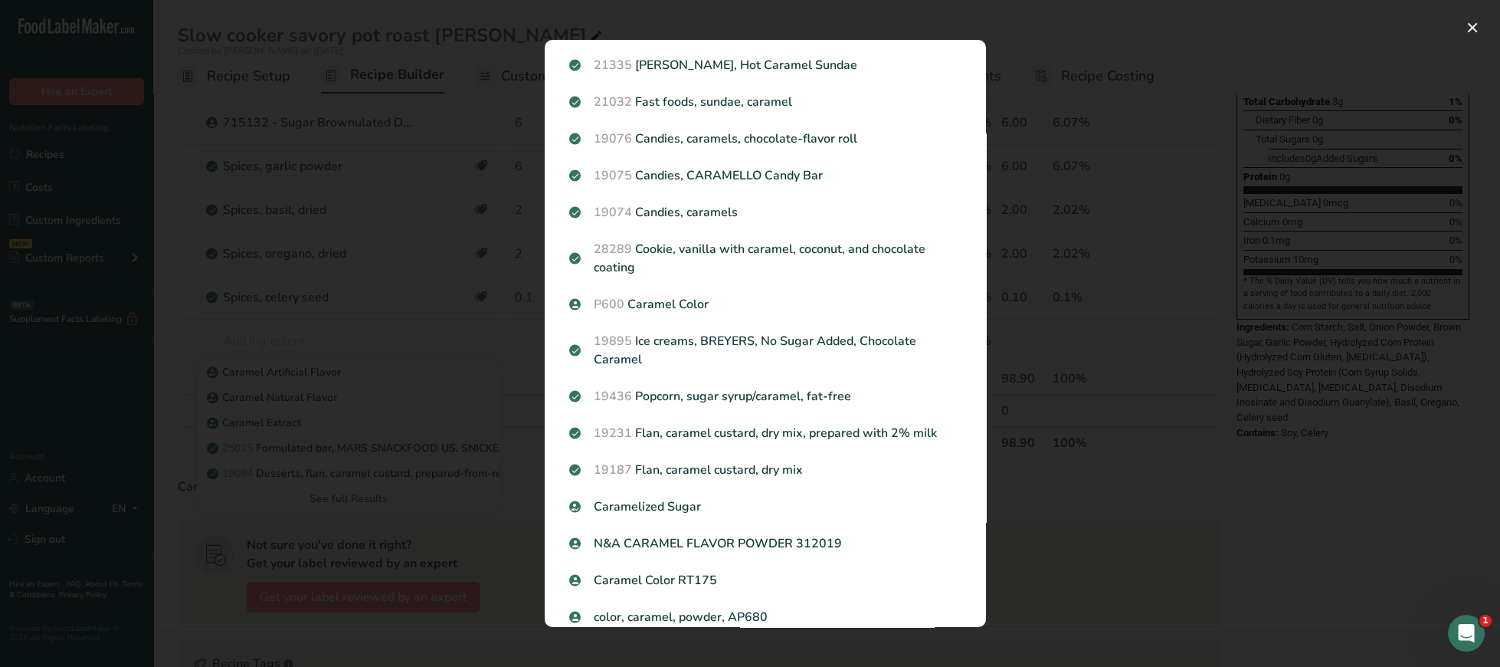
scroll to position [791, 0]
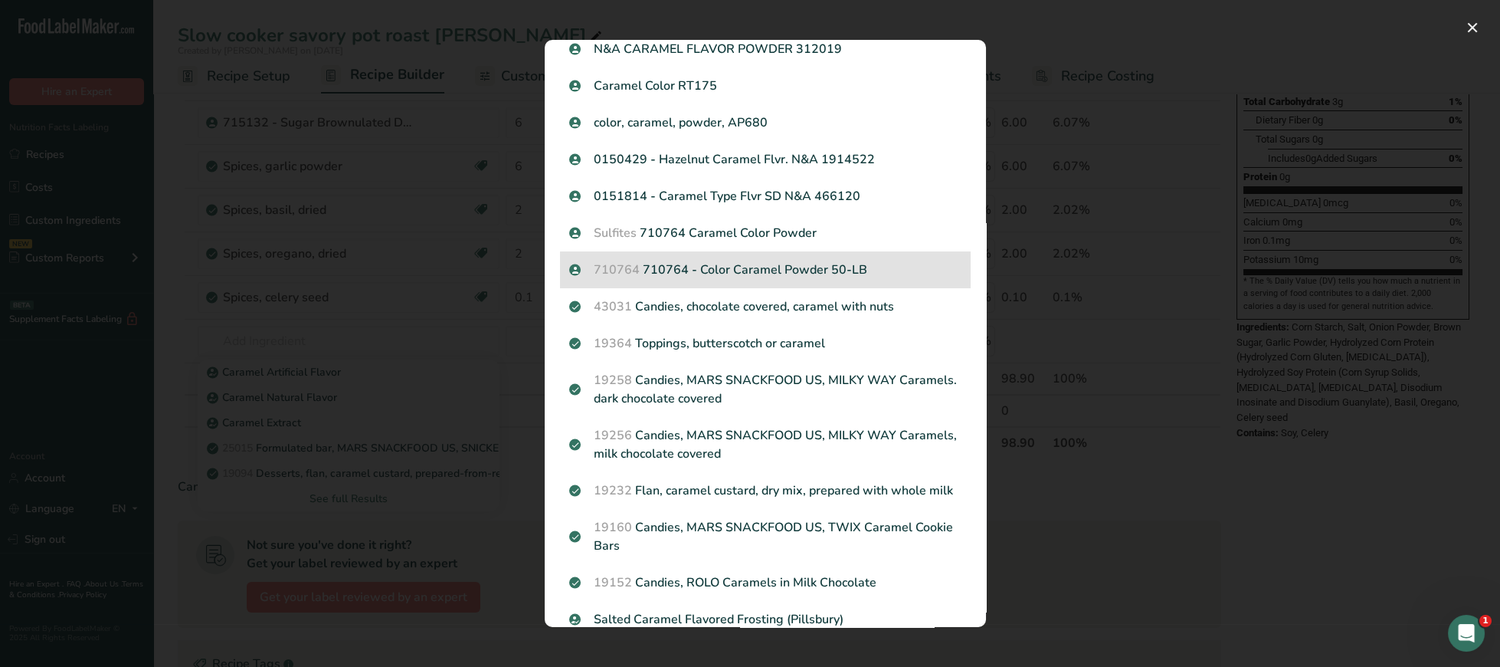
click at [786, 280] on div "710764 710764 - Color Caramel Powder 50-LB" at bounding box center [765, 269] width 411 height 37
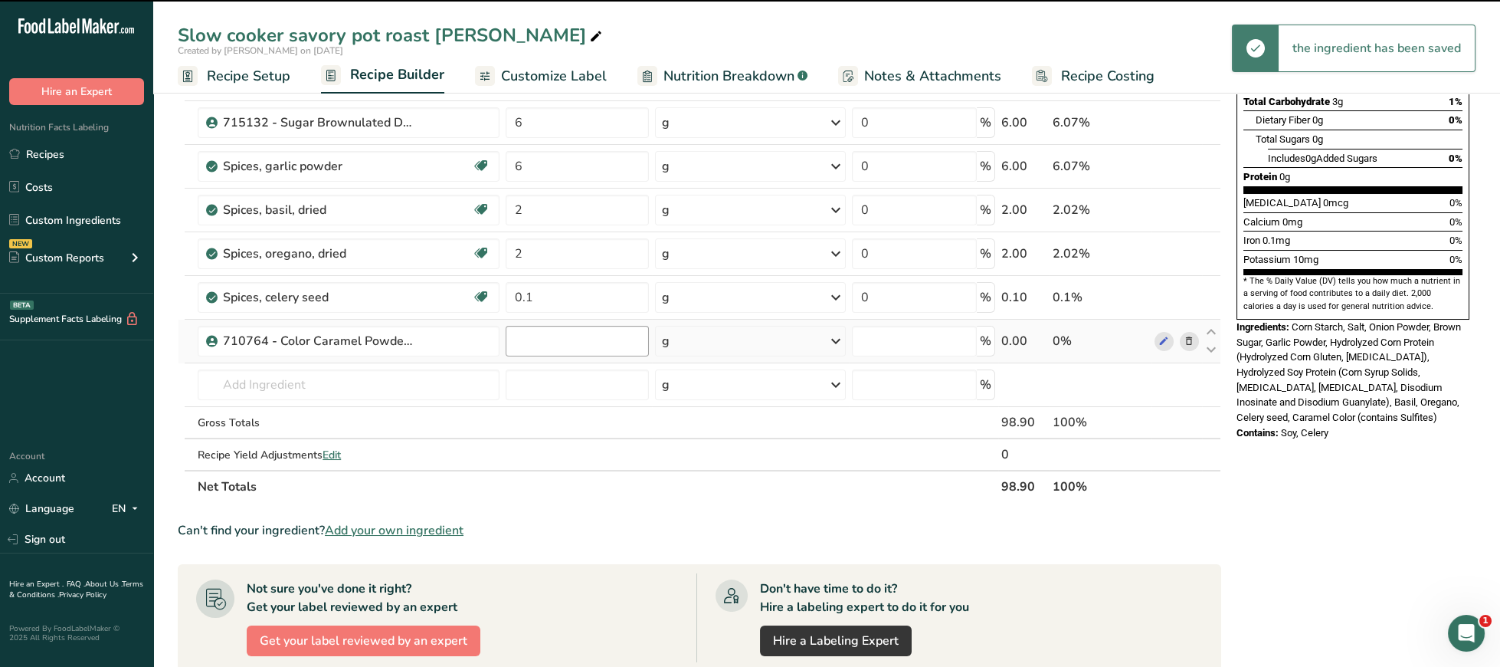
type input "0"
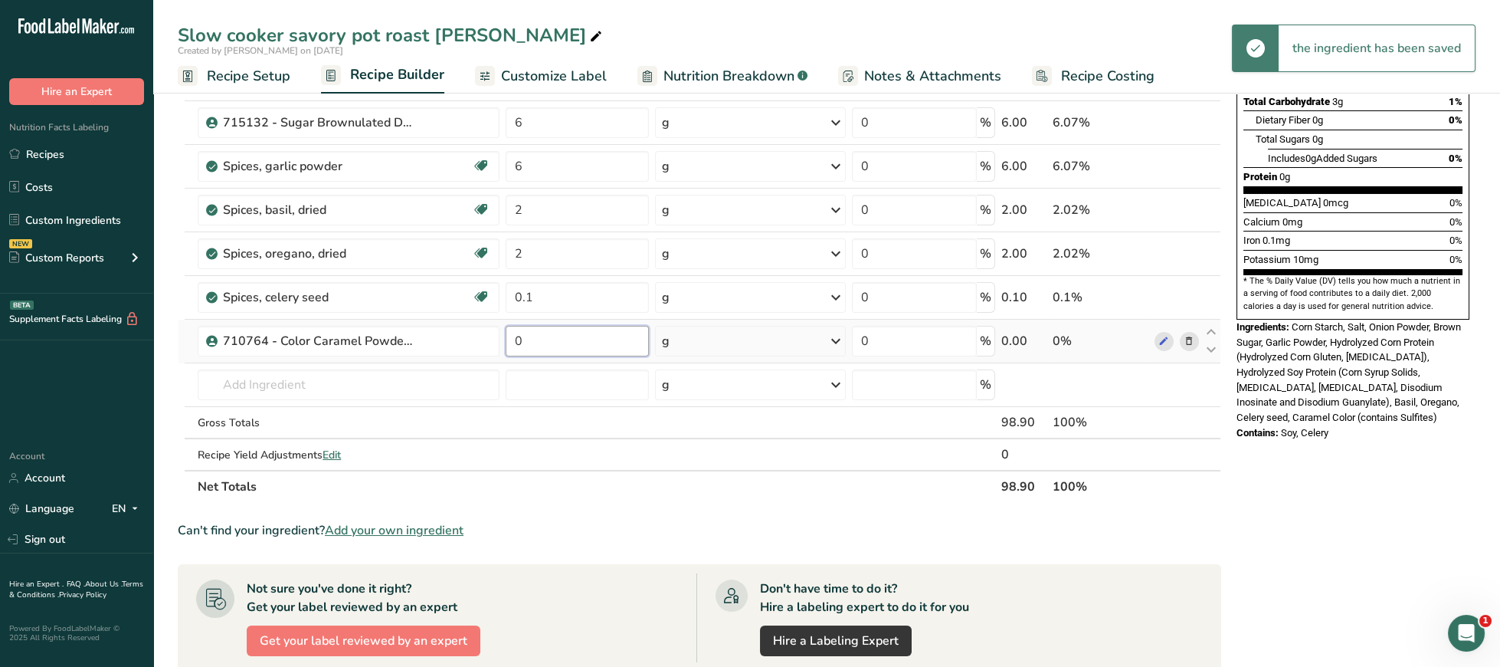
click at [555, 342] on input "0" at bounding box center [577, 341] width 143 height 31
type input "0.1"
click at [1366, 570] on div "Nutrition Facts 28 Servings Per Container Serving Size 3.5g Amount Per Serving …" at bounding box center [1352, 417] width 245 height 1257
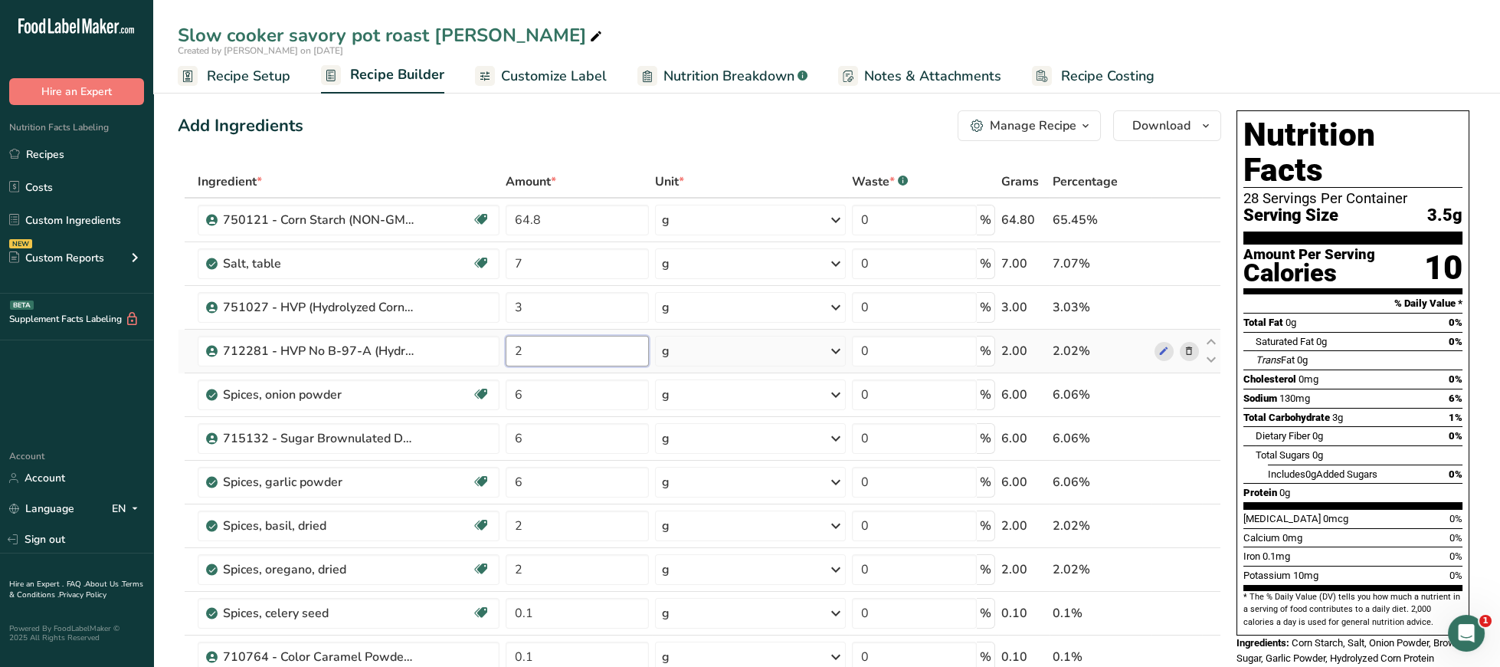
drag, startPoint x: 565, startPoint y: 362, endPoint x: 464, endPoint y: 359, distance: 101.2
click at [506, 359] on input "2" at bounding box center [577, 351] width 143 height 31
type input "3"
click at [1455, 513] on span "0%" at bounding box center [1456, 518] width 13 height 11
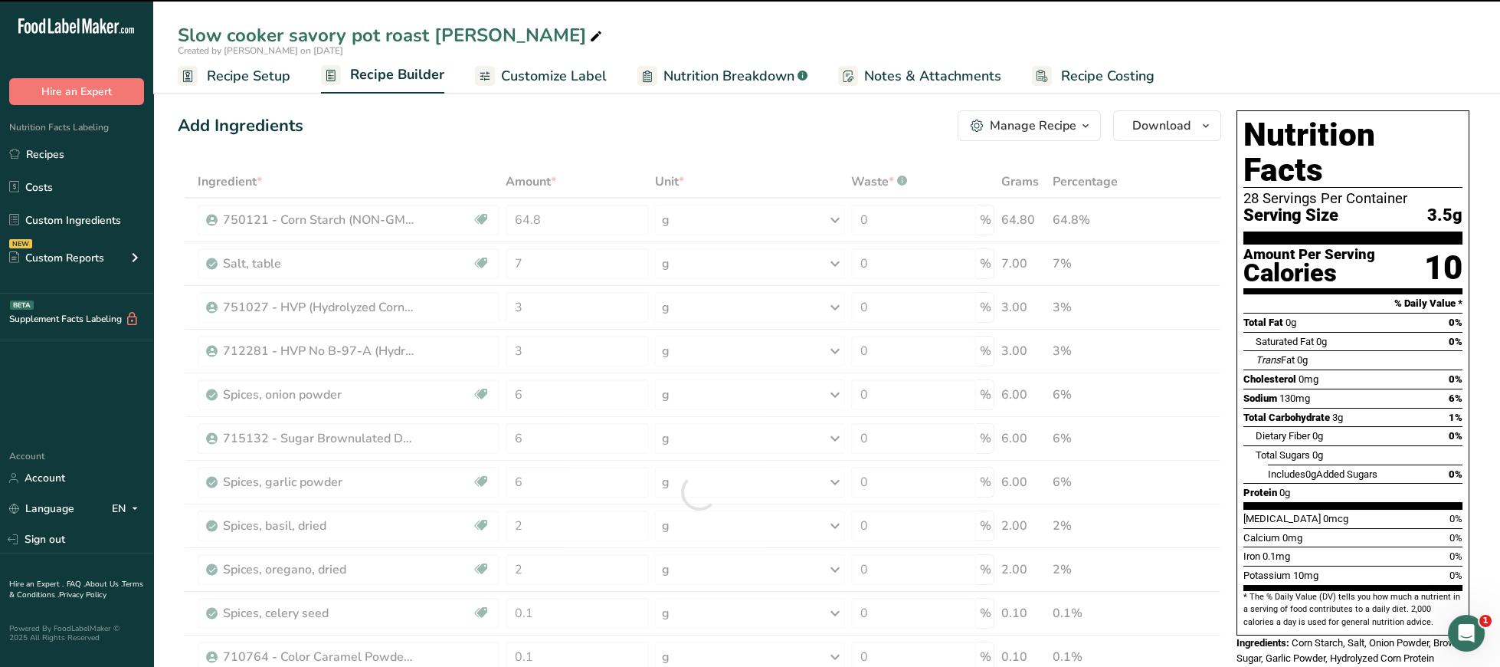
click at [1379, 509] on div "[MEDICAL_DATA] 0mcg 0%" at bounding box center [1353, 518] width 219 height 19
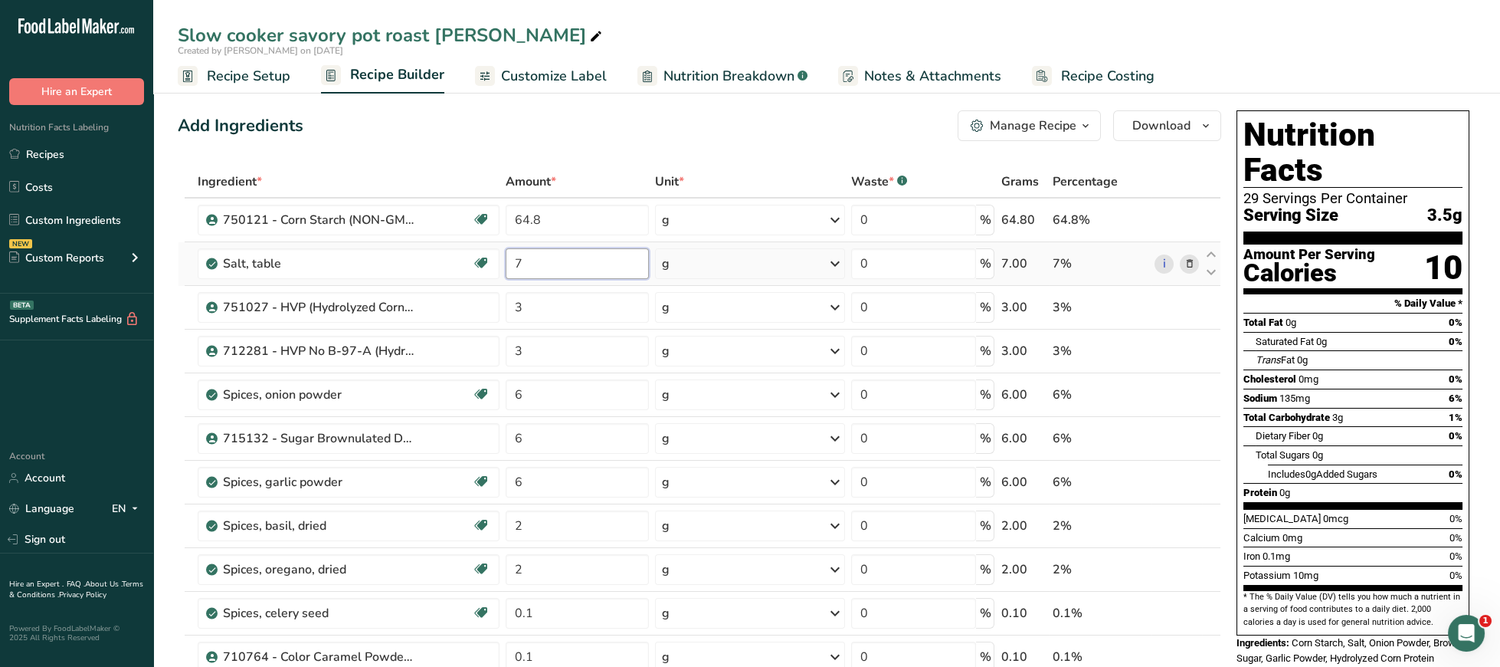
drag, startPoint x: 557, startPoint y: 257, endPoint x: 490, endPoint y: 263, distance: 67.7
click at [506, 263] on input "7" at bounding box center [577, 263] width 143 height 31
click at [1297, 369] on div "Cholesterol 0mg 0%" at bounding box center [1353, 378] width 219 height 19
drag, startPoint x: 535, startPoint y: 256, endPoint x: 459, endPoint y: 258, distance: 75.9
click at [506, 258] on input "9" at bounding box center [577, 263] width 143 height 31
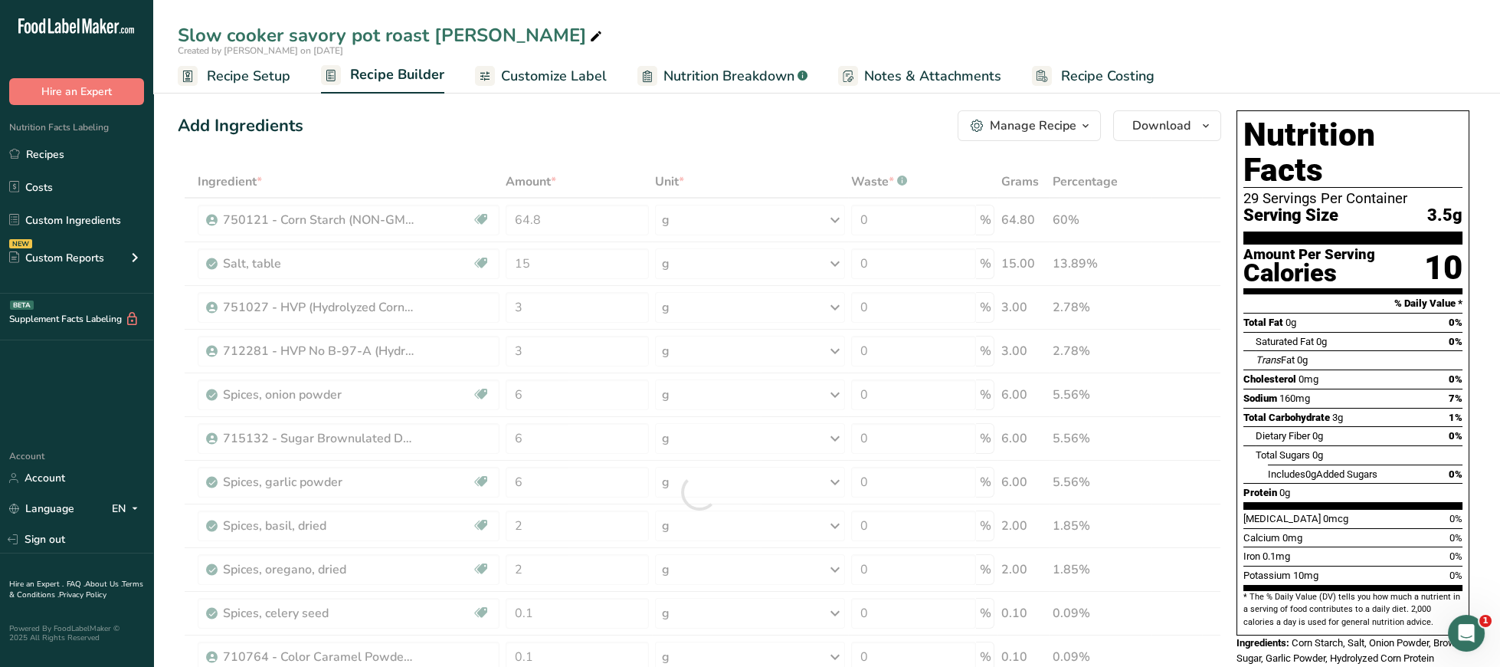
click at [1339, 350] on div "Trans Fat 0g" at bounding box center [1359, 359] width 207 height 19
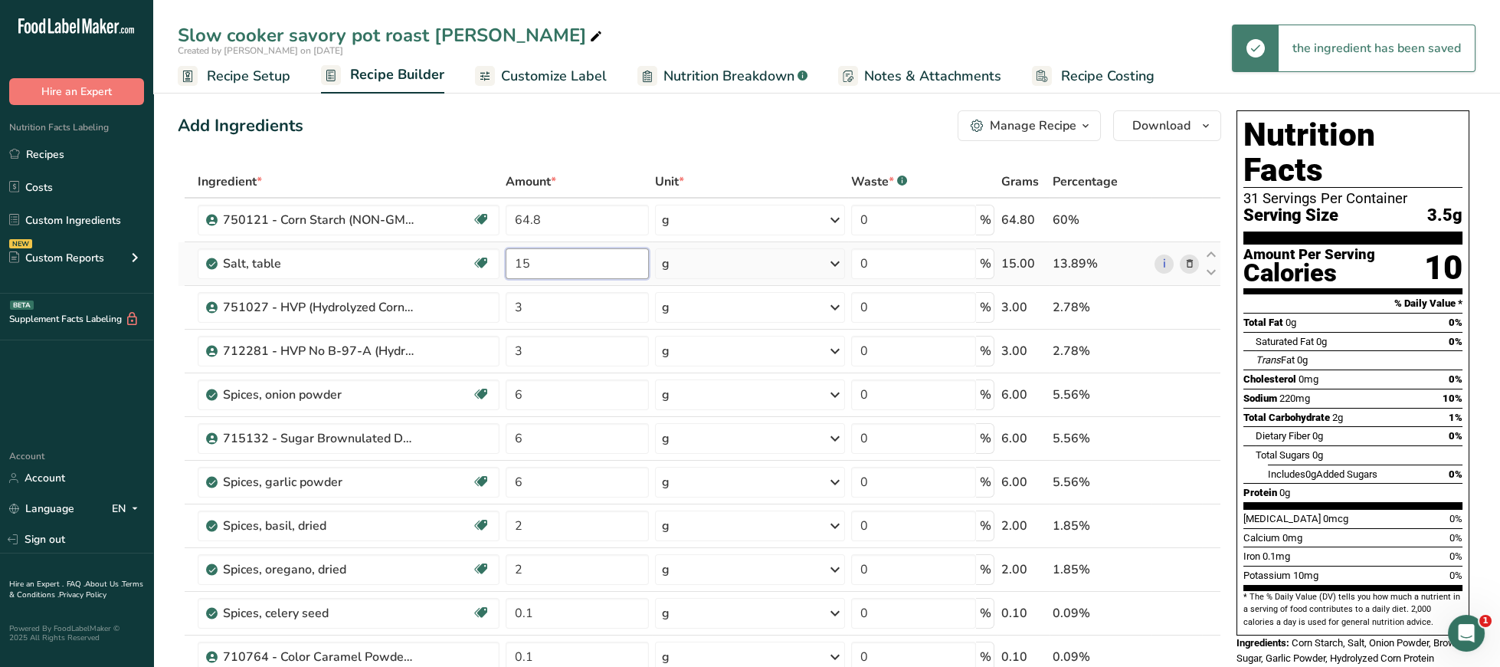
drag, startPoint x: 573, startPoint y: 264, endPoint x: 425, endPoint y: 259, distance: 148.0
click at [506, 259] on input "15" at bounding box center [577, 263] width 143 height 31
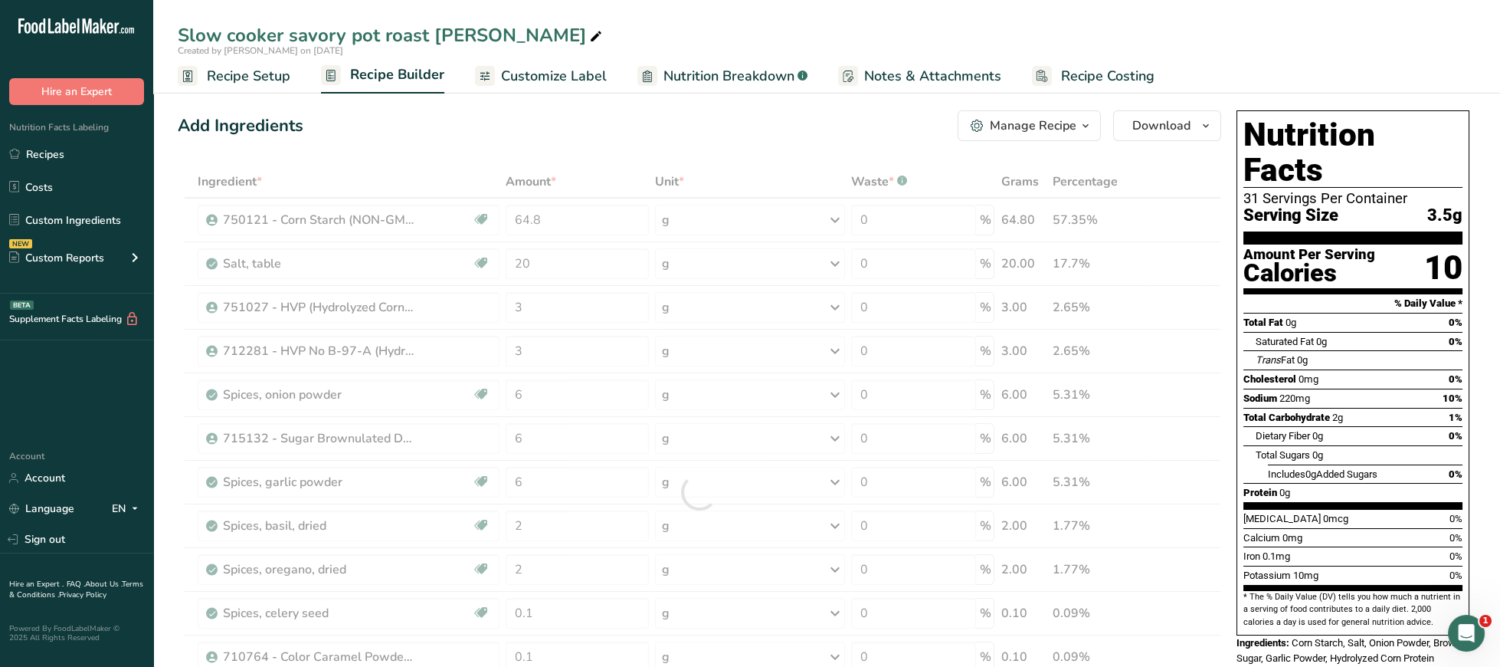
click at [1425, 464] on div "Includes 0g Added Sugars 0%" at bounding box center [1365, 473] width 195 height 19
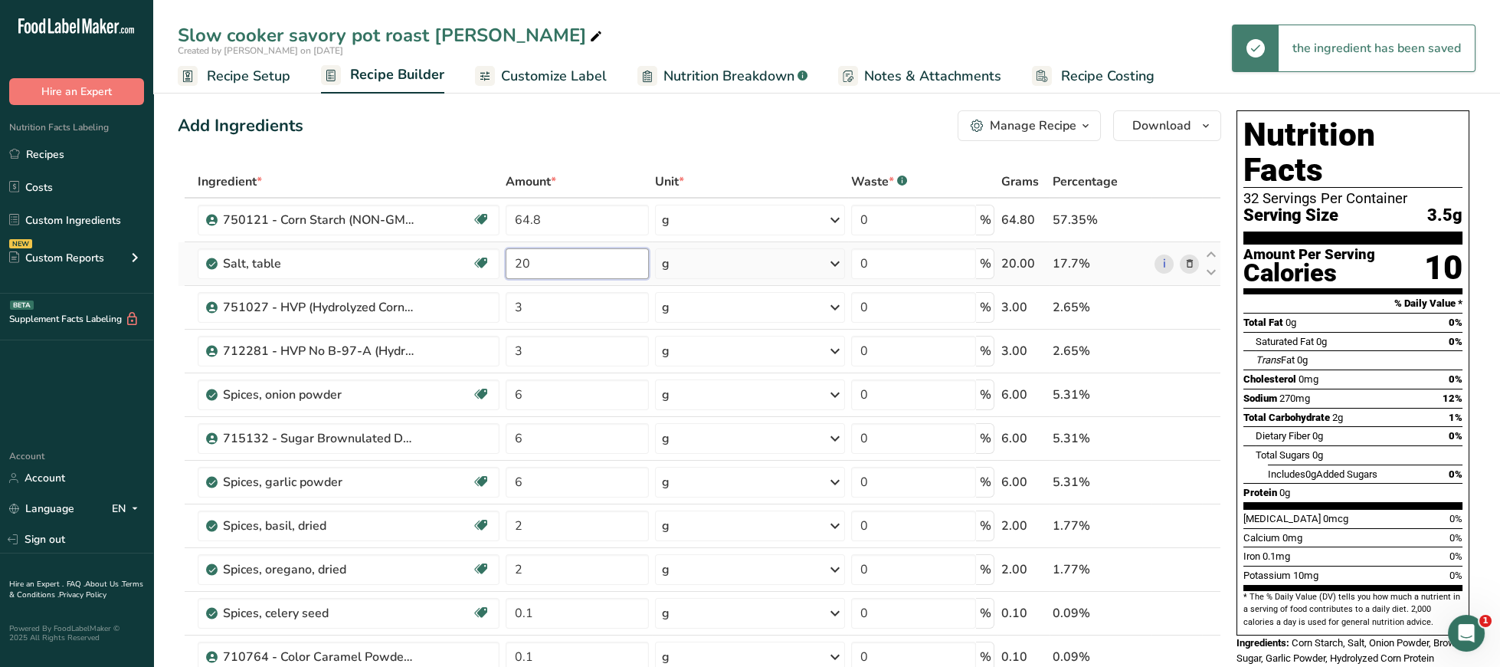
drag, startPoint x: 571, startPoint y: 270, endPoint x: 390, endPoint y: 270, distance: 180.8
click at [506, 270] on input "20" at bounding box center [577, 263] width 143 height 31
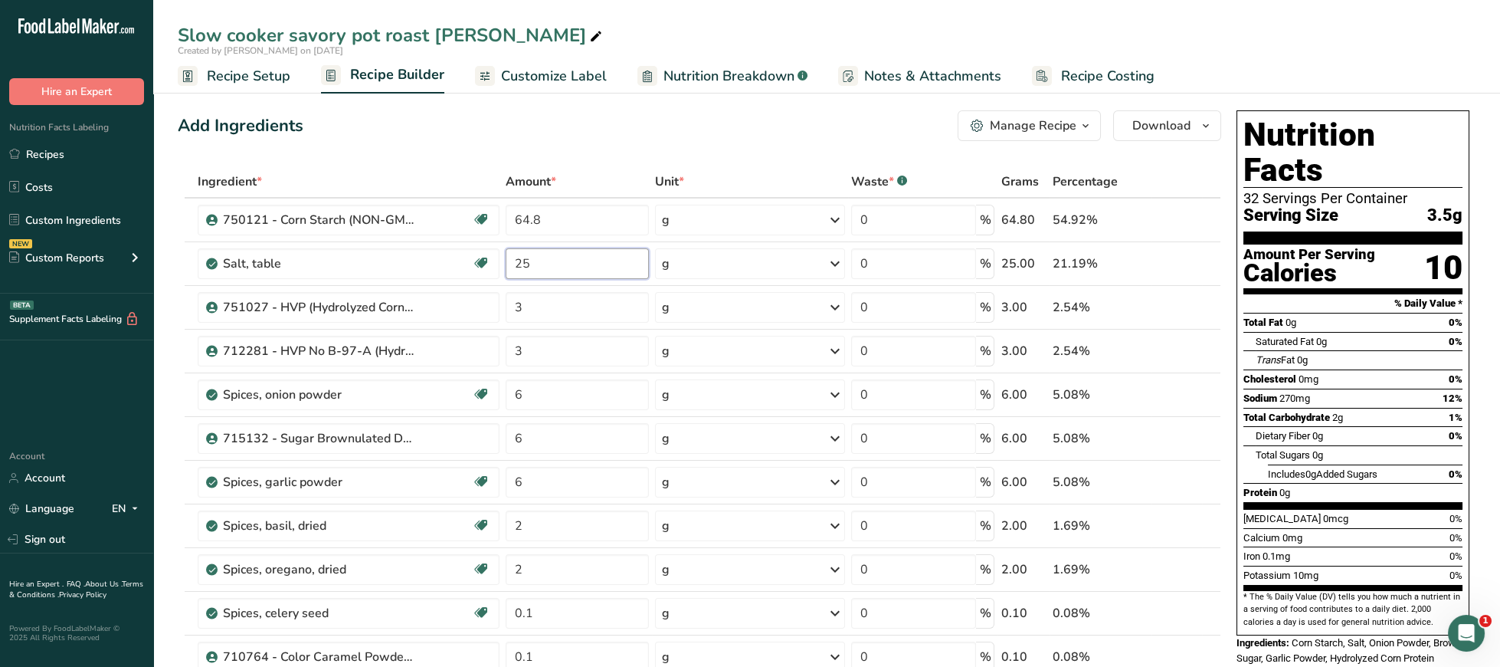
type input "25"
click at [1361, 388] on div "Sodium 270mg 12%" at bounding box center [1353, 397] width 219 height 19
click at [567, 304] on input "3" at bounding box center [577, 307] width 143 height 31
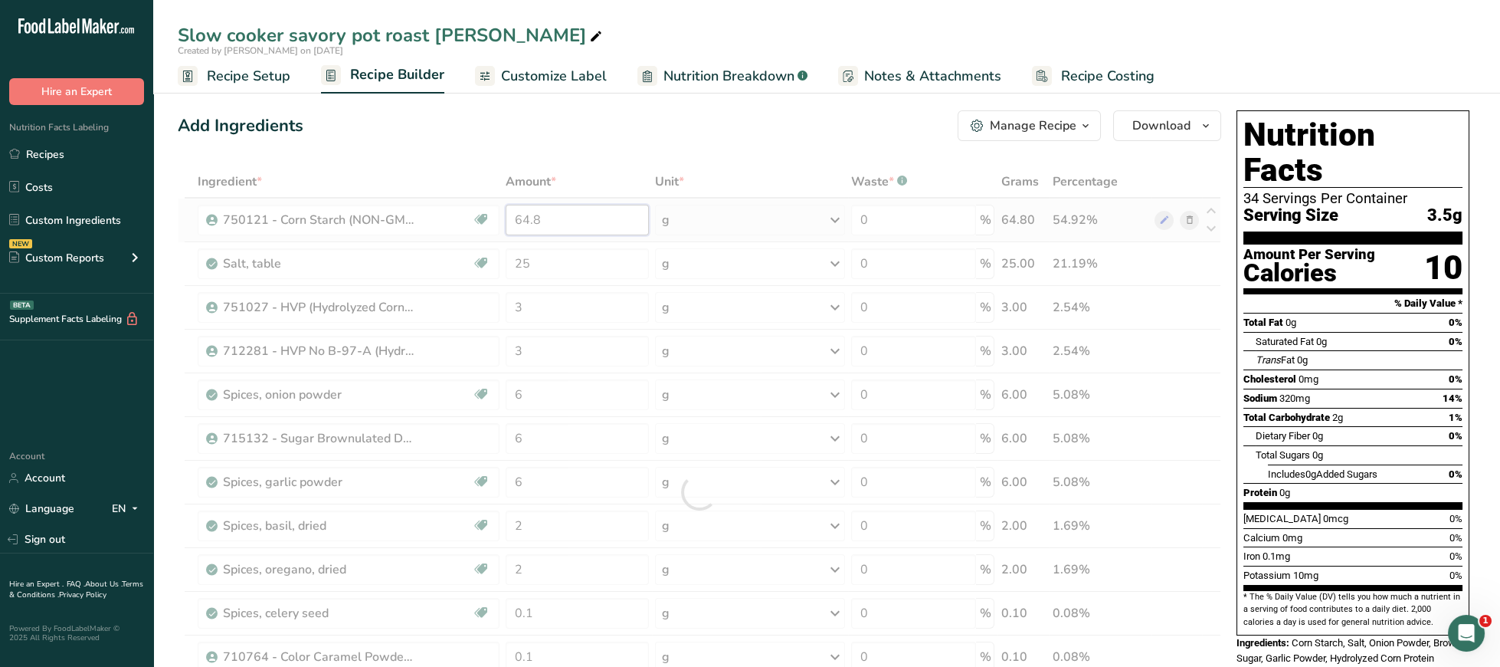
drag, startPoint x: 580, startPoint y: 218, endPoint x: 423, endPoint y: 197, distance: 158.5
click at [506, 205] on input "64.8" at bounding box center [577, 220] width 143 height 31
click at [1300, 369] on div "Cholesterol 0mg 0%" at bounding box center [1353, 378] width 219 height 19
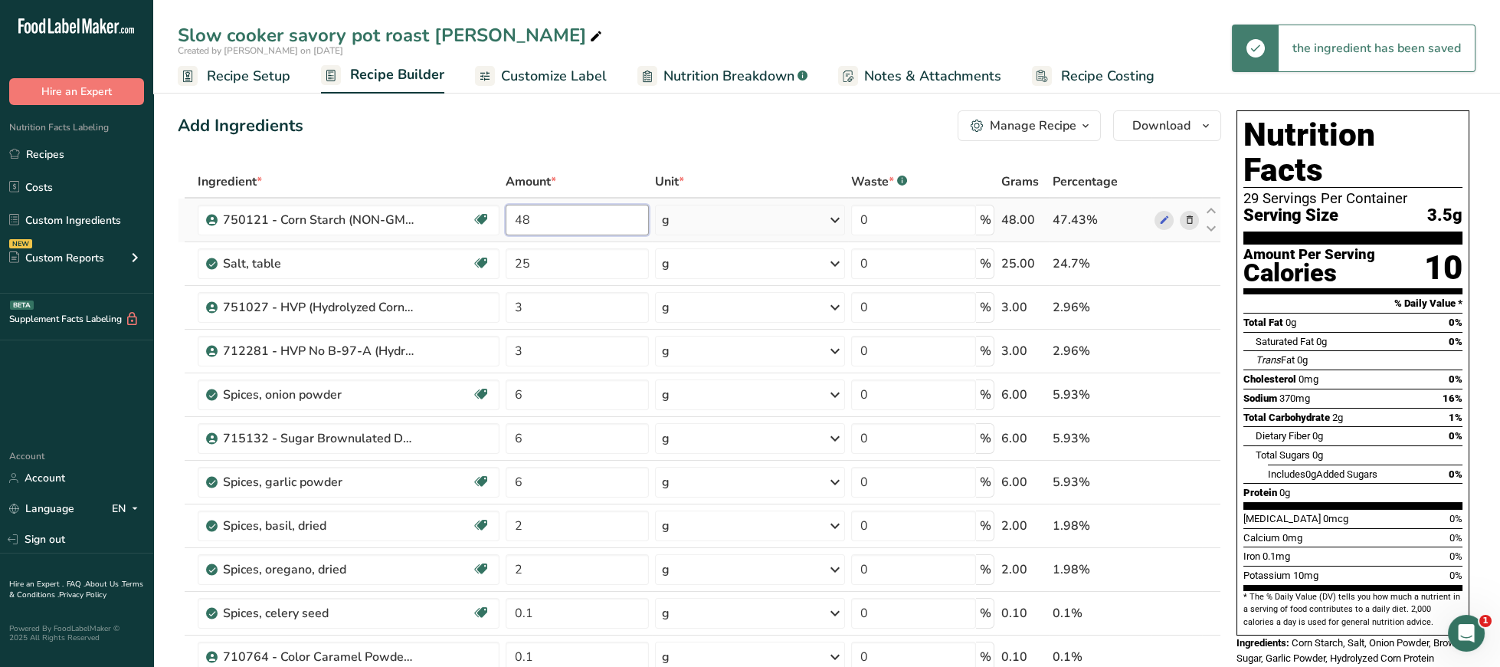
drag, startPoint x: 555, startPoint y: 210, endPoint x: 421, endPoint y: 212, distance: 133.3
click at [506, 212] on input "48" at bounding box center [577, 220] width 143 height 31
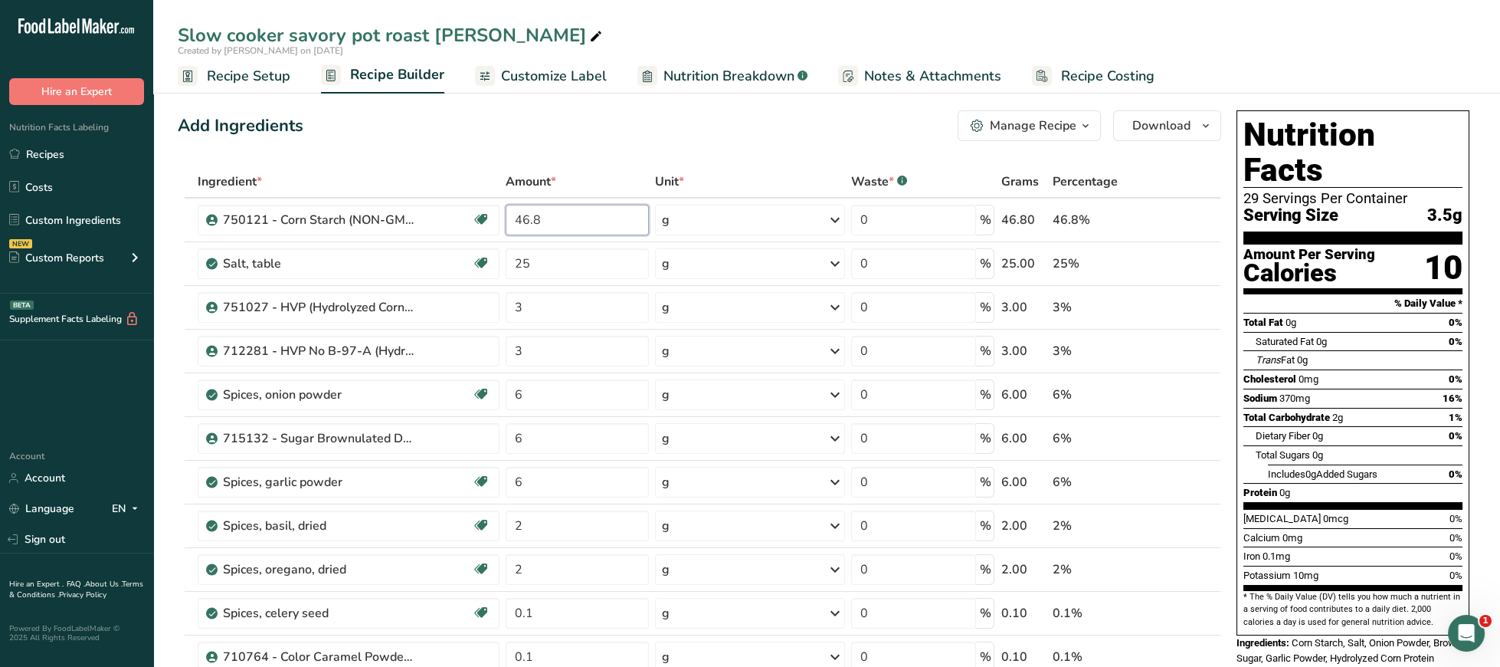
type input "46.8"
click at [1358, 426] on div "Dietary Fiber 0g 0%" at bounding box center [1359, 435] width 207 height 19
drag, startPoint x: 592, startPoint y: 264, endPoint x: 473, endPoint y: 260, distance: 118.8
click at [506, 260] on input "25" at bounding box center [577, 263] width 143 height 31
type input "20"
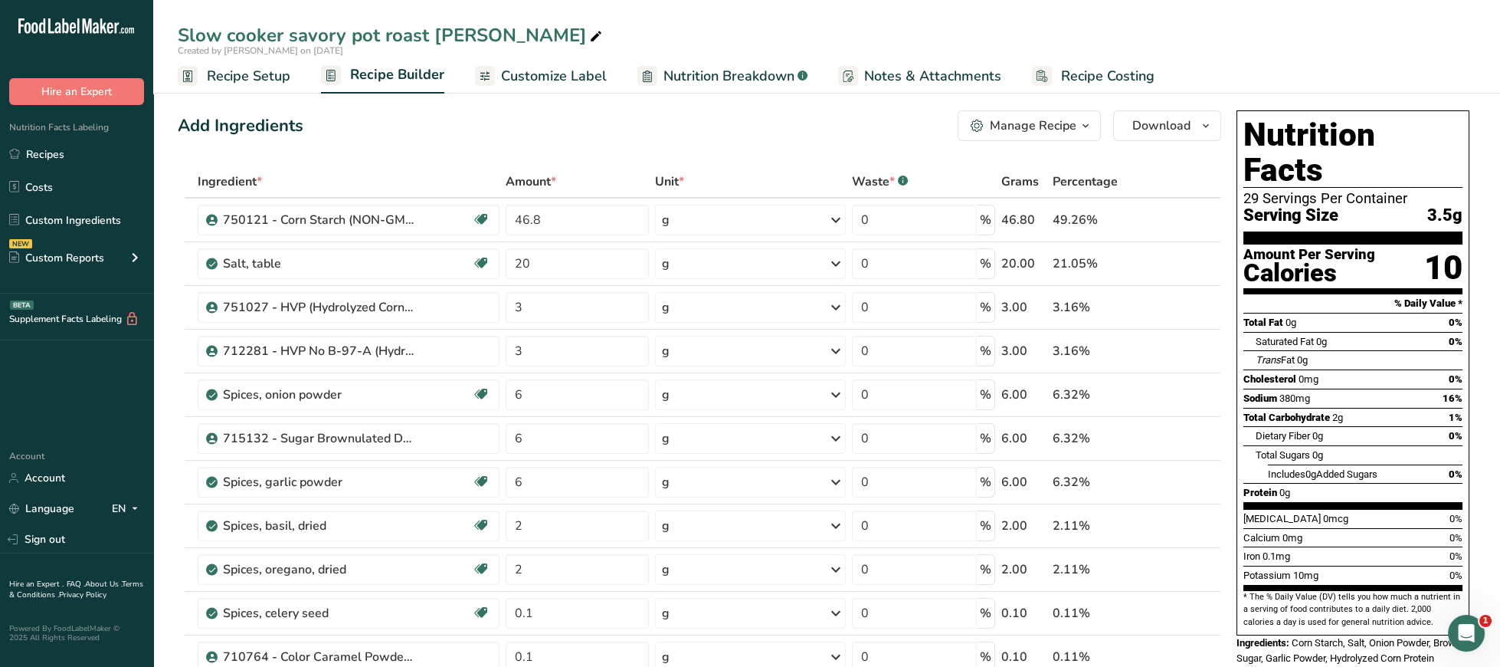
click at [1343, 388] on div "Sodium 380mg 16%" at bounding box center [1353, 397] width 219 height 19
drag, startPoint x: 536, startPoint y: 306, endPoint x: 461, endPoint y: 304, distance: 74.4
click at [506, 304] on input "3" at bounding box center [577, 307] width 143 height 31
type input "12"
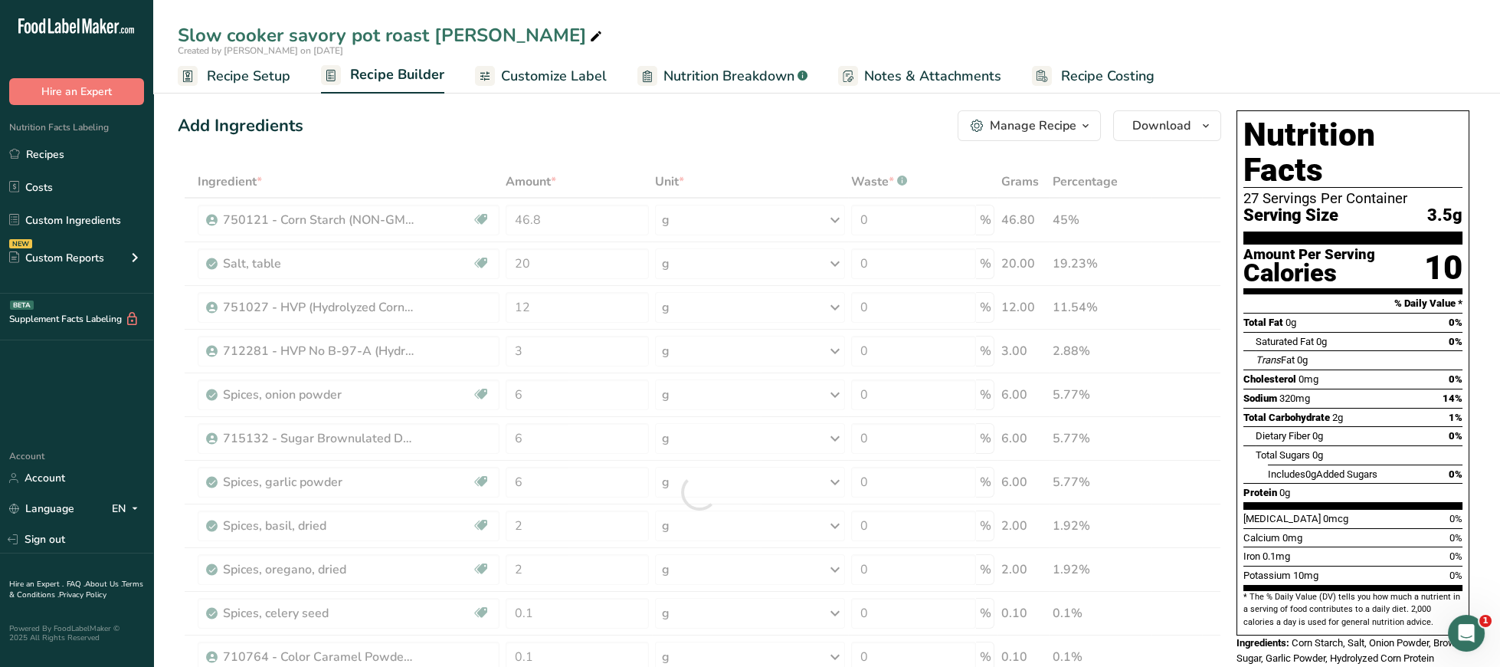
click at [1302, 449] on span "Total Sugars" at bounding box center [1283, 454] width 54 height 11
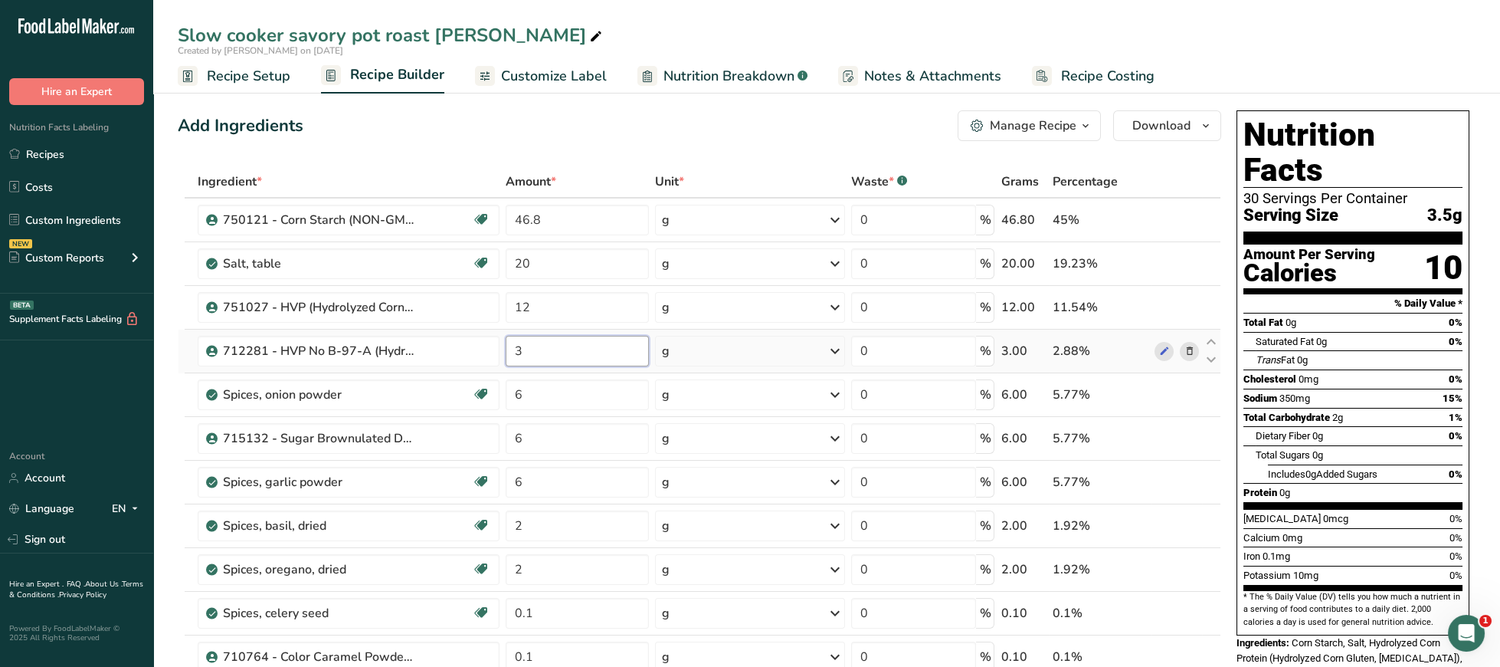
drag, startPoint x: 549, startPoint y: 352, endPoint x: 487, endPoint y: 348, distance: 62.2
click at [506, 348] on input "3" at bounding box center [577, 351] width 143 height 31
type input "4"
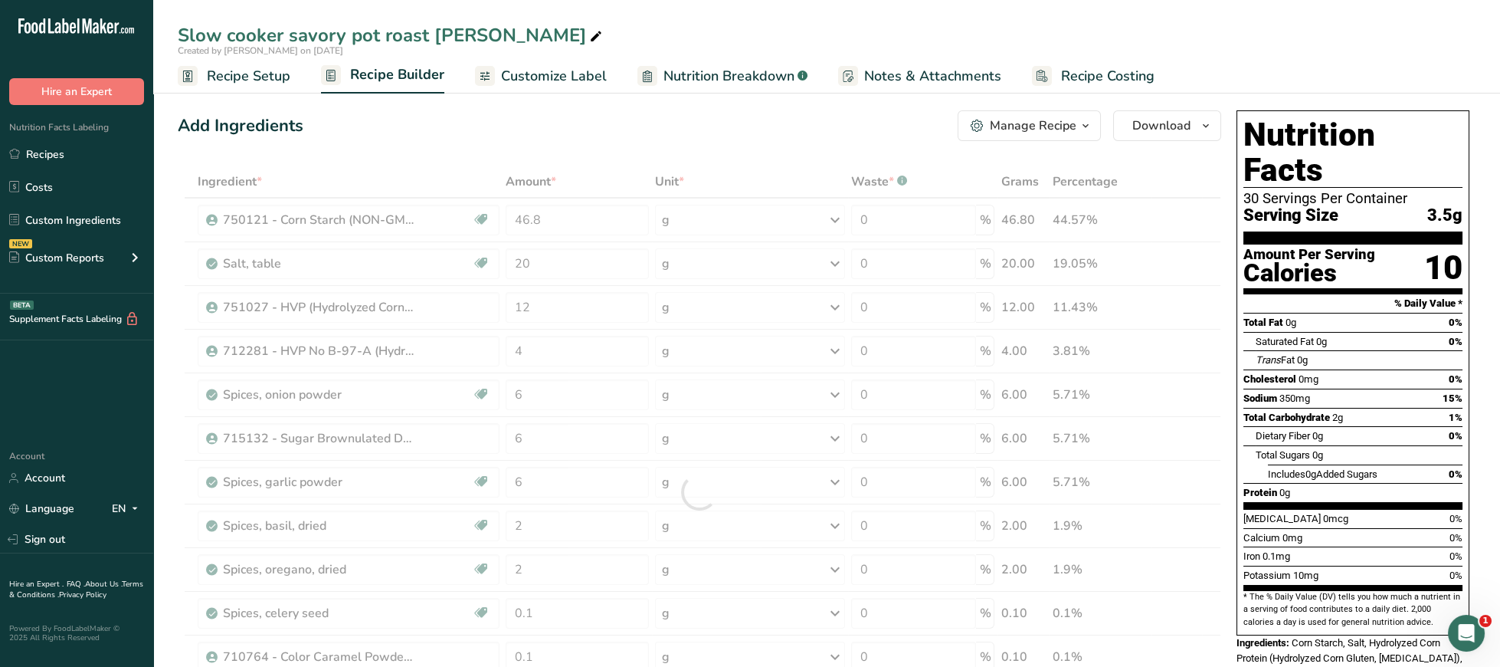
click at [1361, 350] on div "Trans Fat 0g" at bounding box center [1359, 359] width 207 height 19
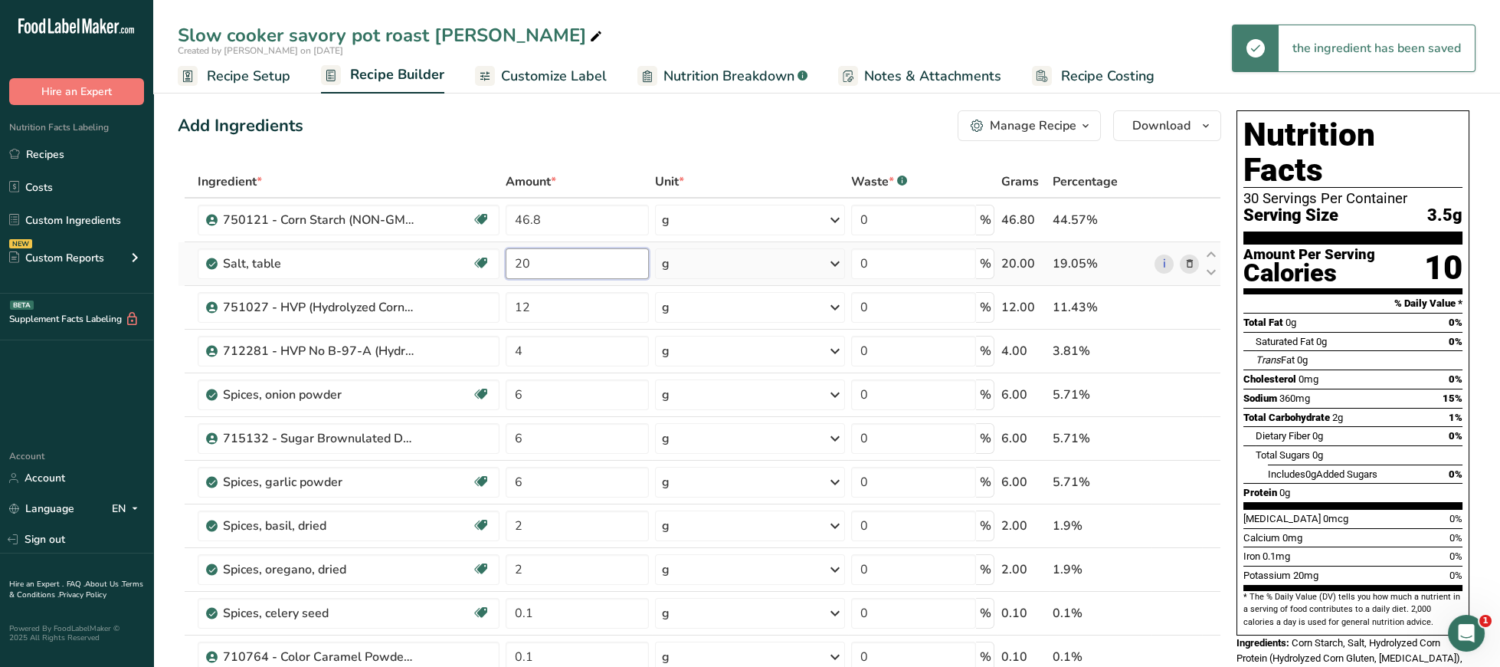
drag, startPoint x: 547, startPoint y: 269, endPoint x: 492, endPoint y: 266, distance: 55.2
click at [506, 266] on input "20" at bounding box center [577, 263] width 143 height 31
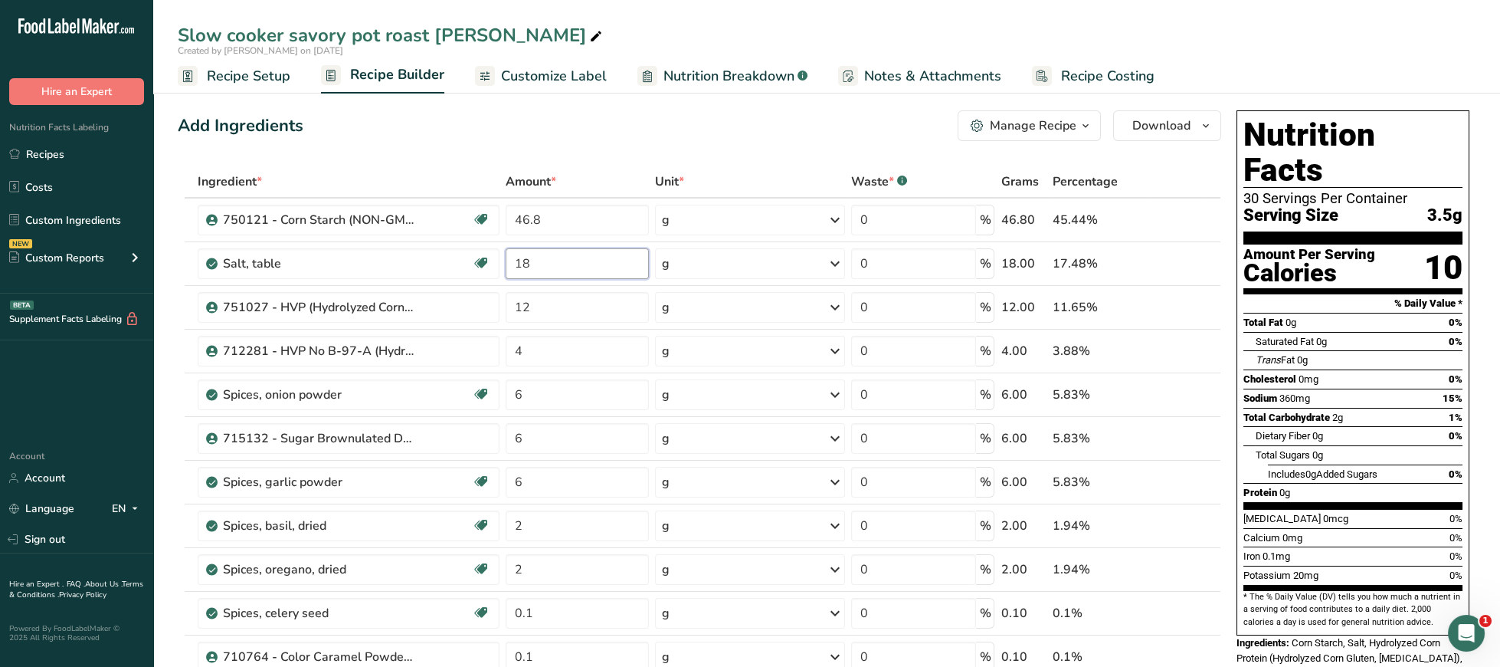
type input "18"
click at [1316, 411] on span "Total Carbohydrate" at bounding box center [1287, 416] width 87 height 11
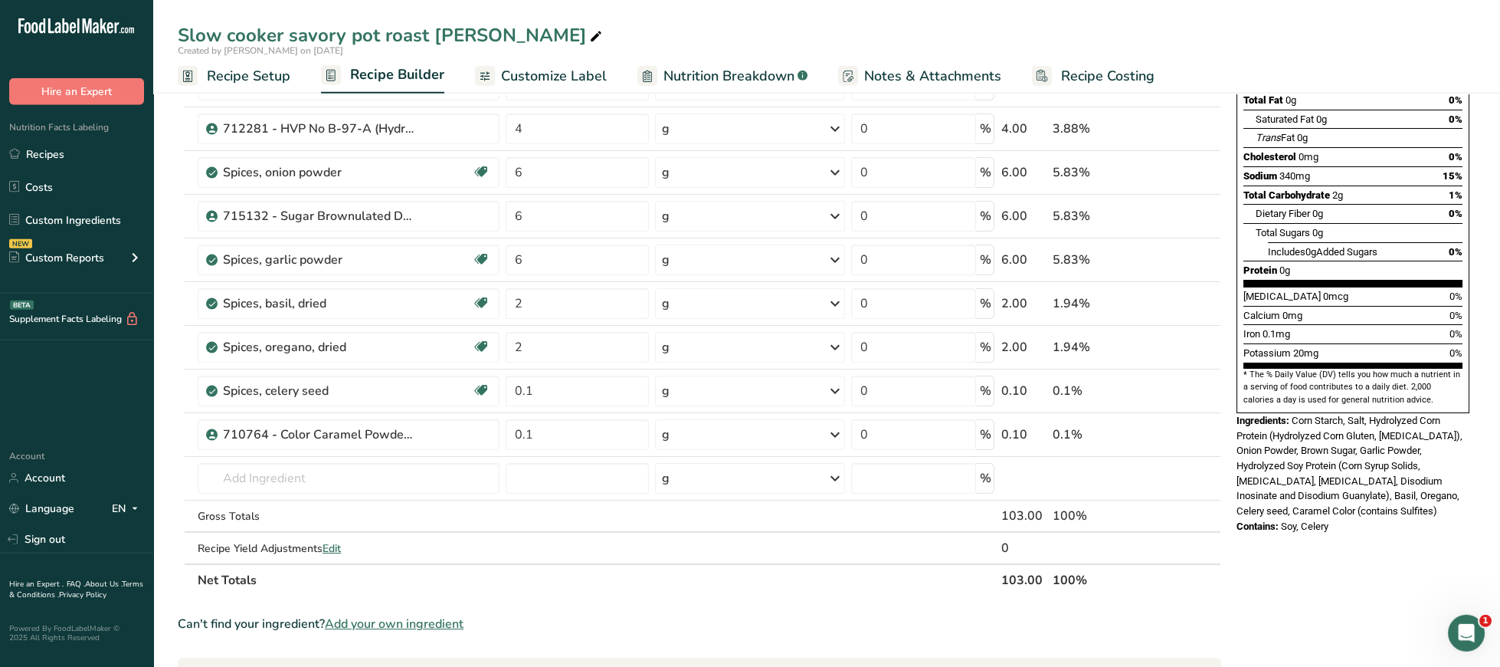
scroll to position [79, 0]
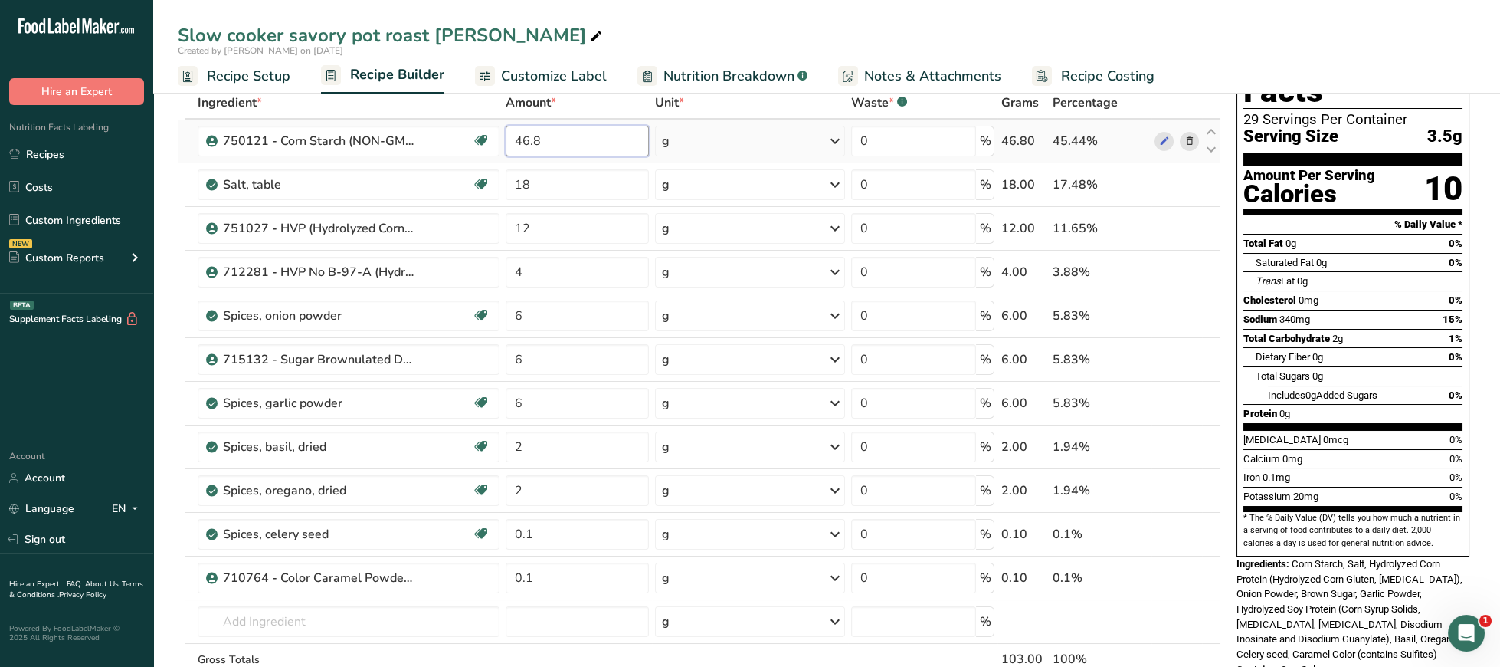
click at [526, 137] on input "46.8" at bounding box center [577, 141] width 143 height 31
type input "43.8"
click at [1340, 366] on div "Total Sugars 0g" at bounding box center [1359, 375] width 207 height 19
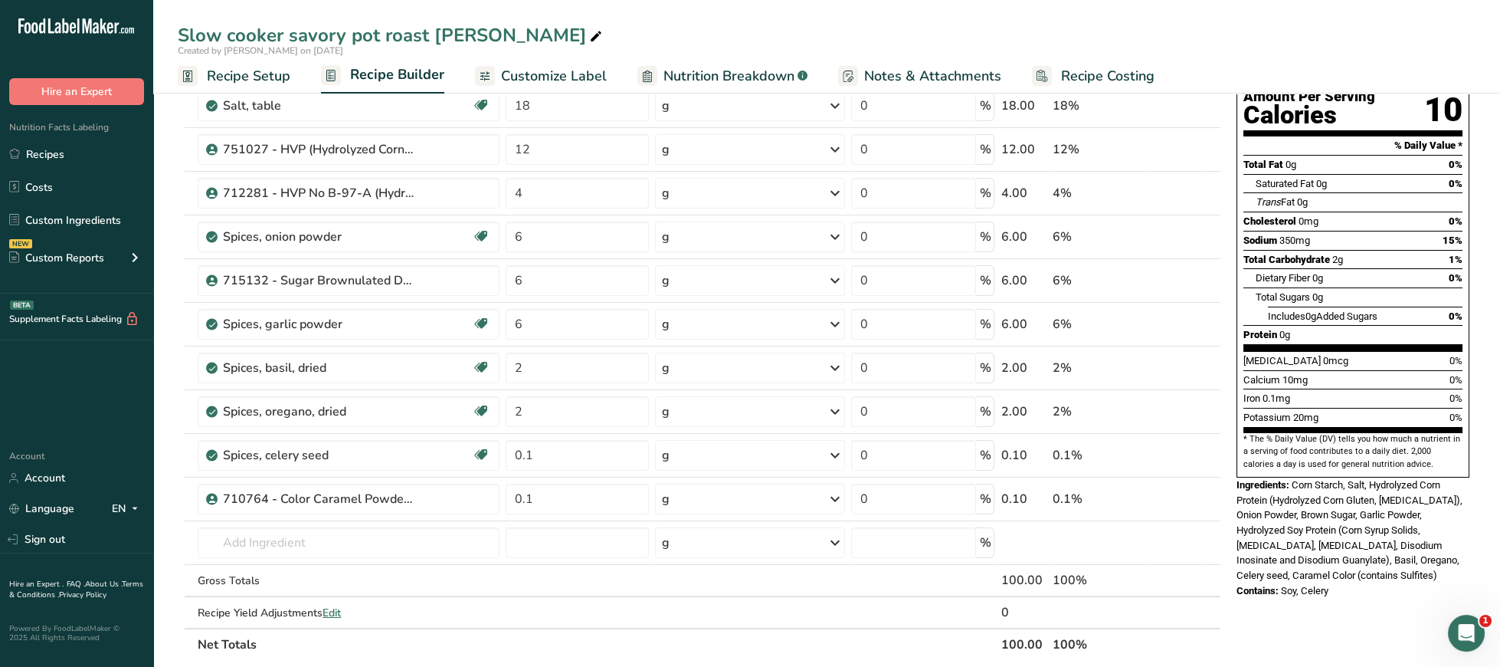
scroll to position [0, 0]
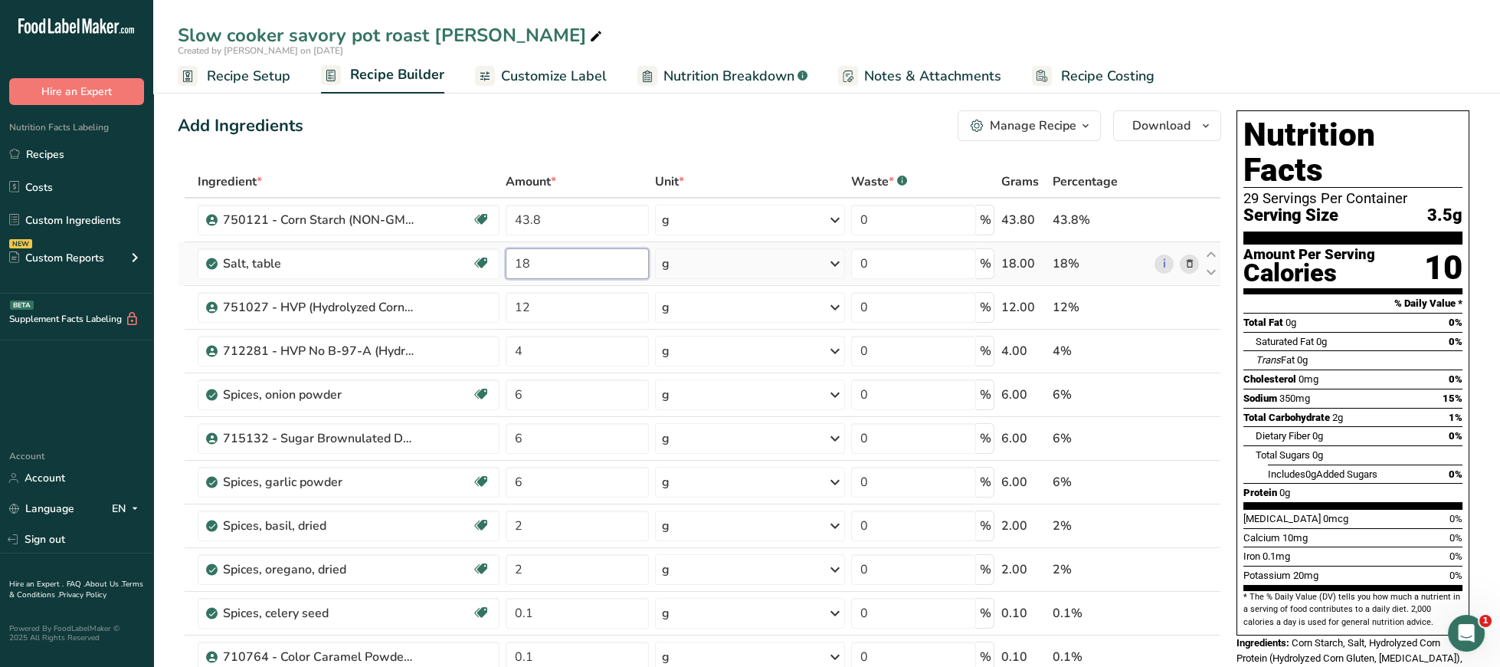
click at [549, 264] on input "18" at bounding box center [577, 263] width 143 height 31
type input "17"
click at [1429, 388] on div "Sodium 350mg 15%" at bounding box center [1353, 397] width 219 height 19
click at [527, 224] on input "43.8" at bounding box center [577, 220] width 143 height 31
type input "44.8"
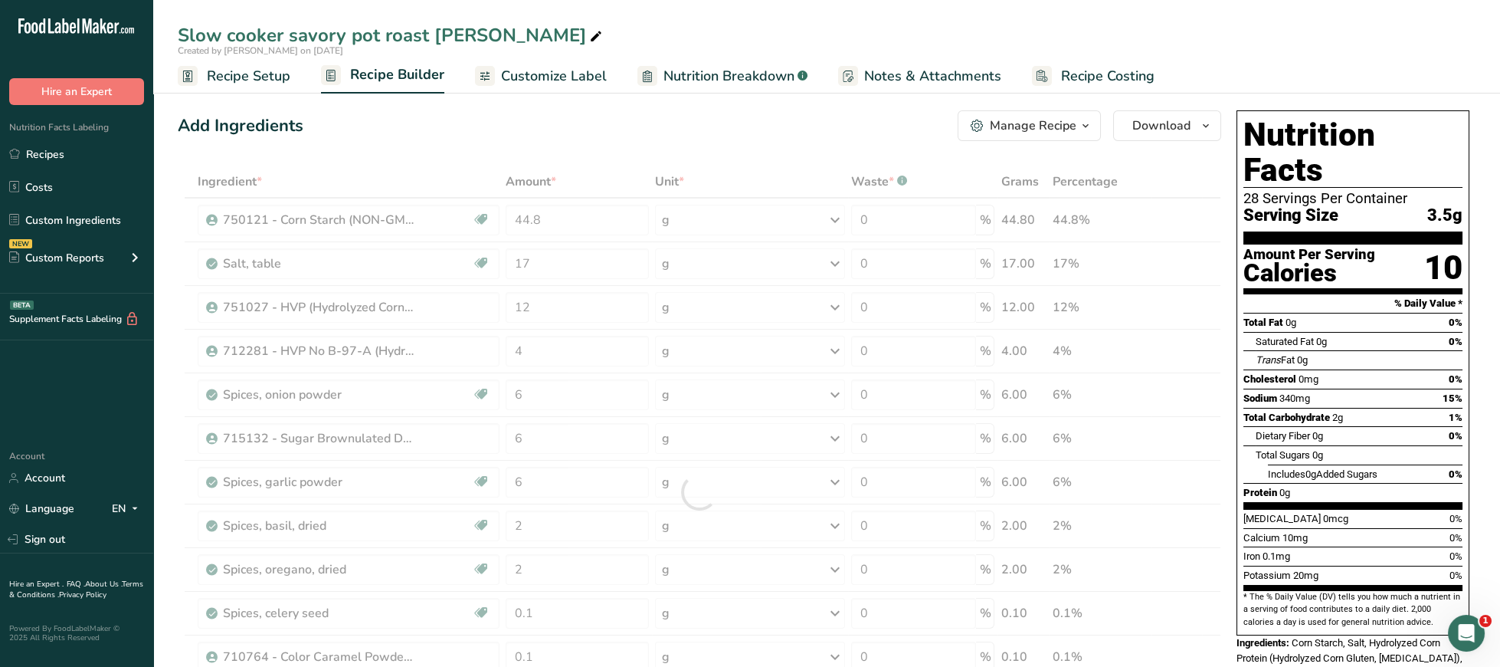
click at [1377, 483] on div "Protein 0g" at bounding box center [1353, 492] width 219 height 19
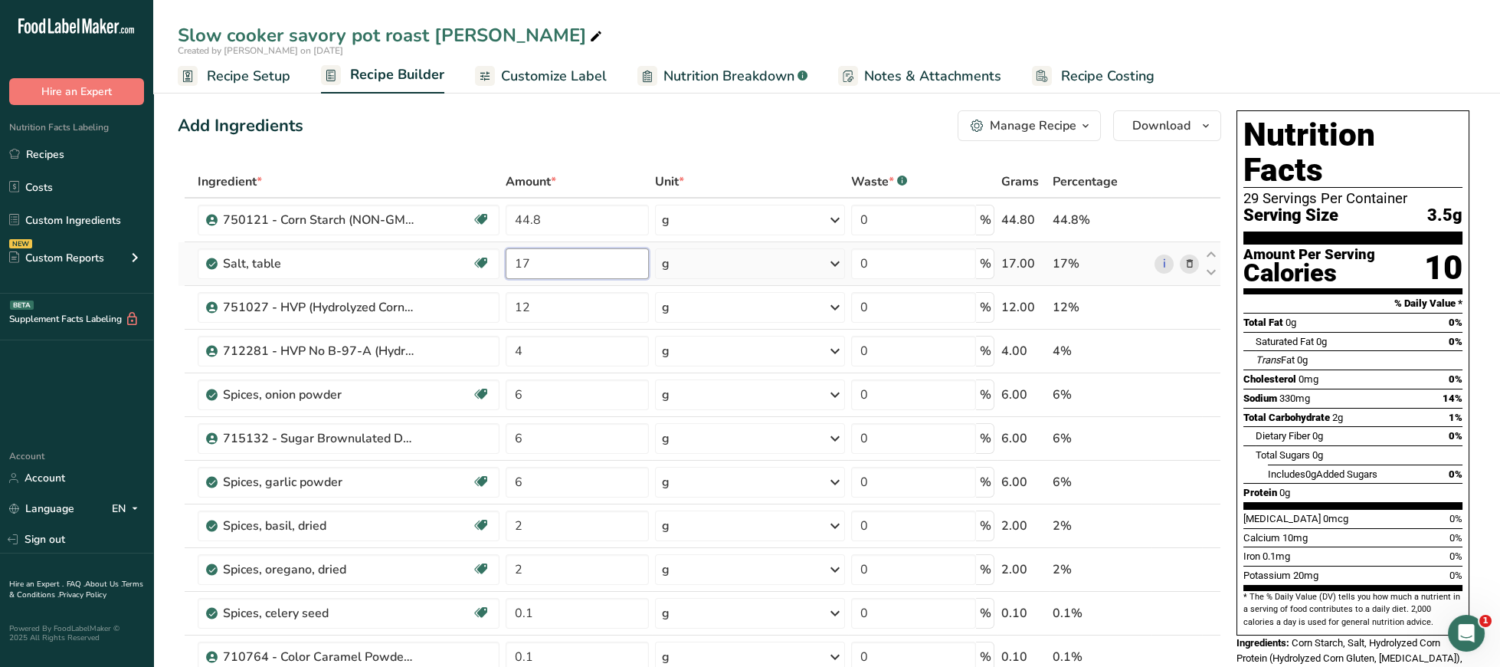
click at [546, 263] on input "17" at bounding box center [577, 263] width 143 height 31
type input "17.5"
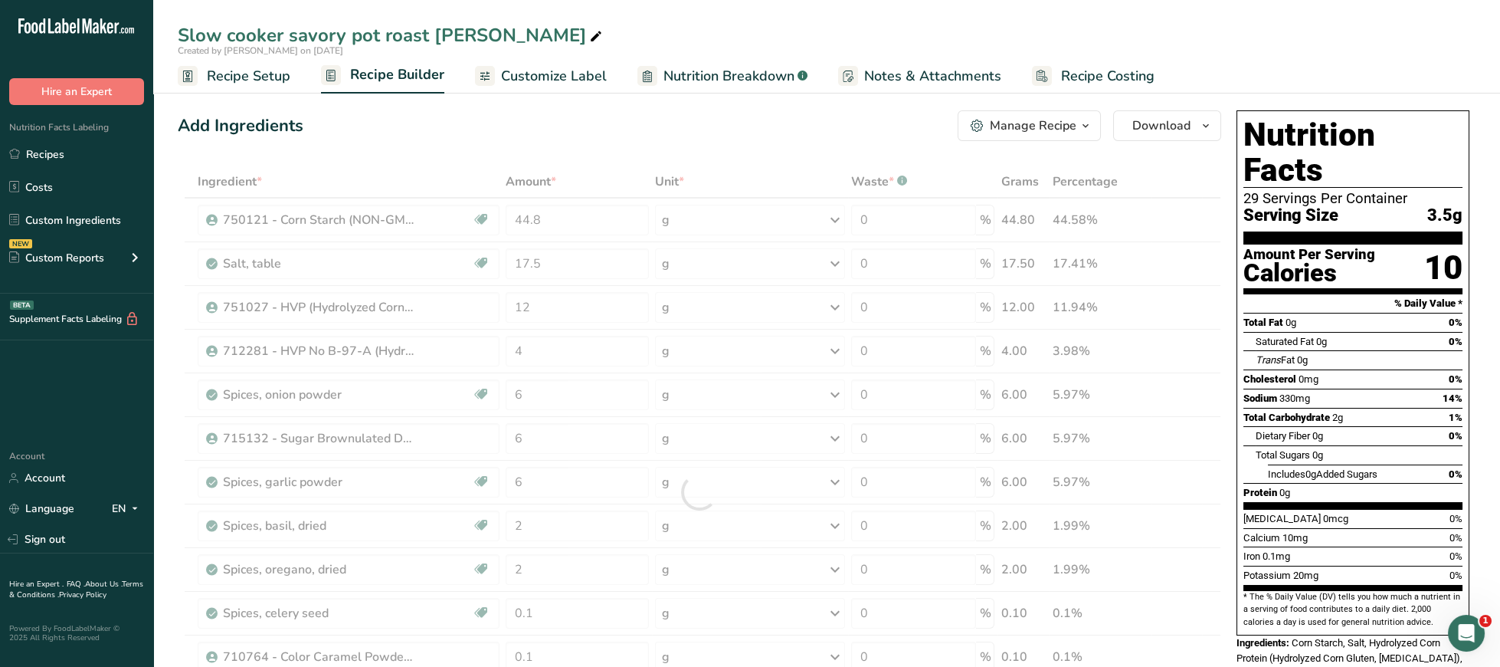
click at [1316, 350] on div "Trans Fat 0g" at bounding box center [1359, 359] width 207 height 19
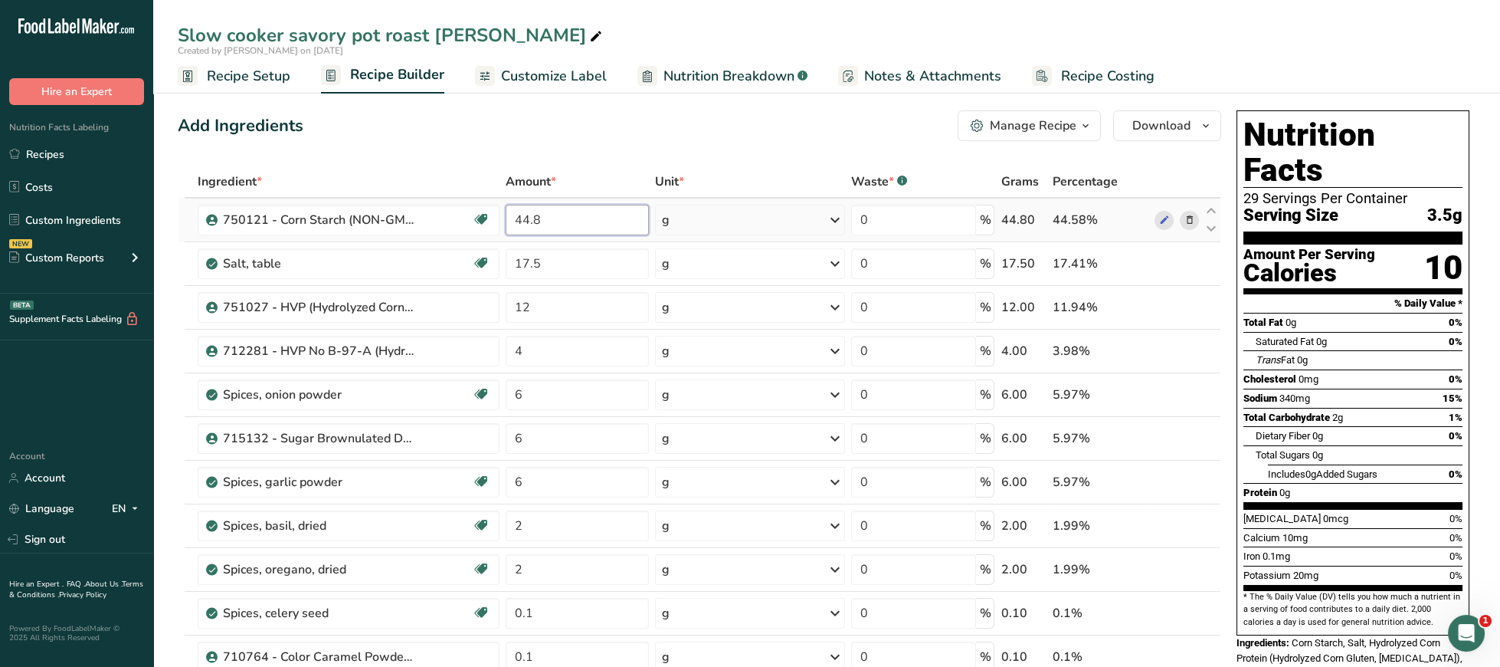
click at [572, 208] on input "44.8" at bounding box center [577, 220] width 143 height 31
type input "44.3"
click at [1392, 369] on div "Cholesterol 0mg 0%" at bounding box center [1353, 378] width 219 height 19
click at [113, 149] on link "Recipes" at bounding box center [76, 153] width 153 height 29
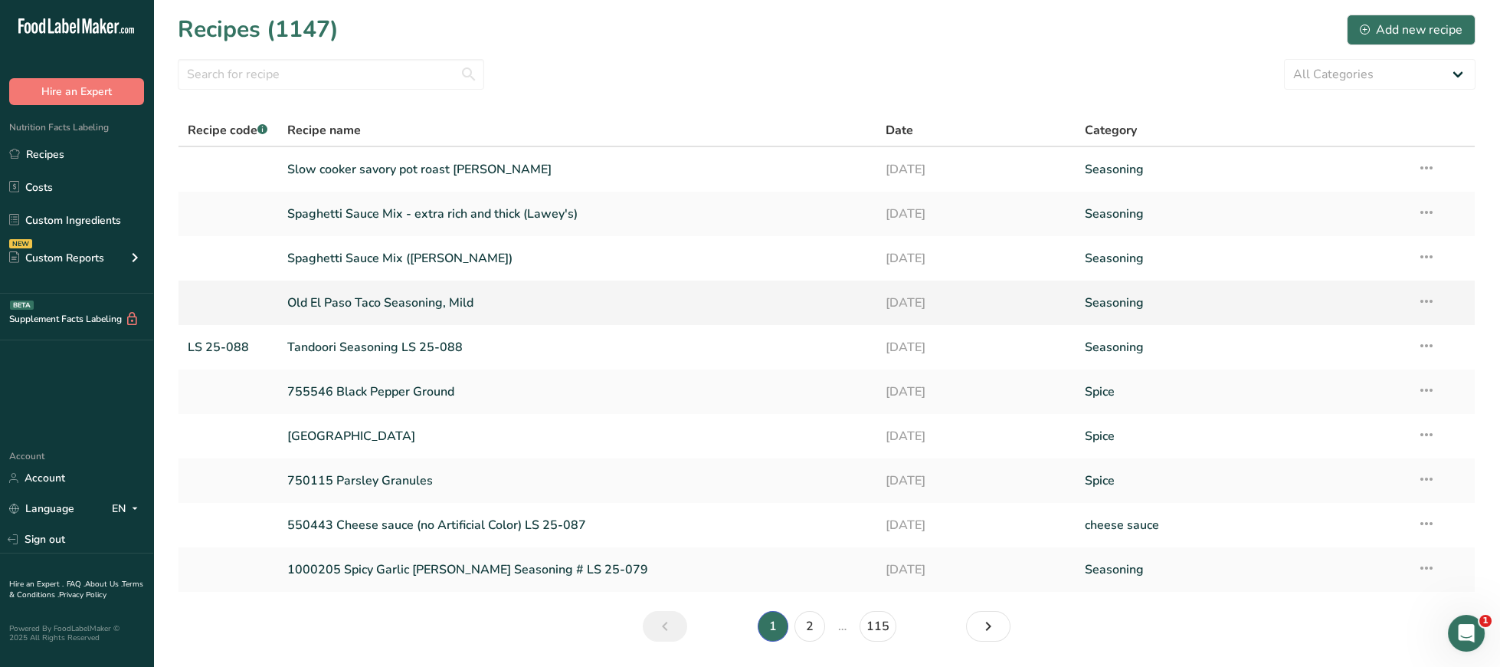
click at [437, 301] on link "Old El Paso Taco Seasoning, Mild" at bounding box center [577, 303] width 580 height 32
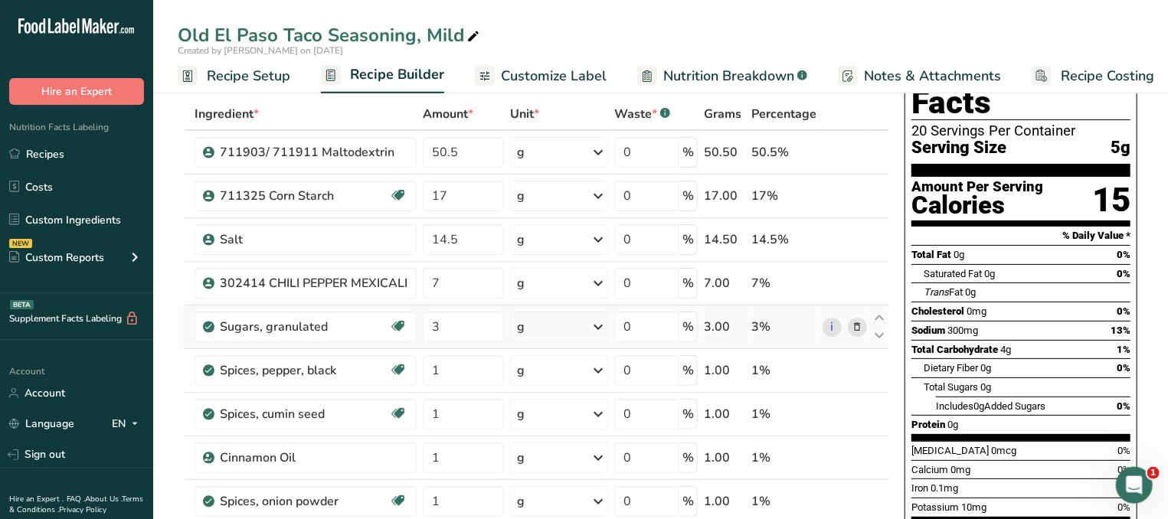
scroll to position [164, 0]
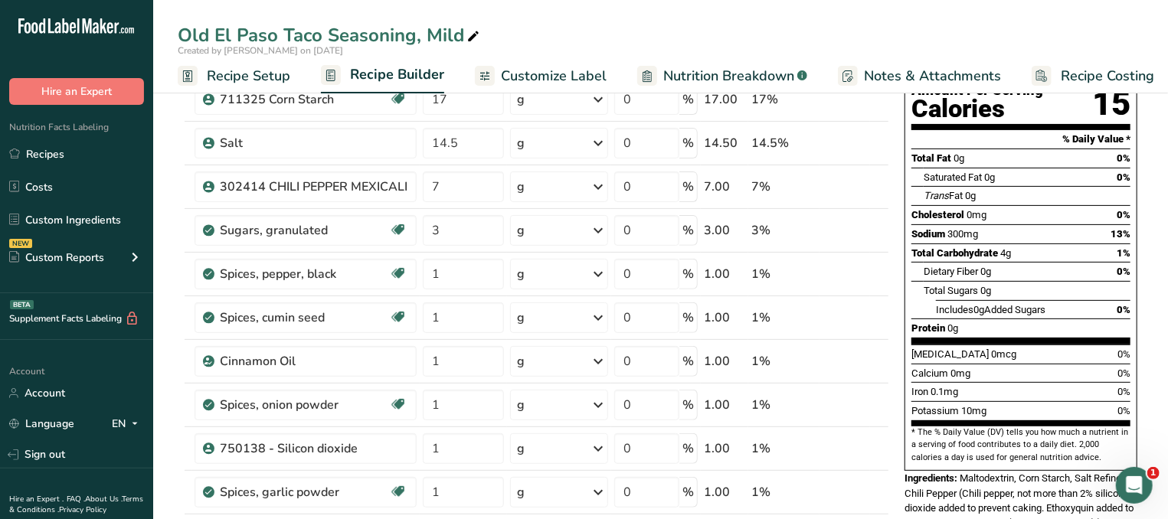
click at [1060, 388] on section "[MEDICAL_DATA] 0mcg 0% Calcium 0mg 0% Iron 0.1mg 0% Potassium 10mg 0%" at bounding box center [1021, 386] width 219 height 82
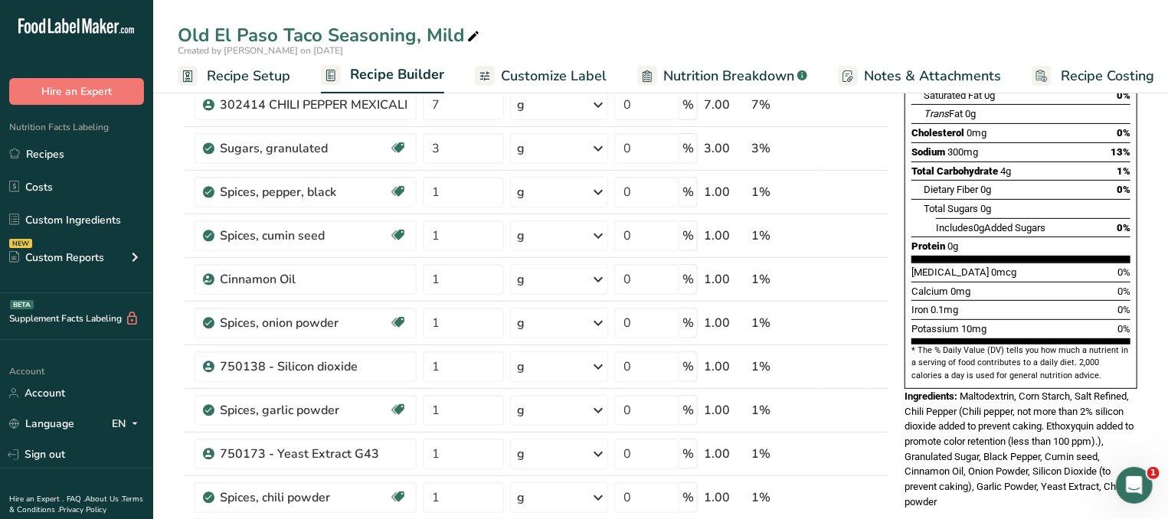
scroll to position [411, 0]
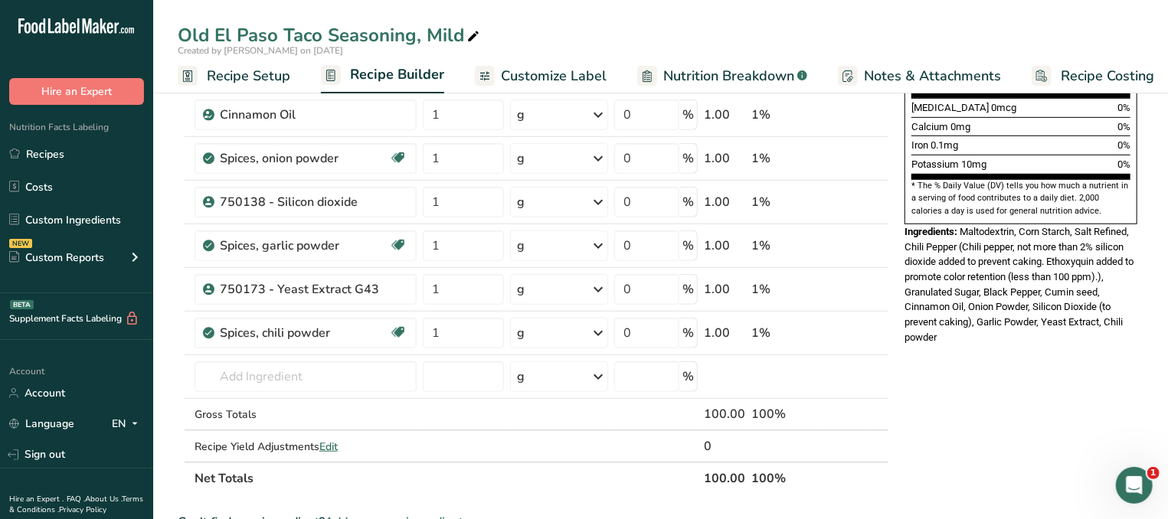
click at [1034, 402] on div "Nutrition Facts 20 Servings Per Container Serving Size 5g Amount Per Serving Ca…" at bounding box center [1021, 374] width 245 height 1361
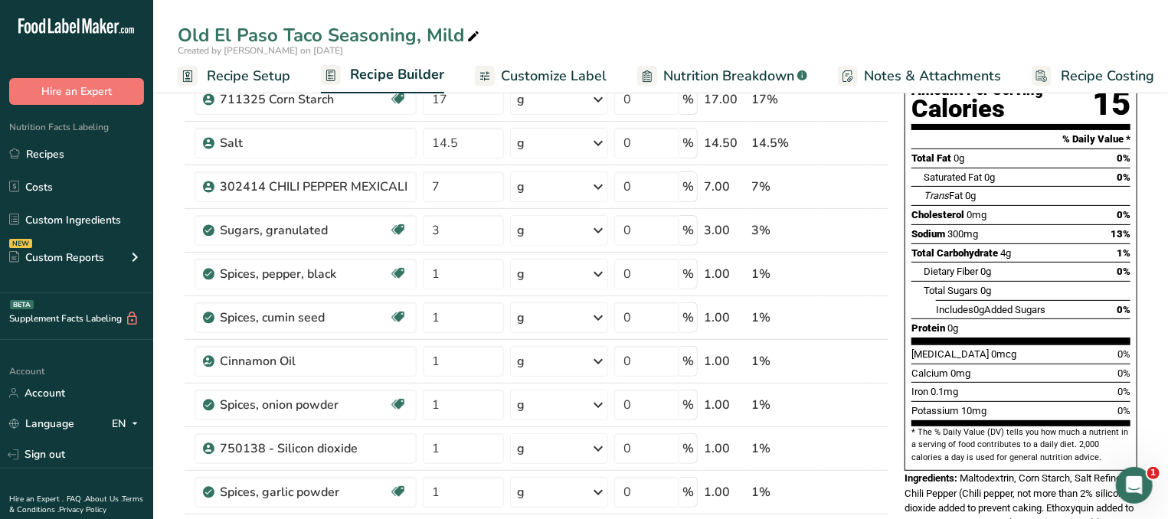
scroll to position [82, 0]
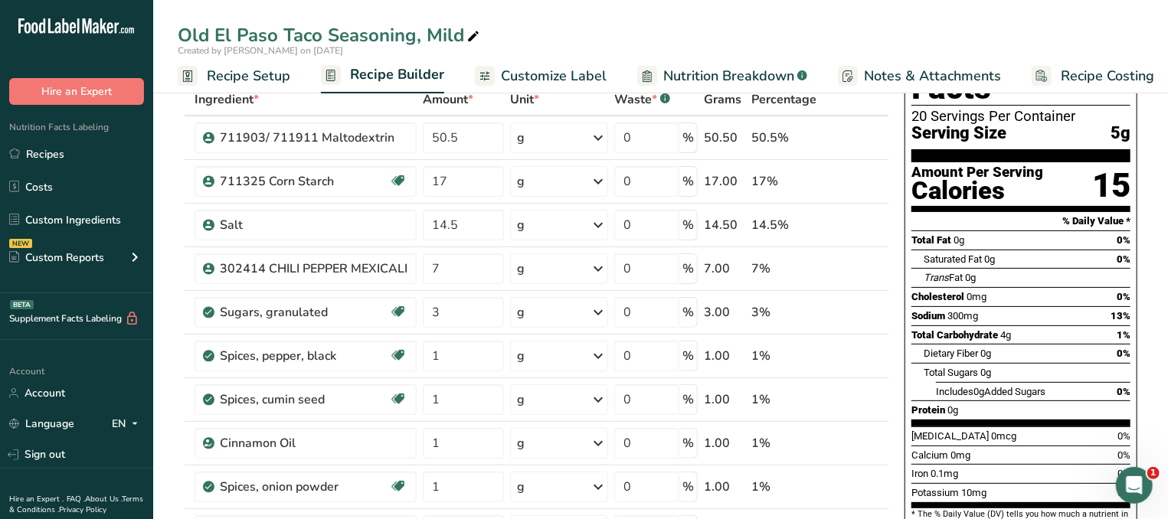
click at [1036, 427] on div "[MEDICAL_DATA] 0mcg 0%" at bounding box center [1021, 436] width 219 height 19
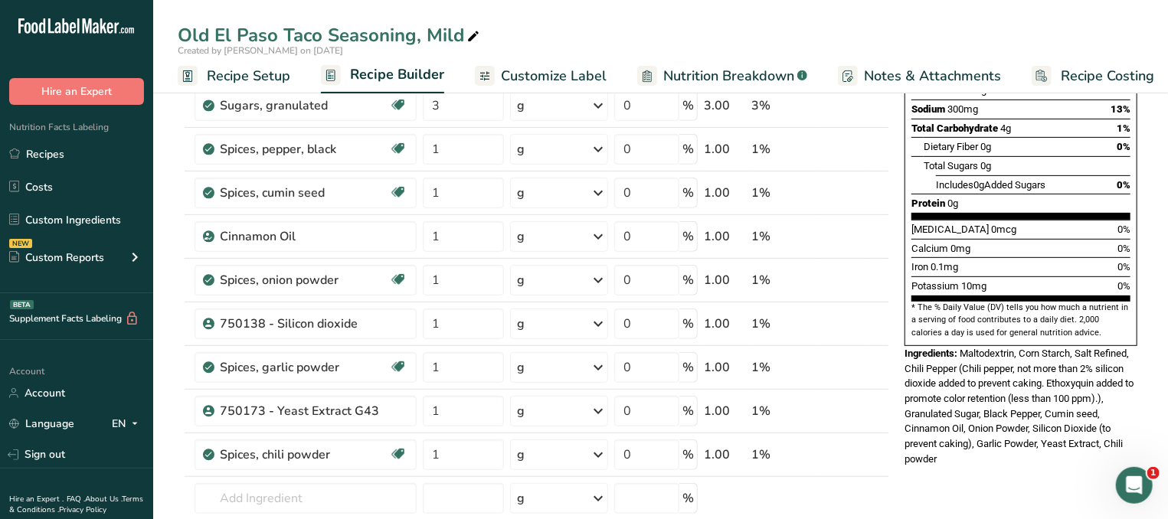
scroll to position [328, 0]
